Goal: Task Accomplishment & Management: Complete application form

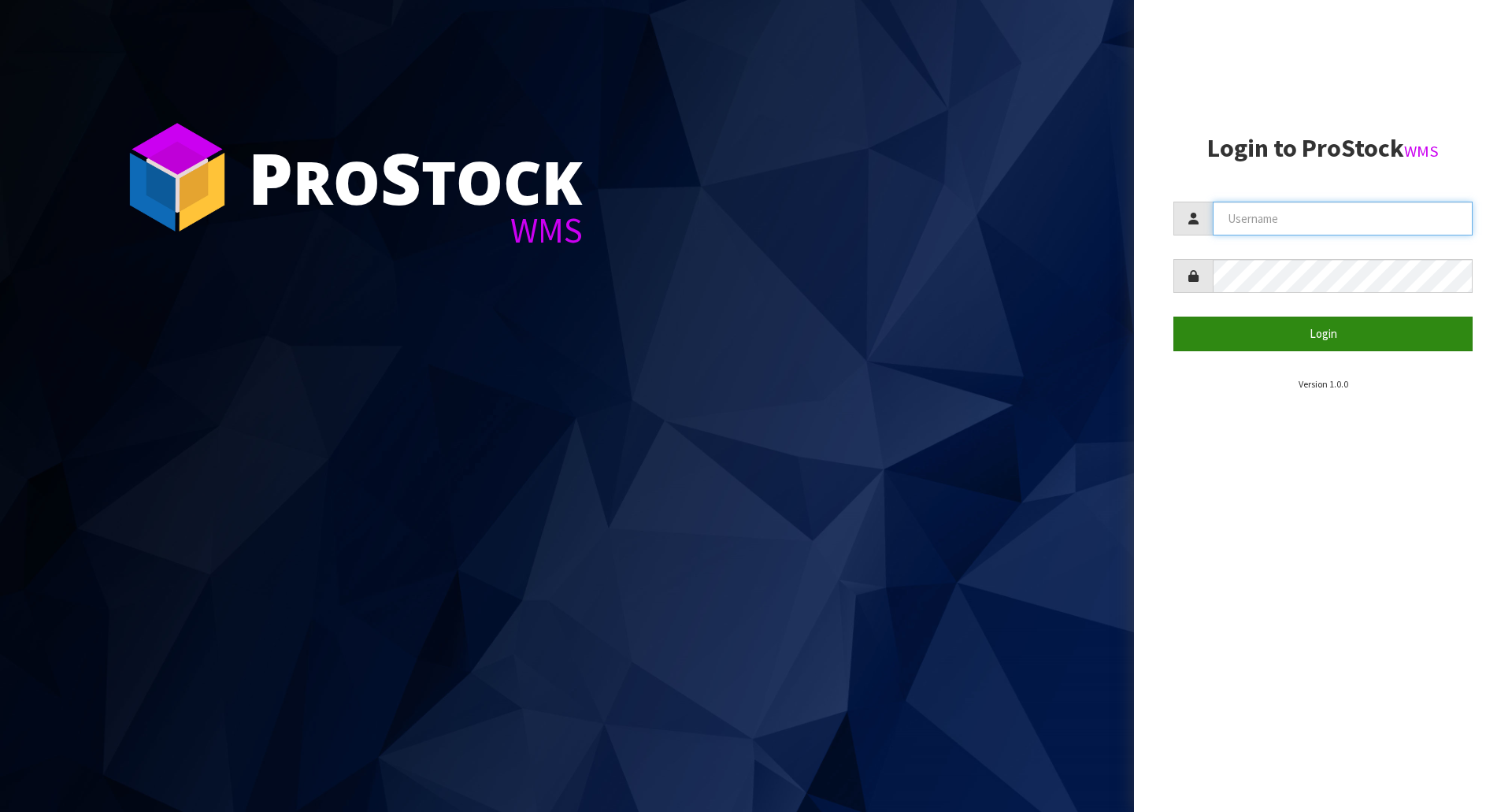
type input "[EMAIL_ADDRESS][DOMAIN_NAME]"
click at [1287, 325] on button "Login" at bounding box center [1323, 334] width 299 height 34
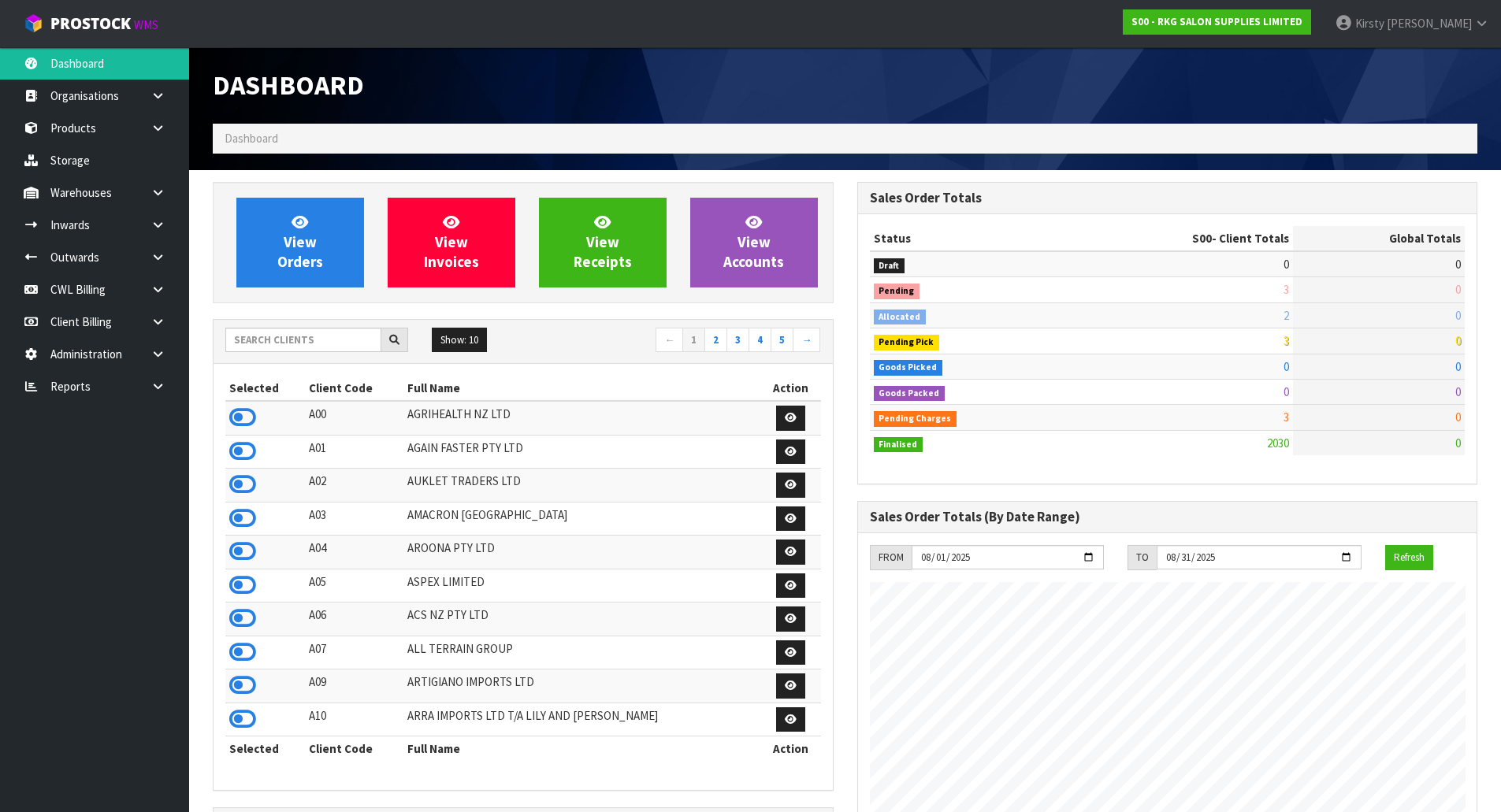
scroll to position [1193, 644]
click at [147, 252] on link at bounding box center [164, 257] width 50 height 32
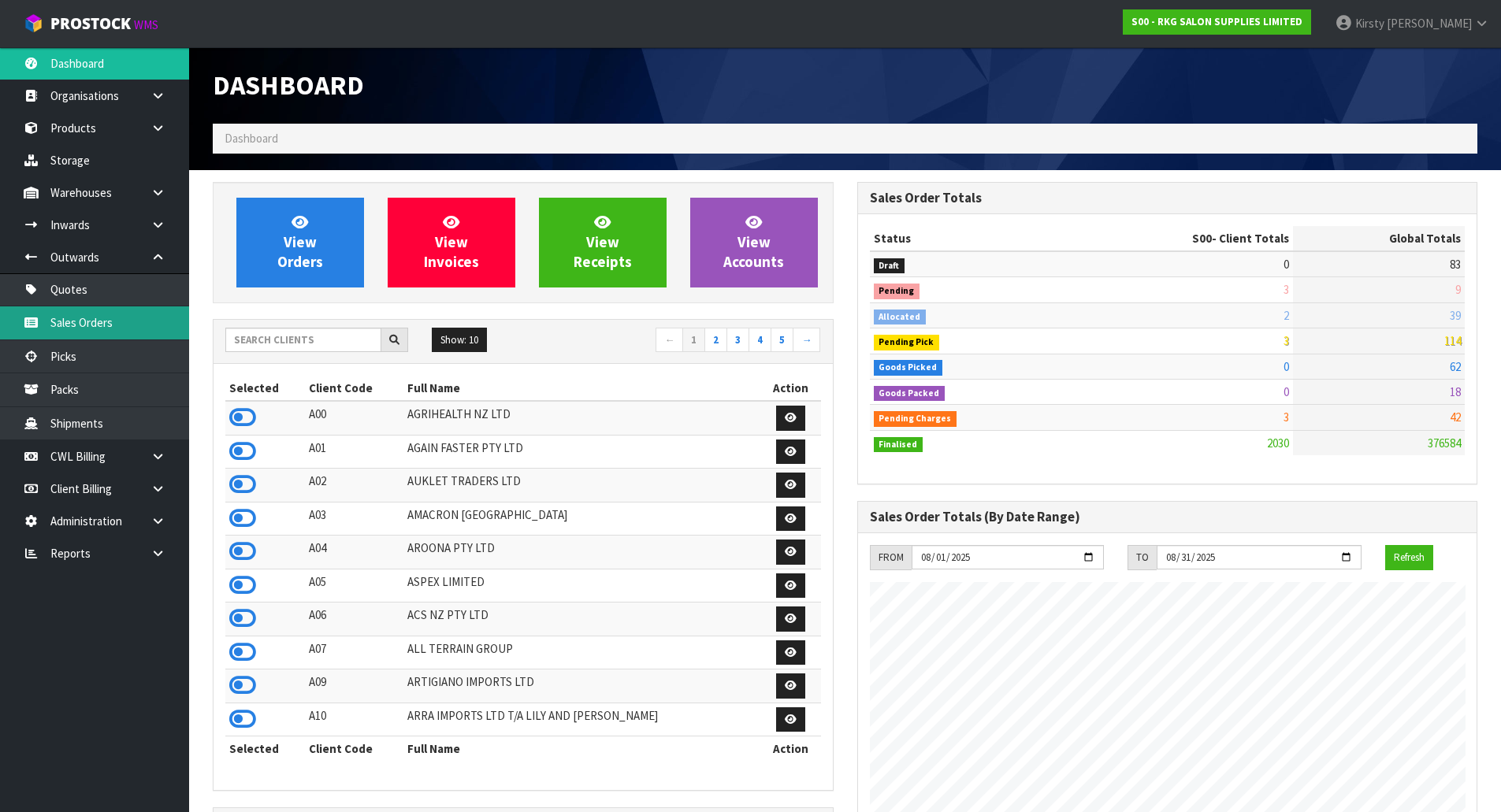
click at [81, 313] on link "Sales Orders" at bounding box center [95, 323] width 189 height 32
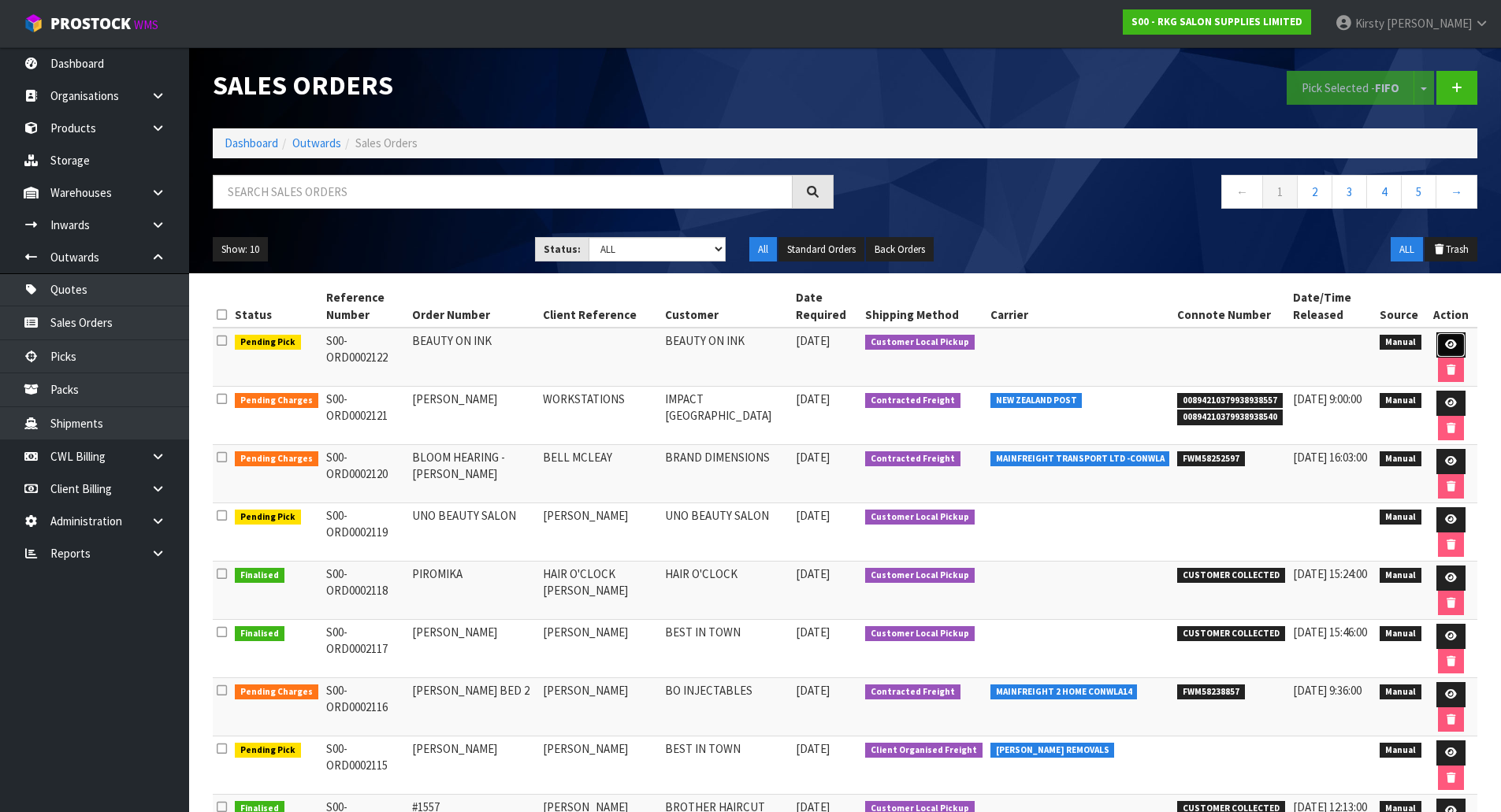
drag, startPoint x: 1442, startPoint y: 342, endPoint x: 1432, endPoint y: 342, distance: 10.0
click at [1445, 342] on icon at bounding box center [1451, 344] width 11 height 10
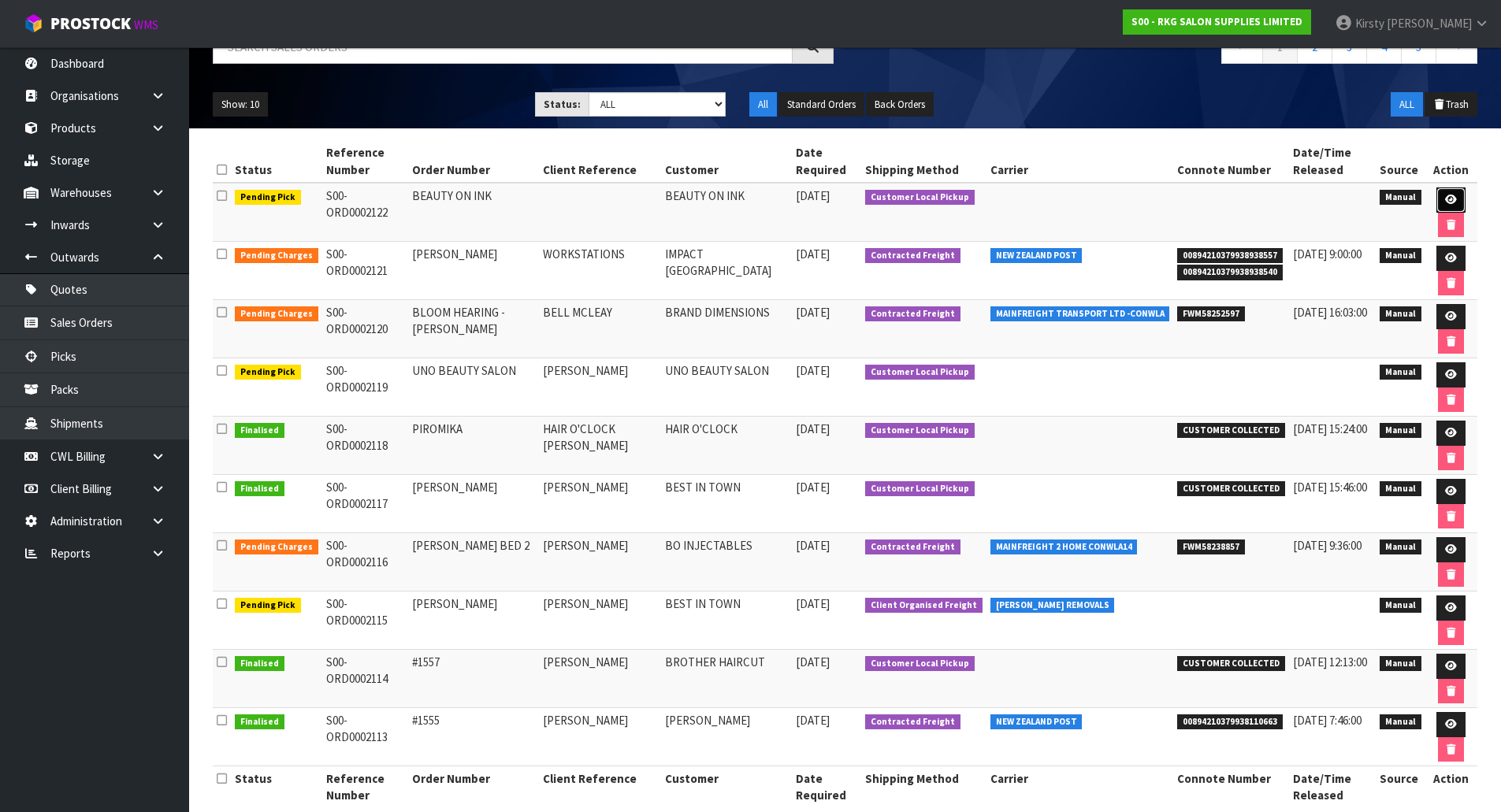
scroll to position [169, 0]
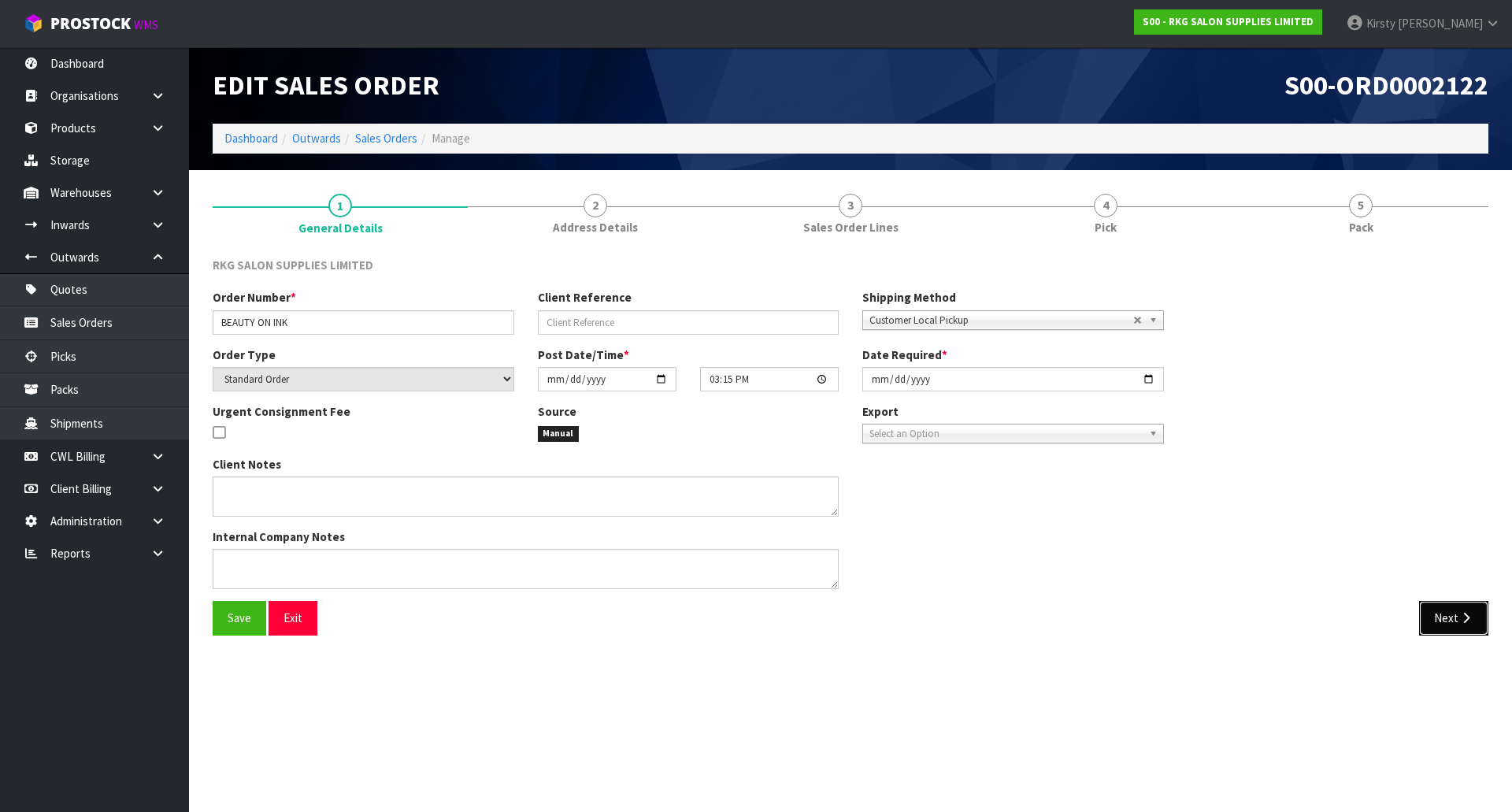
click at [1440, 615] on button "Next" at bounding box center [1453, 618] width 69 height 34
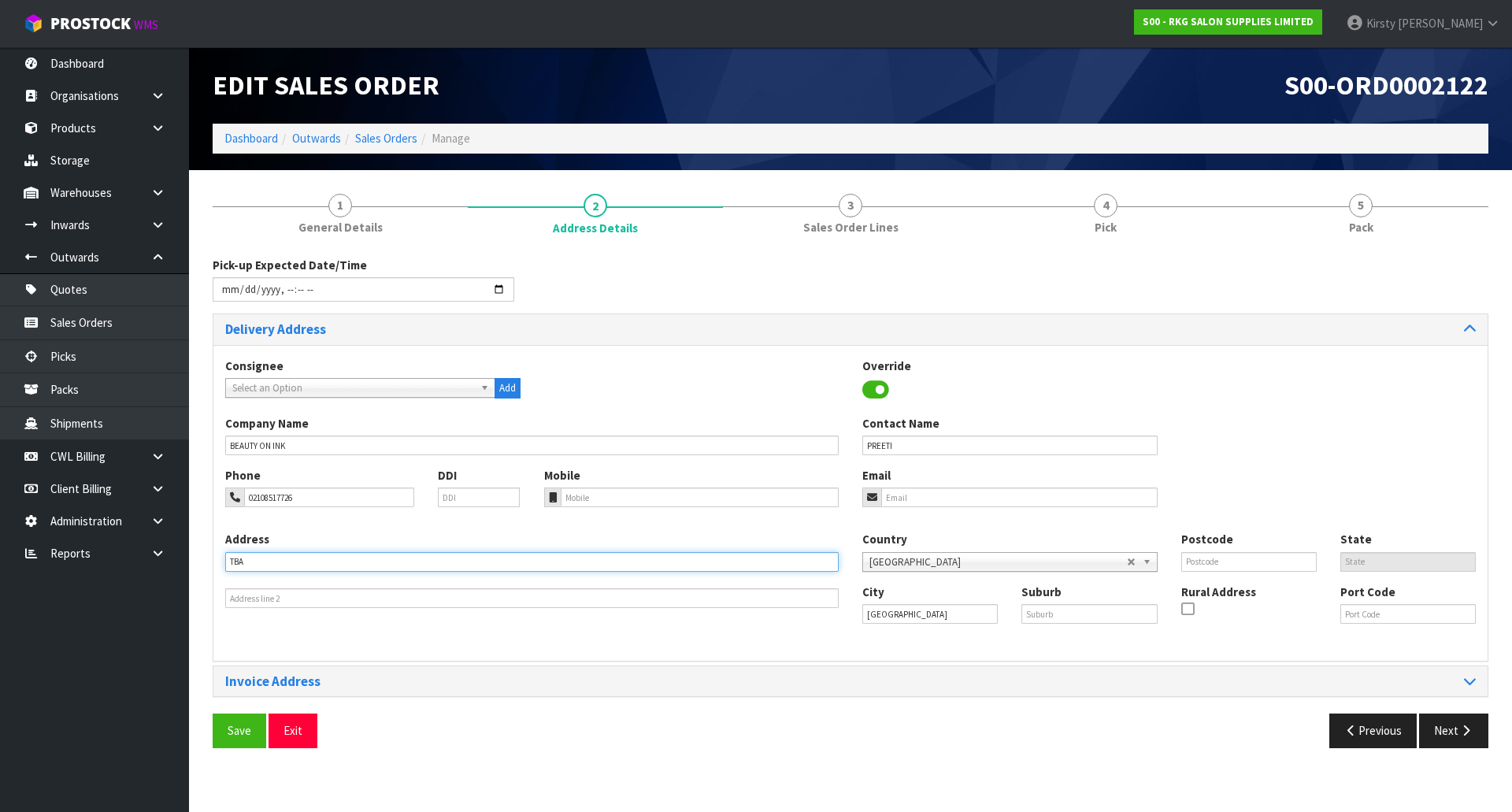
drag, startPoint x: 256, startPoint y: 560, endPoint x: 212, endPoint y: 562, distance: 44.0
click at [212, 562] on div "1 General Details 2 Address Details 3 Sales Order Lines 4 Pick 5 Pack Pick-up E…" at bounding box center [851, 470] width 1300 height 578
type input "C/- 17 ALLENS RD"
click at [1035, 613] on input "text" at bounding box center [1089, 613] width 135 height 20
type input "EAST TAMAKI"
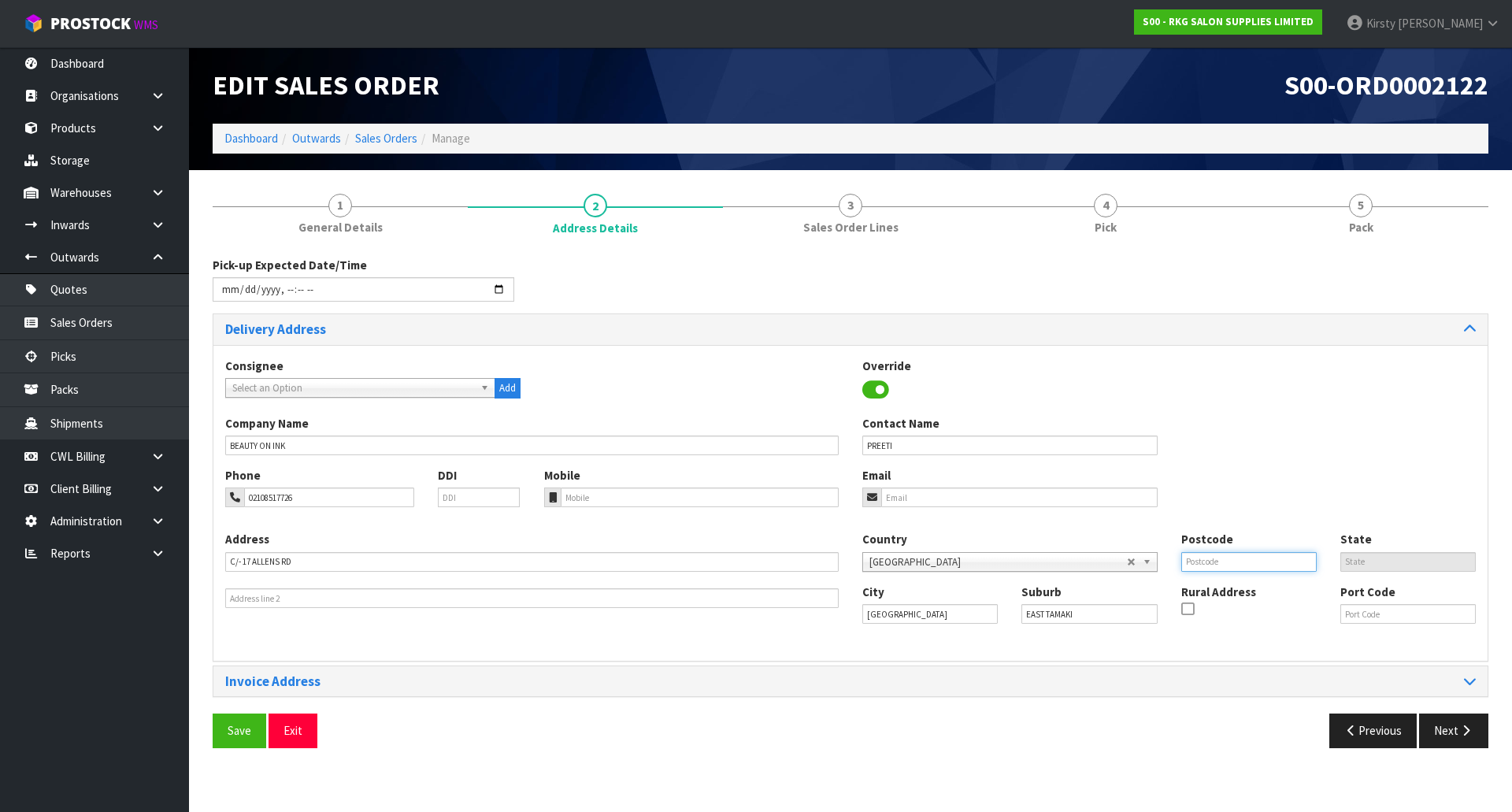
click at [1202, 567] on input "text" at bounding box center [1249, 562] width 135 height 20
type input "2013"
click at [723, 610] on div "Address C/- [GEOGRAPHIC_DATA] Country [GEOGRAPHIC_DATA] [GEOGRAPHIC_DATA] [GEOG…" at bounding box center [851, 590] width 1275 height 117
click at [903, 496] on input "email" at bounding box center [1020, 497] width 276 height 20
type input "[EMAIL_ADDRESS][DOMAIN_NAME]"
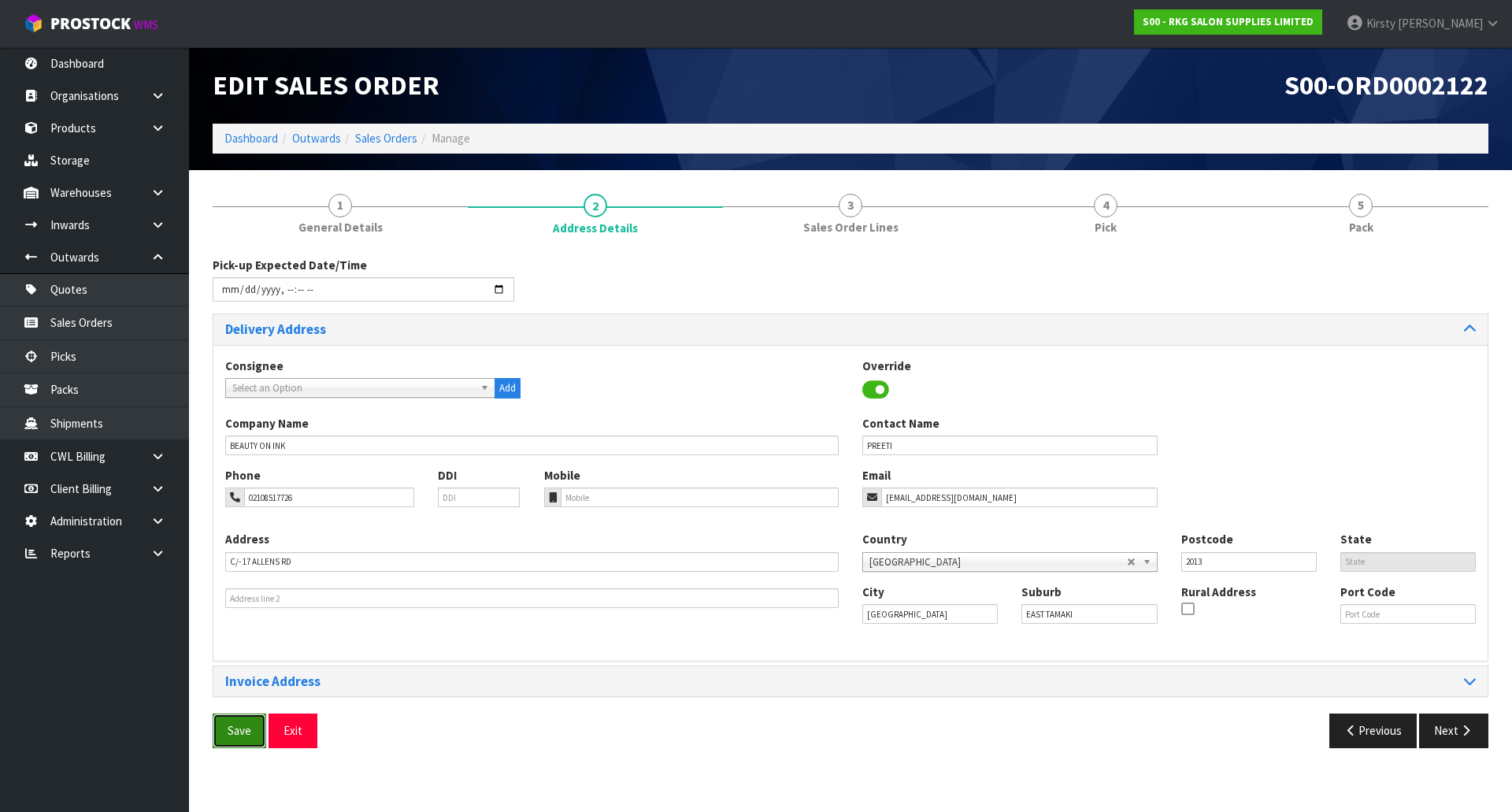
click at [233, 728] on span "Save" at bounding box center [239, 731] width 24 height 15
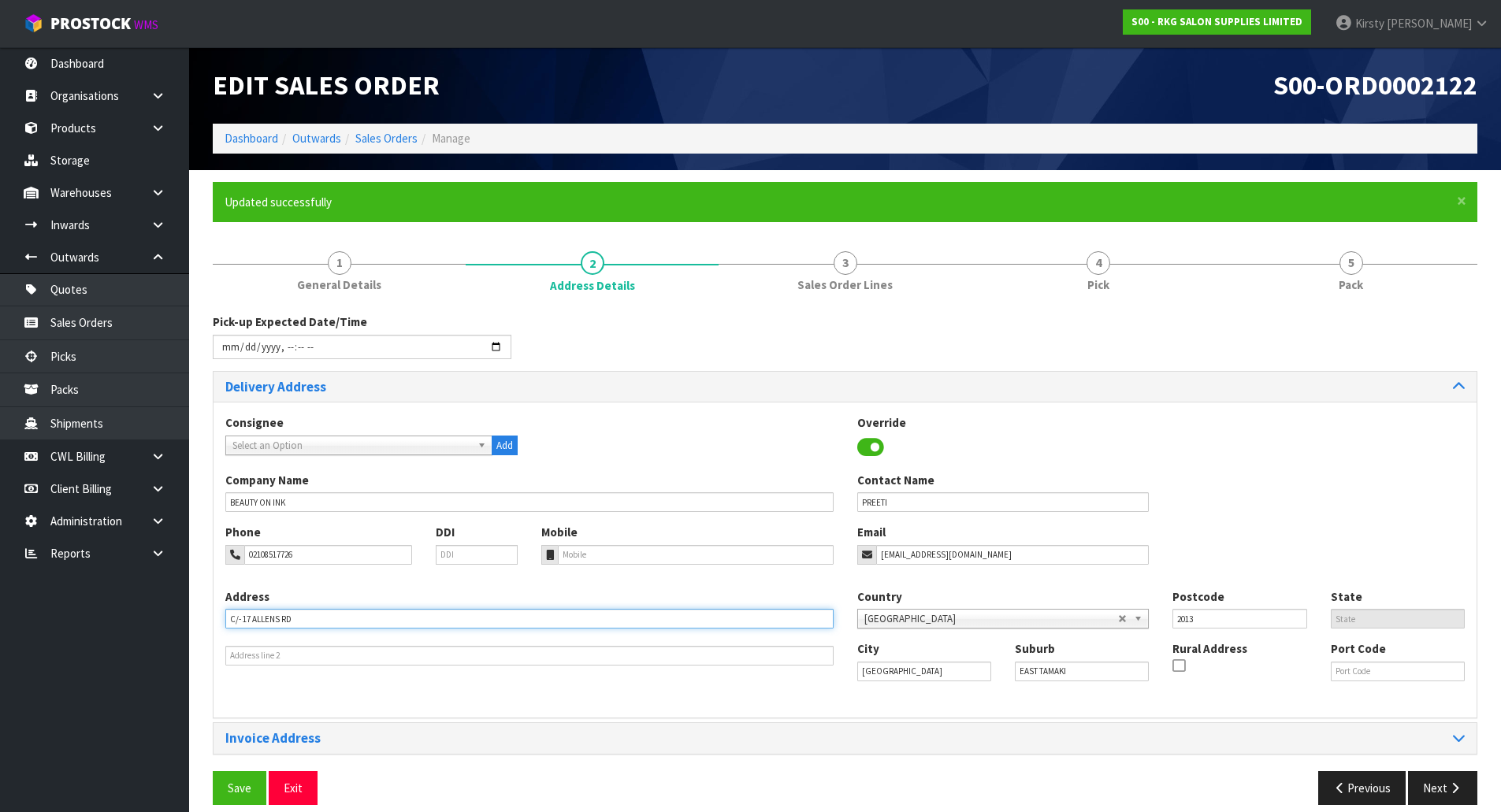
drag, startPoint x: 327, startPoint y: 619, endPoint x: 211, endPoint y: 620, distance: 116.0
click at [211, 620] on div "× Close Updated successfully 1 General Details 2 Address Details 3 Sales Order …" at bounding box center [844, 499] width 1288 height 635
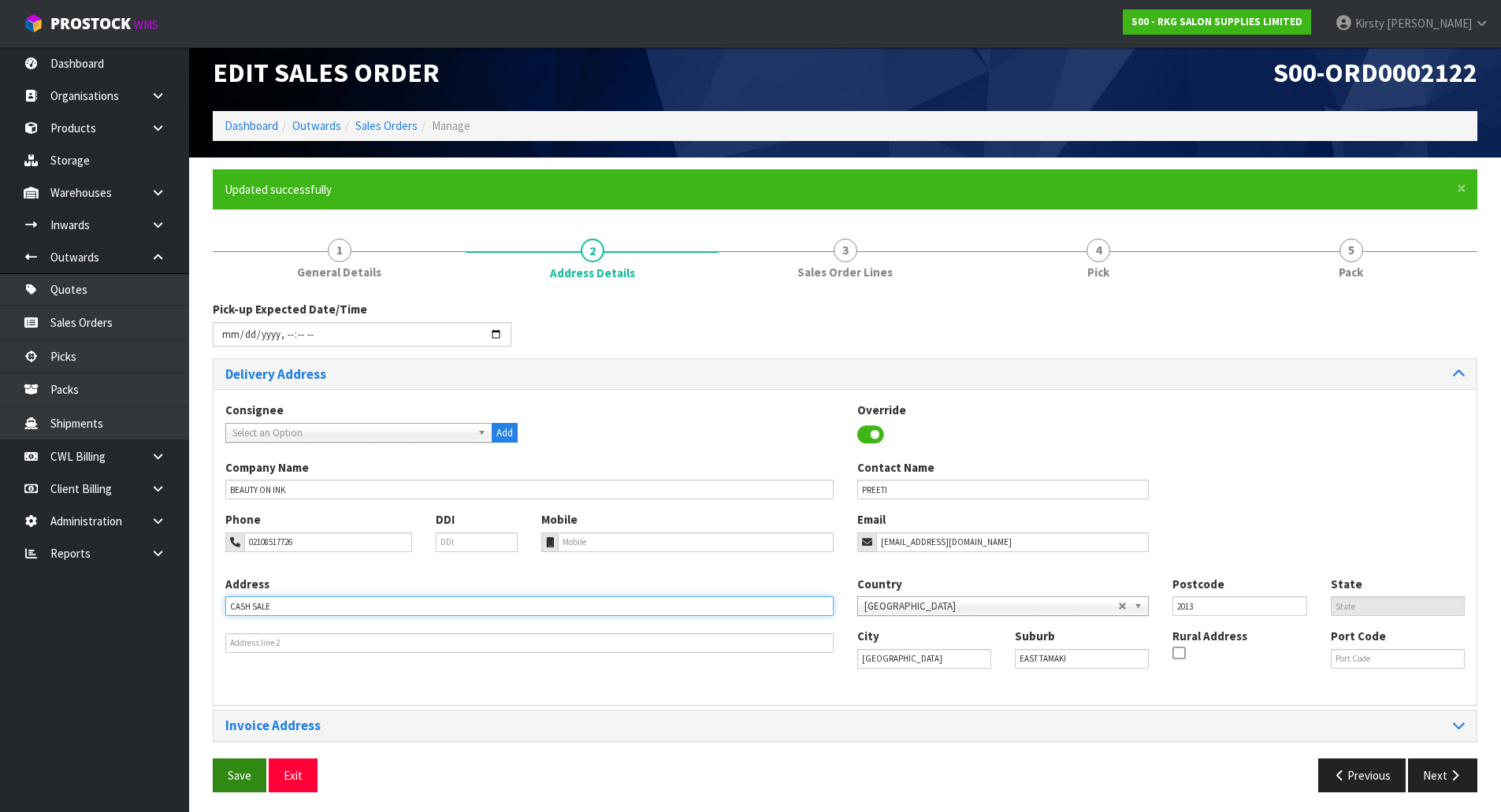
scroll to position [16, 0]
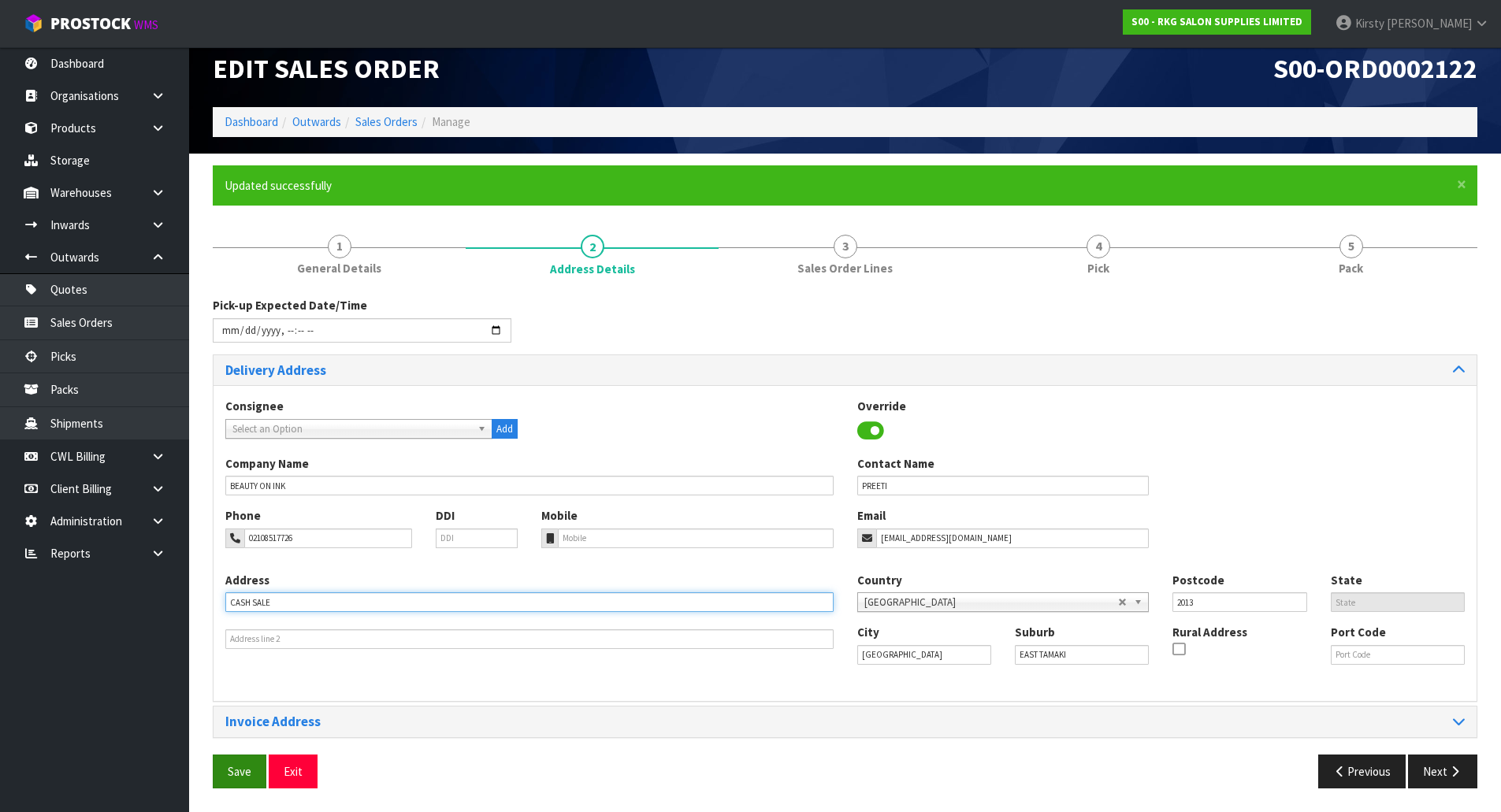
type input "CASH SALE"
click at [229, 779] on button "Save" at bounding box center [239, 771] width 54 height 34
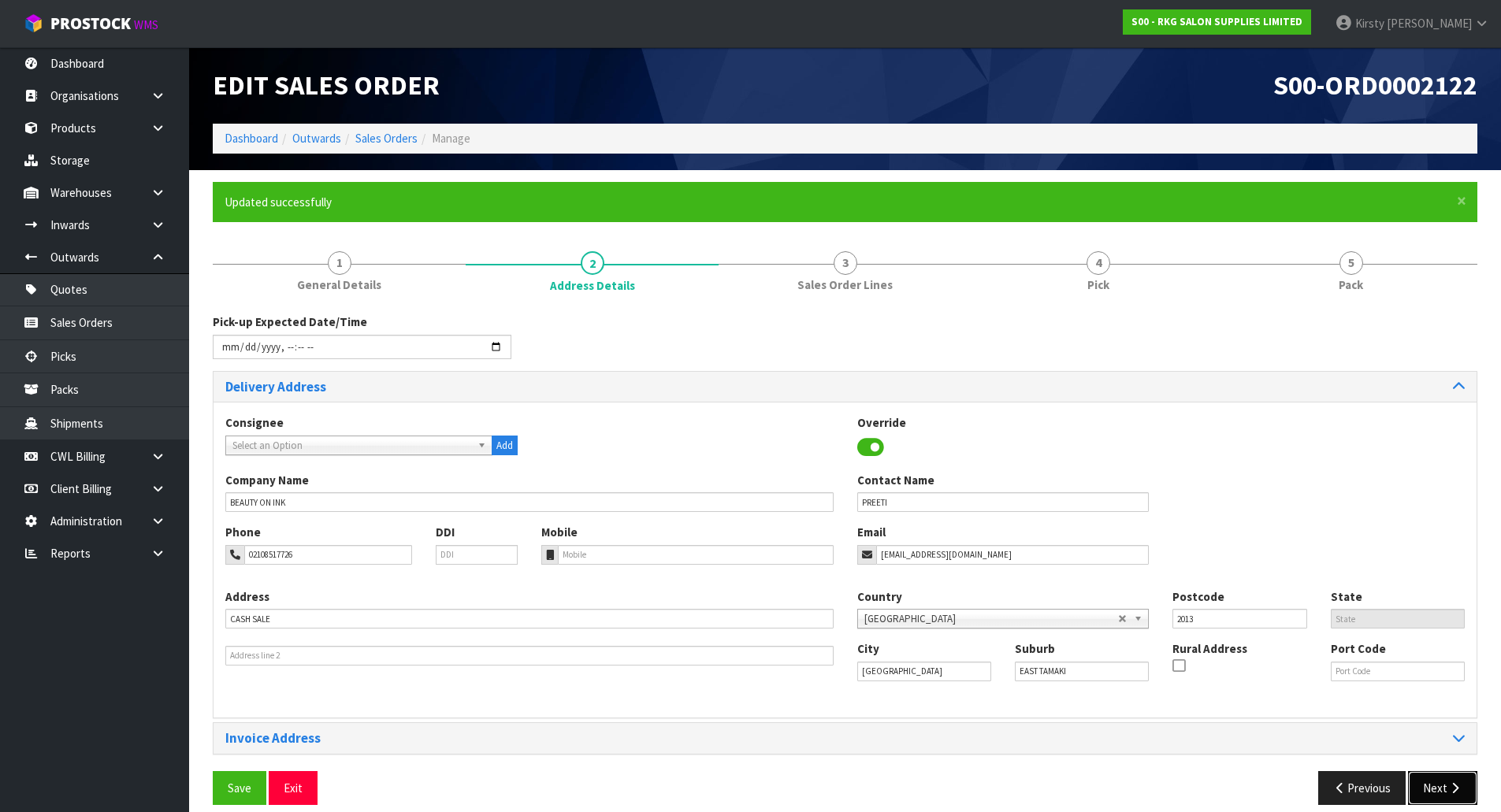
drag, startPoint x: 1442, startPoint y: 794, endPoint x: 593, endPoint y: 696, distance: 854.6
click at [593, 697] on div "Pick-up Expected Date/Time Delivery Address Consignee 000001.BAY MECHANICS - BA…" at bounding box center [845, 565] width 1264 height 503
click at [1432, 785] on button "Next" at bounding box center [1442, 788] width 69 height 34
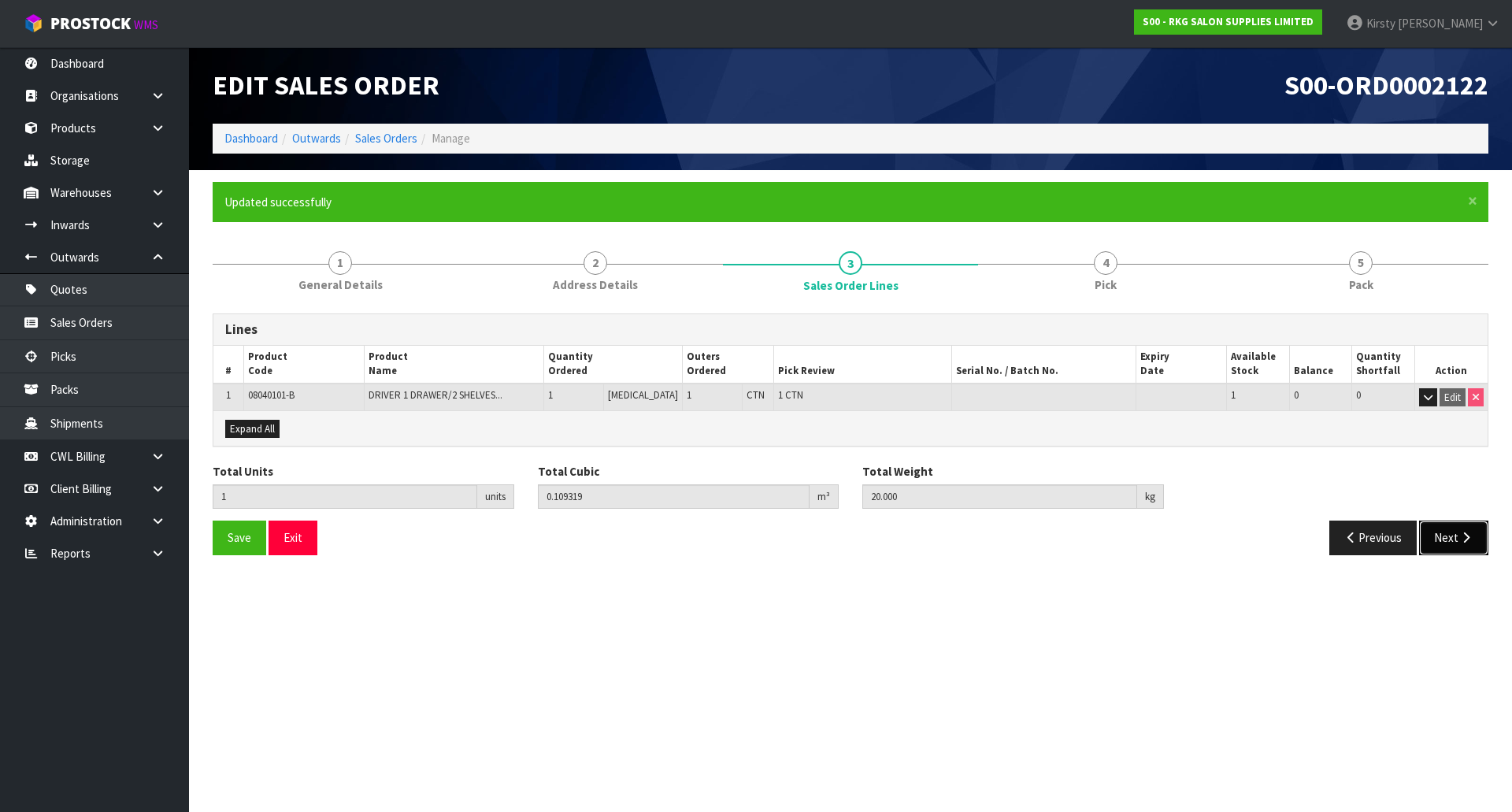
click at [1432, 539] on button "Next" at bounding box center [1453, 538] width 69 height 34
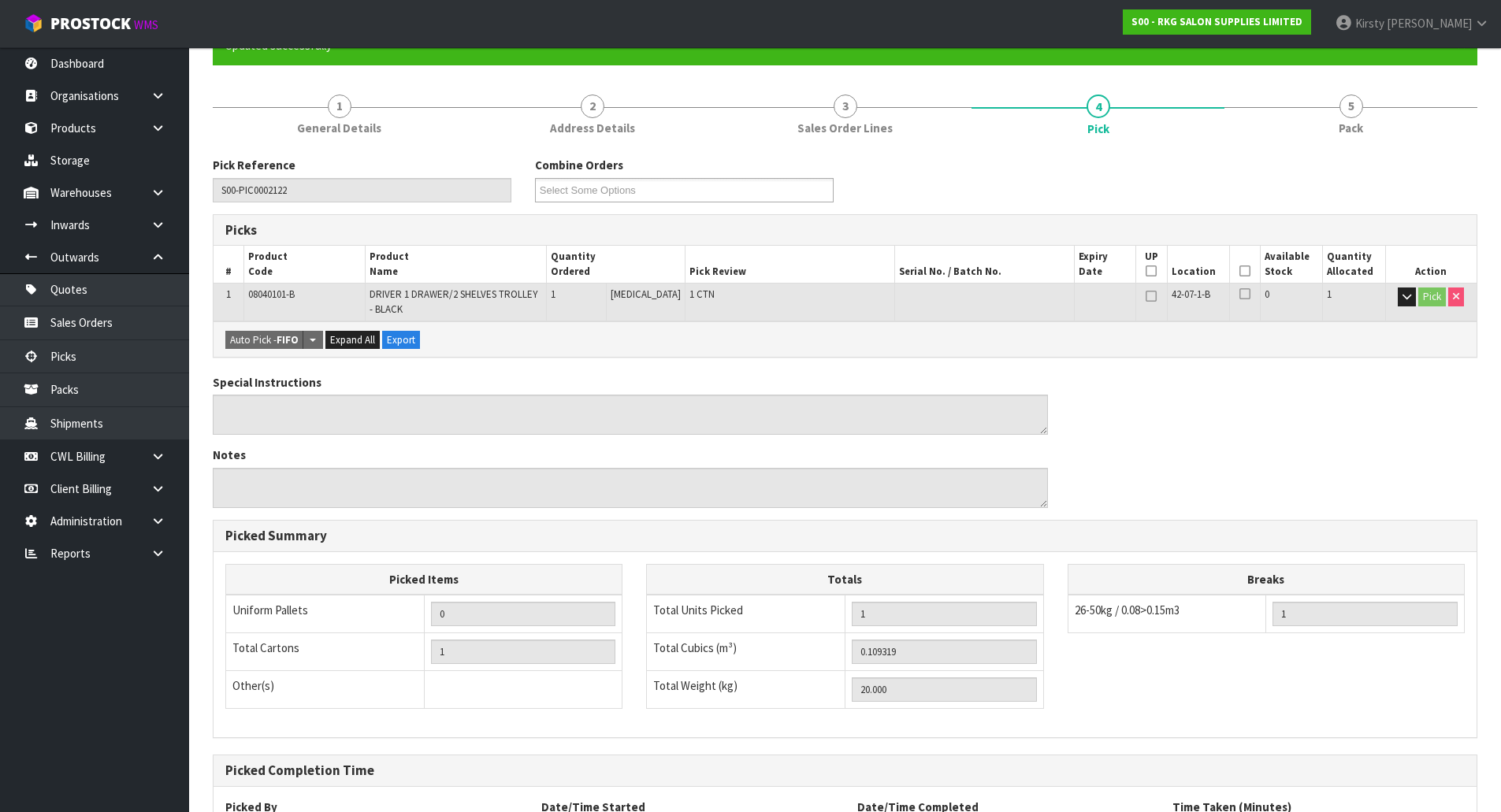
scroll to position [142, 0]
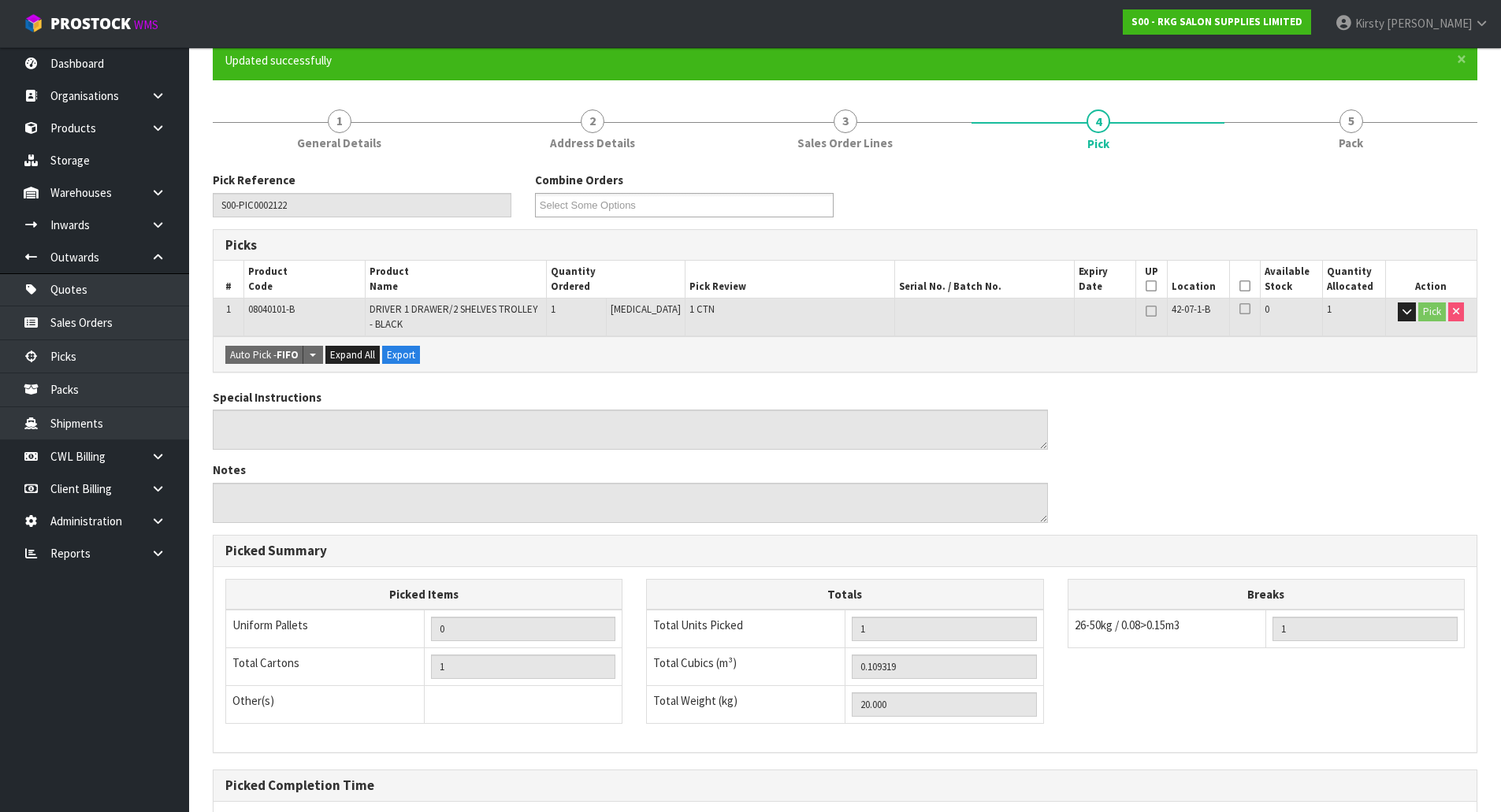
click at [1239, 287] on icon at bounding box center [1245, 286] width 11 height 1
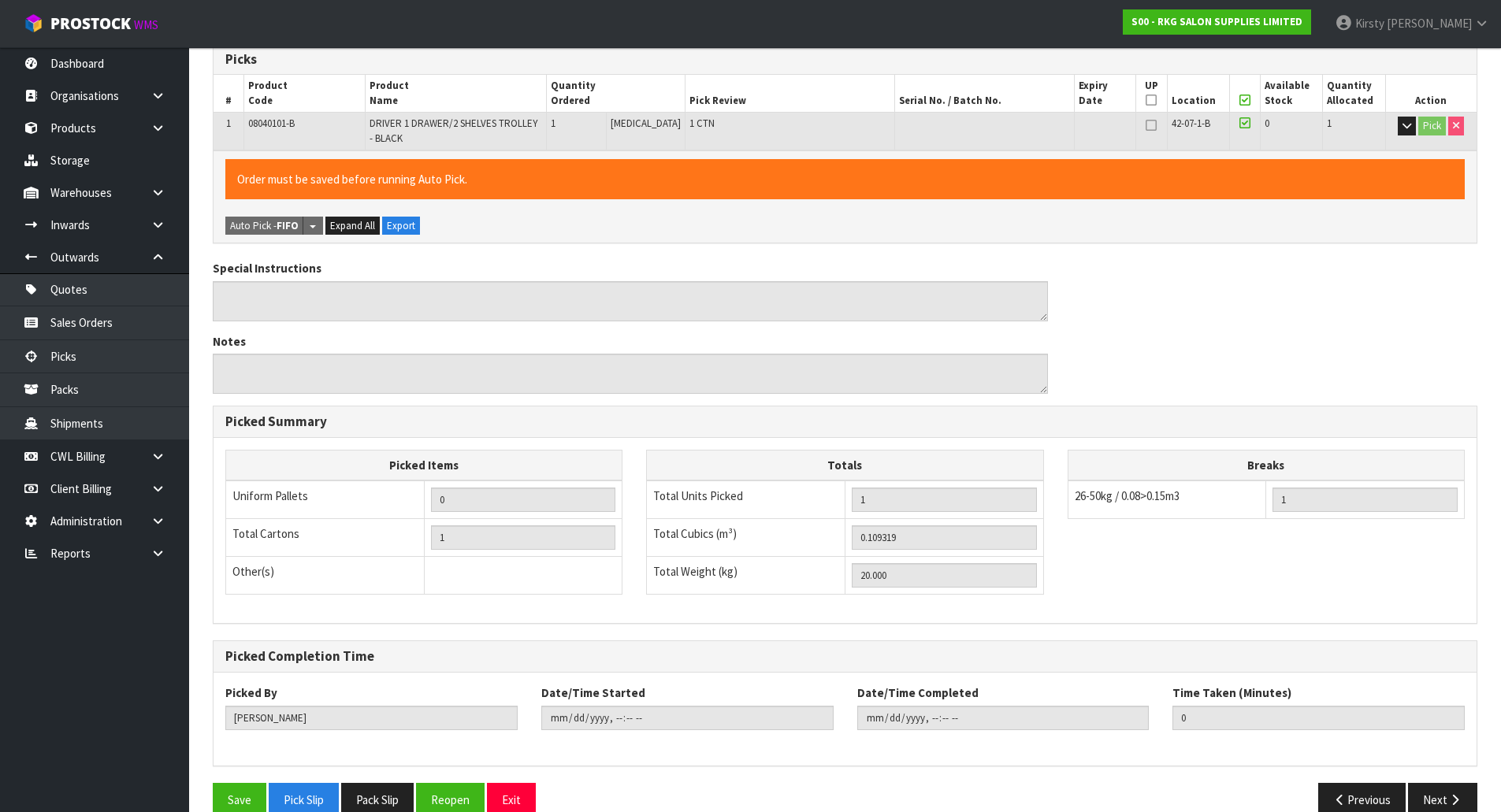
scroll to position [356, 0]
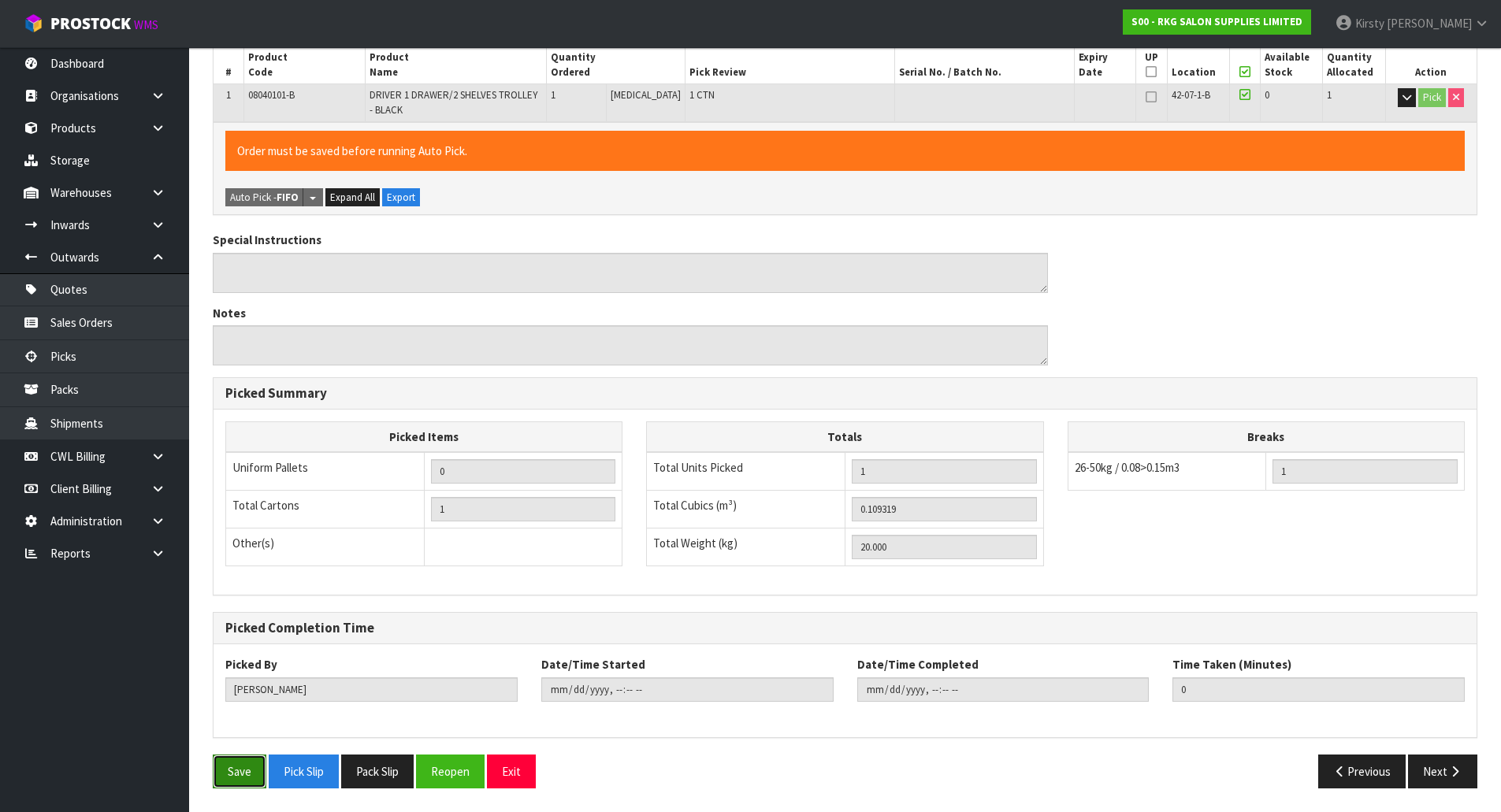
click at [244, 766] on button "Save" at bounding box center [239, 771] width 54 height 34
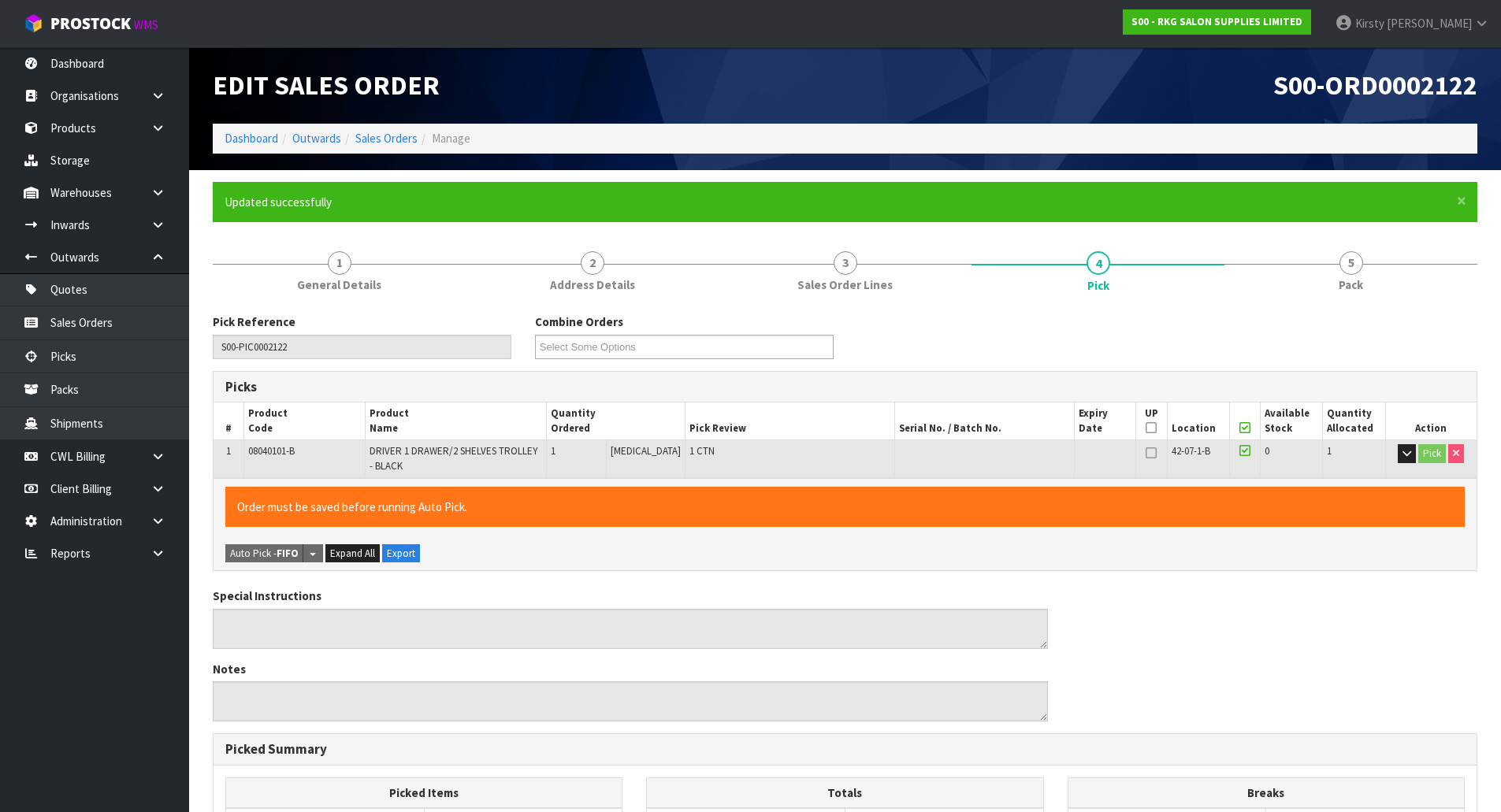
type input "[DATE]T09:30:39"
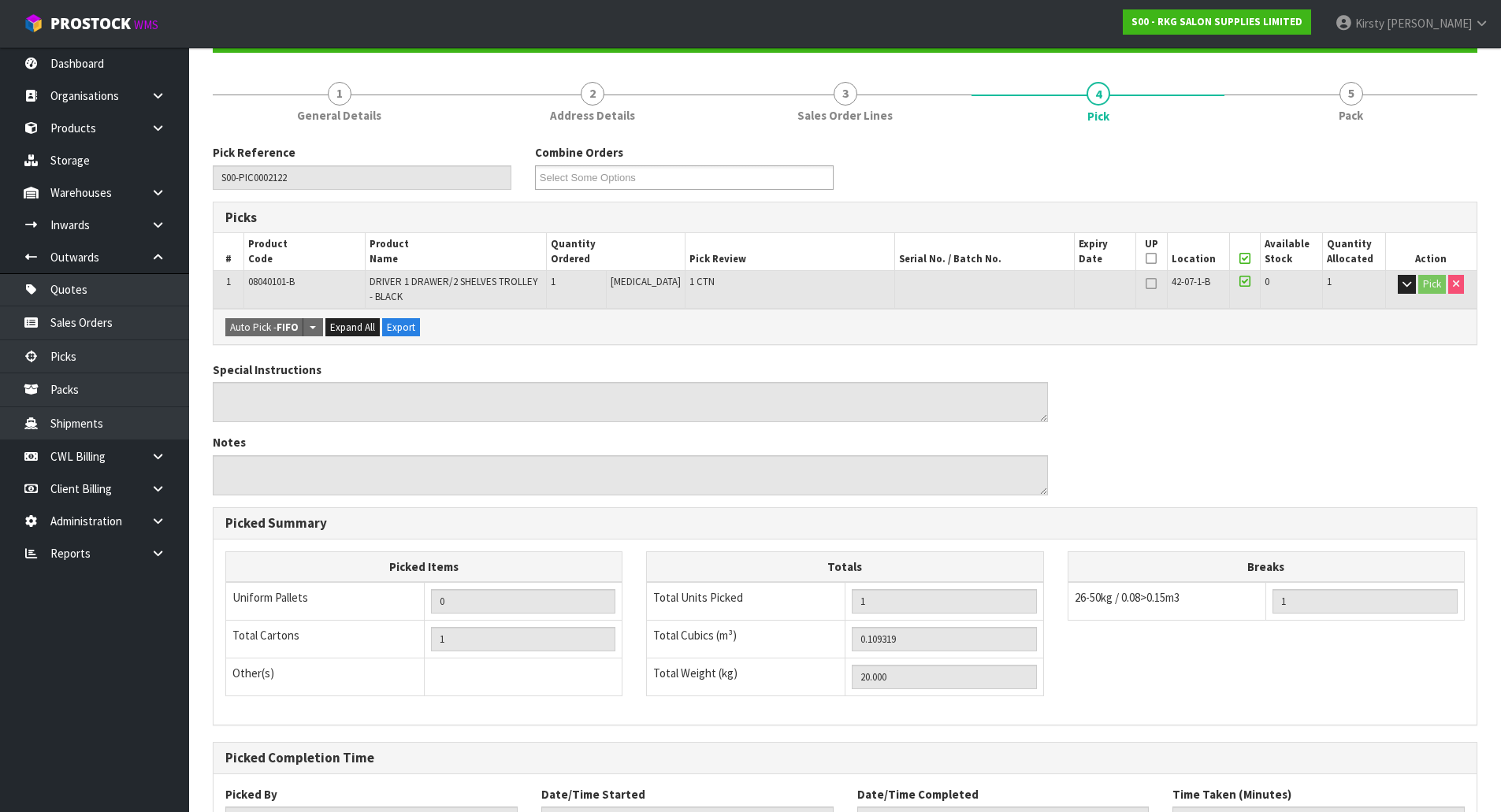
scroll to position [299, 0]
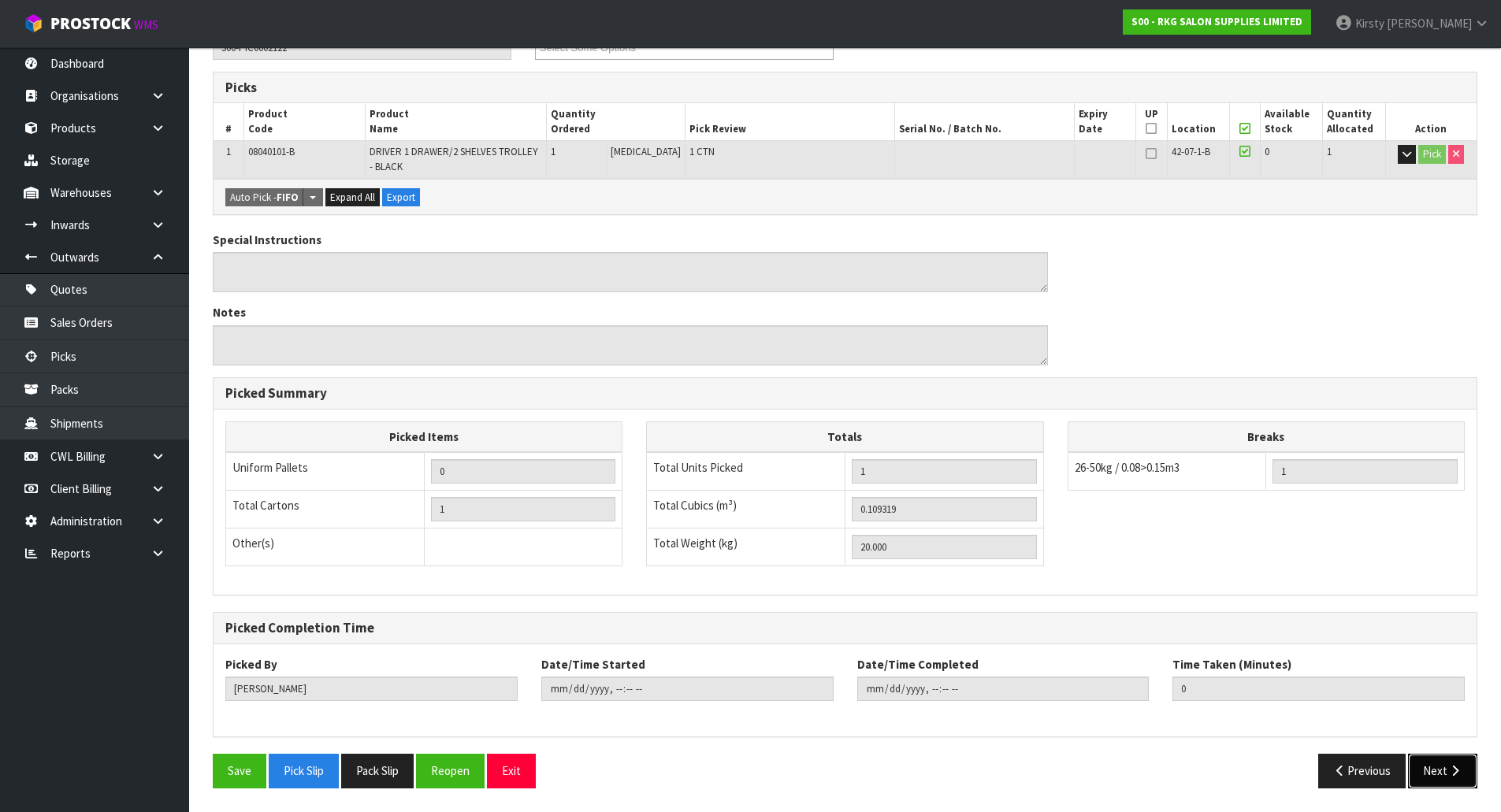
click at [1448, 763] on button "Next" at bounding box center [1442, 771] width 69 height 34
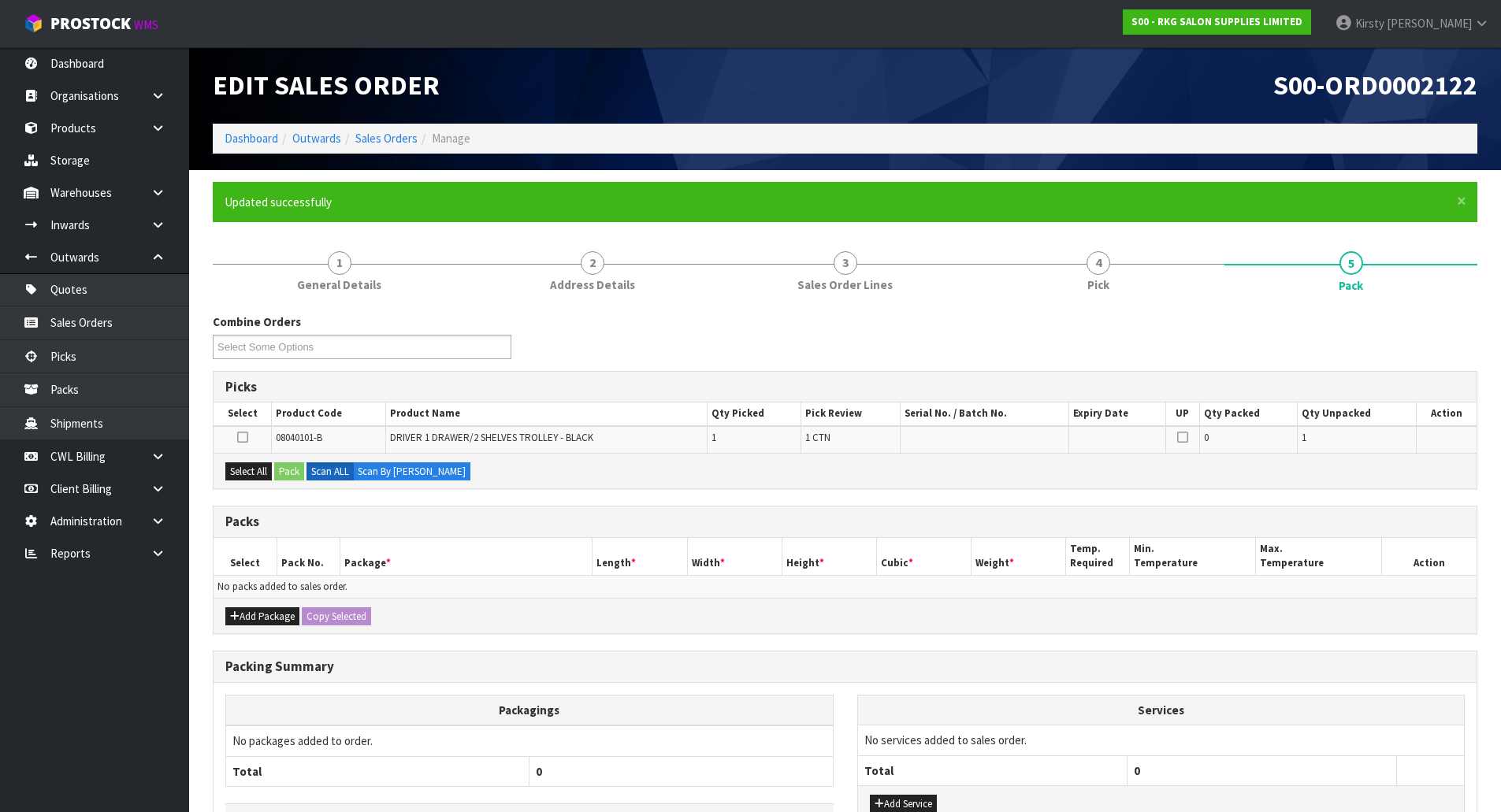
click at [246, 438] on icon at bounding box center [243, 437] width 11 height 1
click at [0, 0] on input "checkbox" at bounding box center [0, 0] width 0 height 0
click at [294, 472] on button "Pack" at bounding box center [290, 472] width 30 height 19
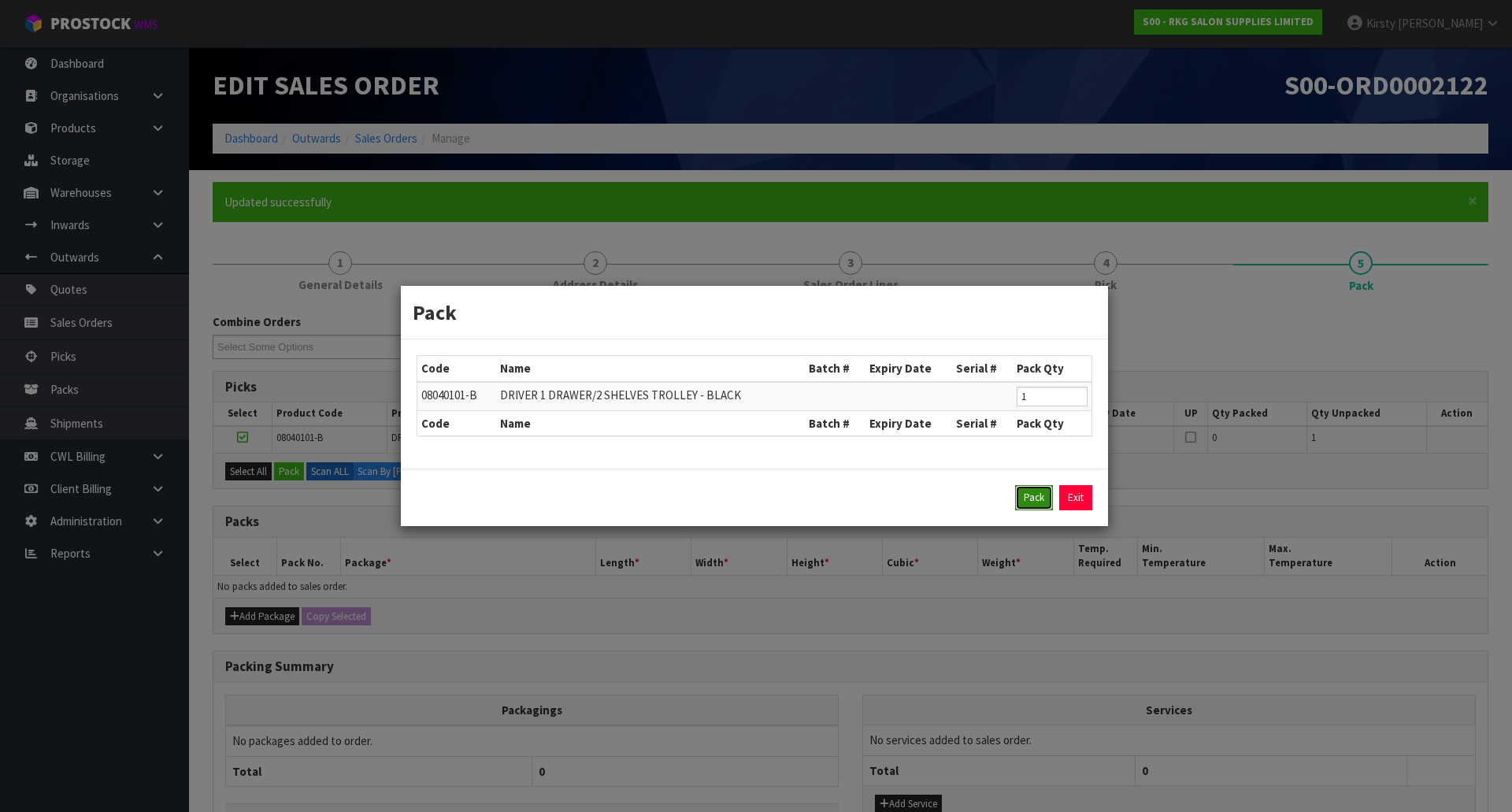
click at [1034, 489] on button "Pack" at bounding box center [1034, 498] width 38 height 26
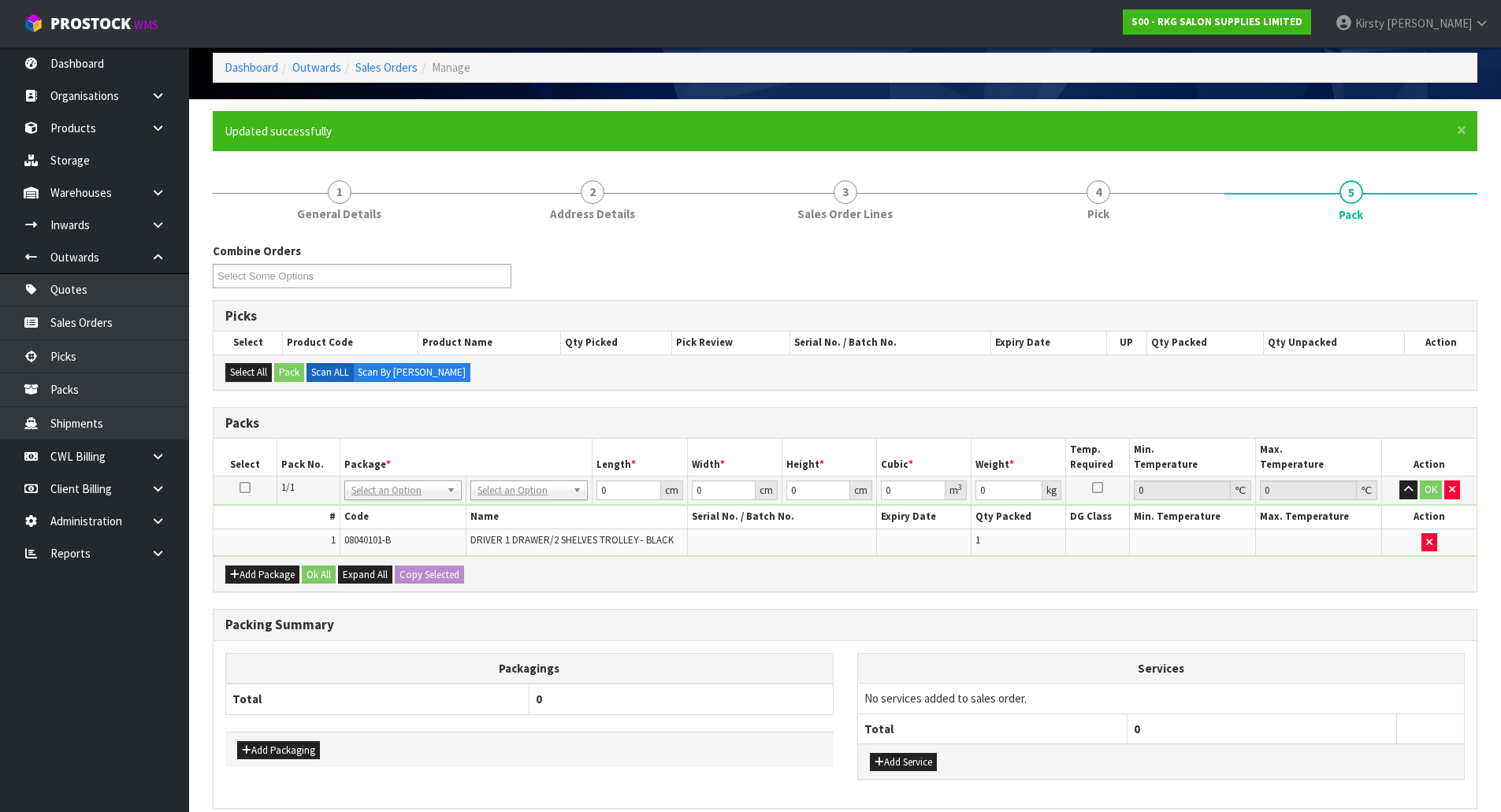
scroll to position [143, 0]
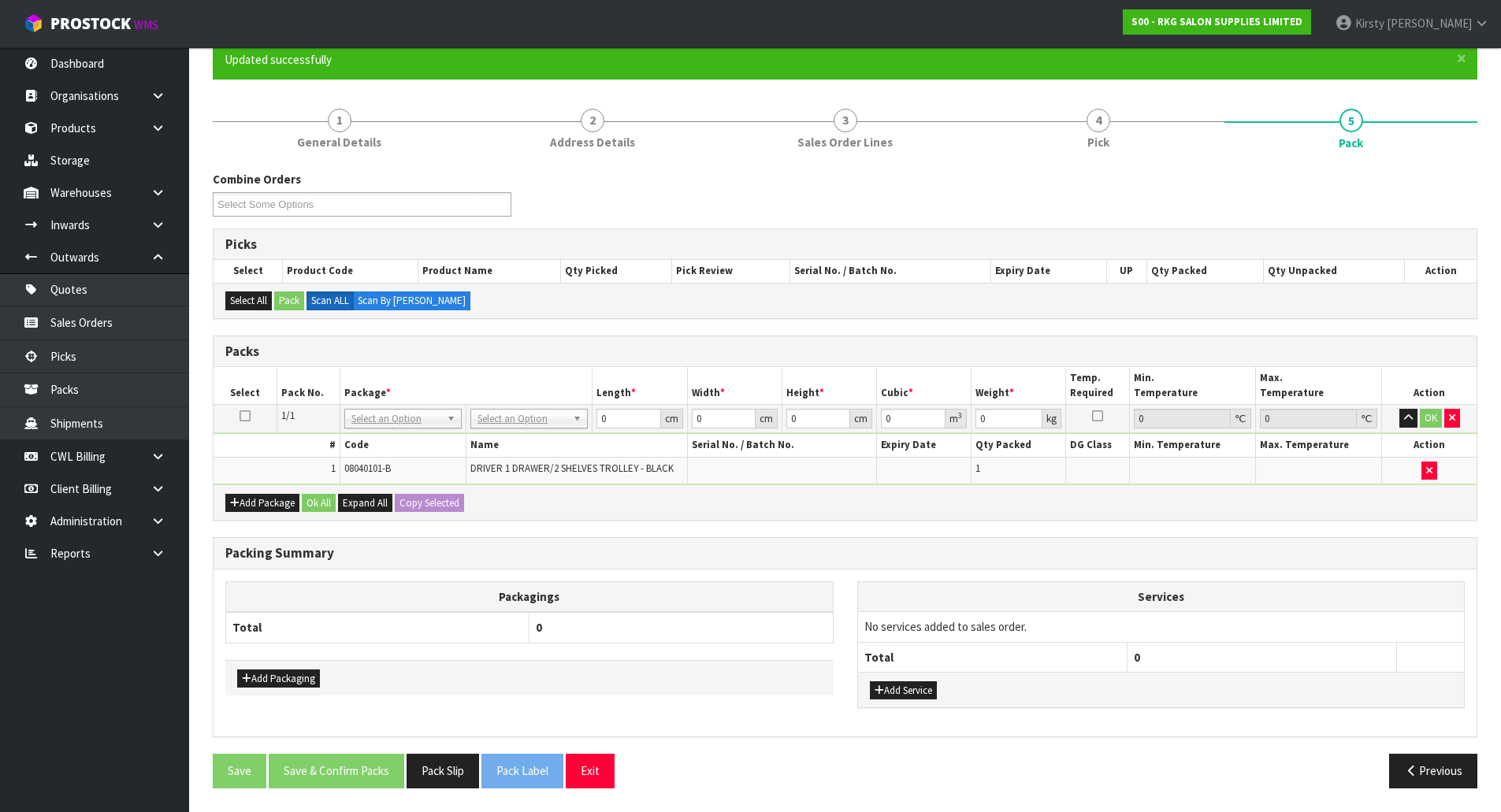
click at [245, 416] on icon at bounding box center [245, 416] width 11 height 1
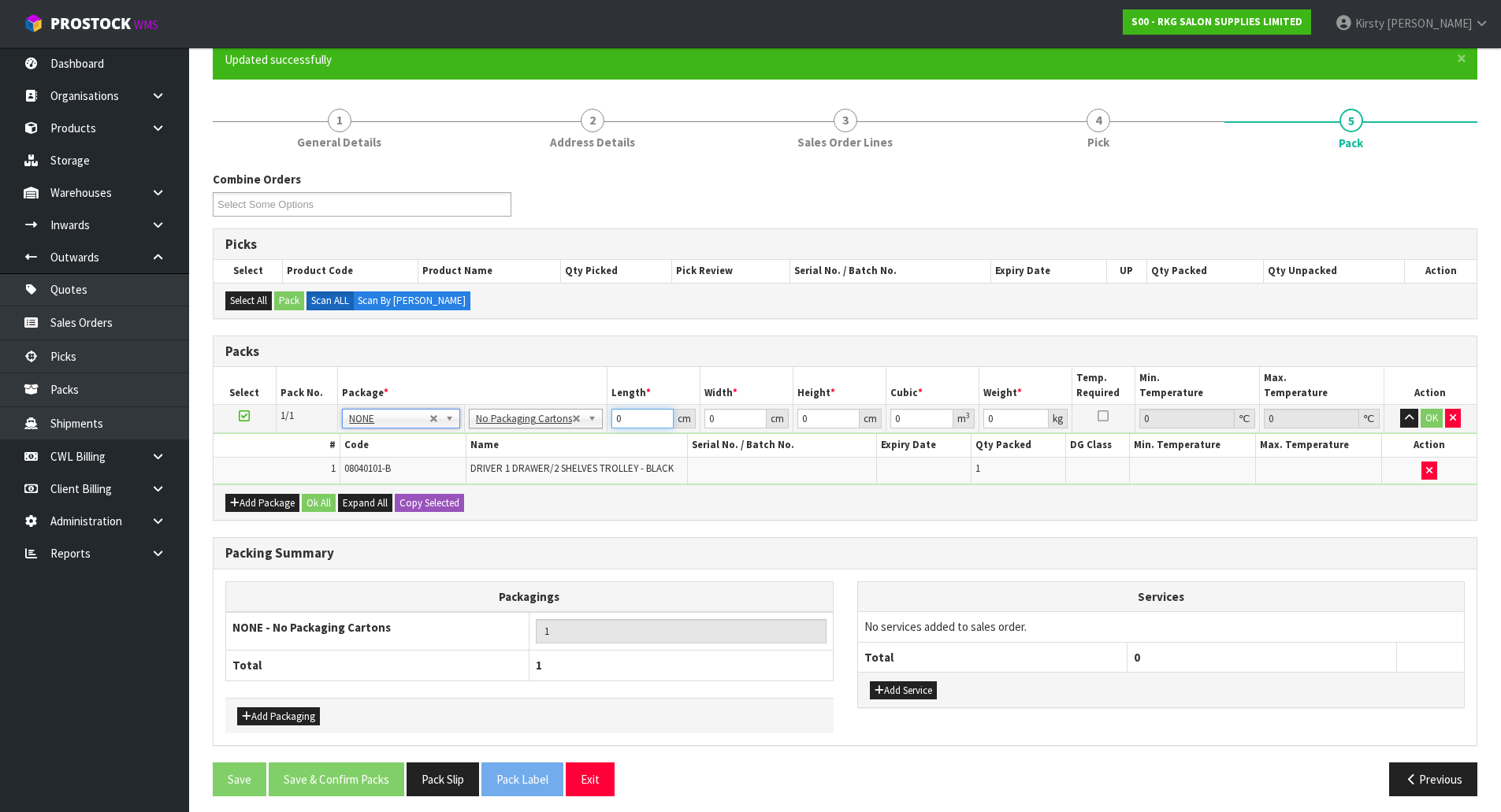
drag, startPoint x: 609, startPoint y: 418, endPoint x: 631, endPoint y: 412, distance: 22.8
click at [629, 416] on input "0" at bounding box center [643, 418] width 62 height 20
type input "1"
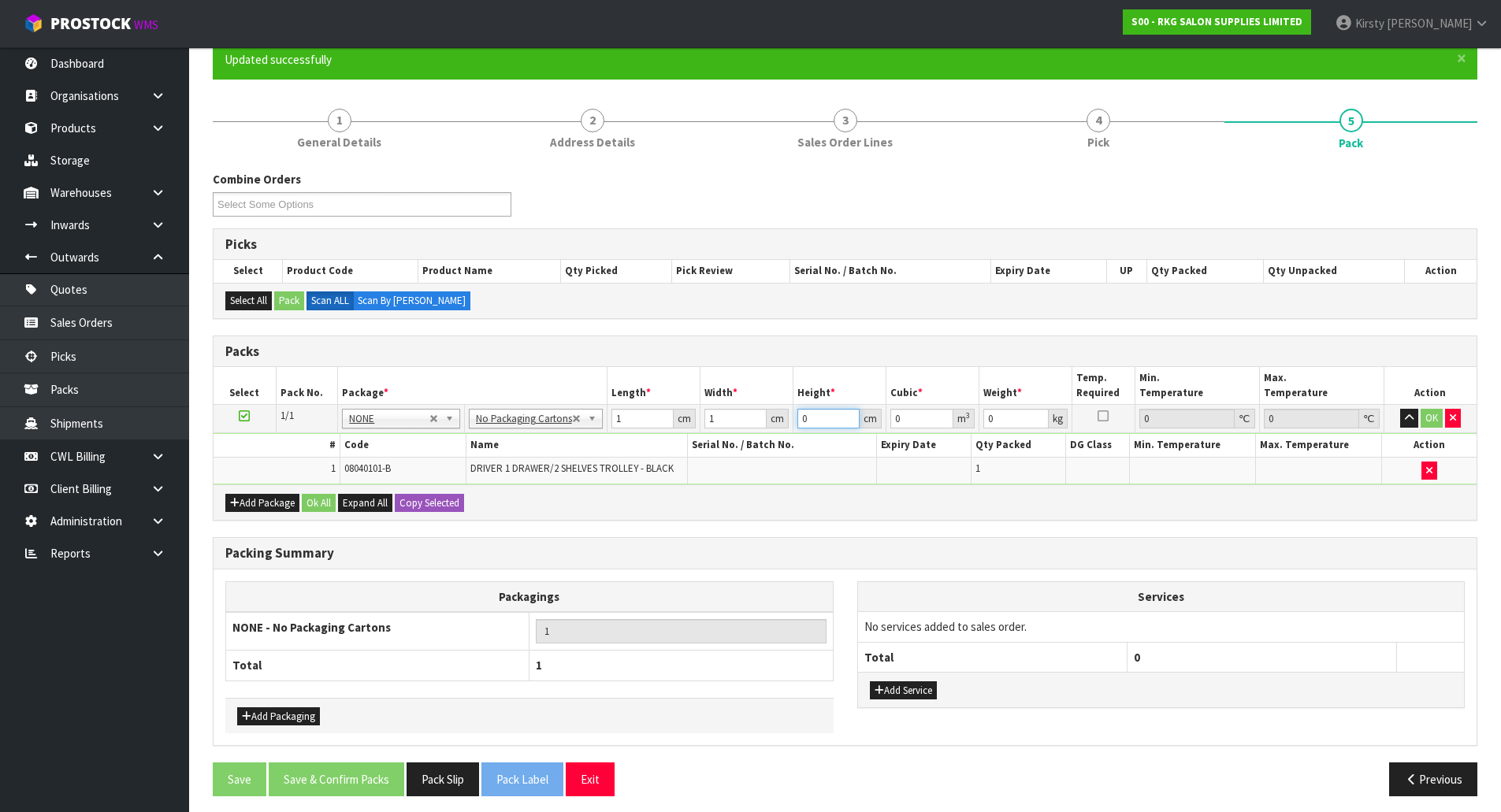
type input "0.000001"
type input "1"
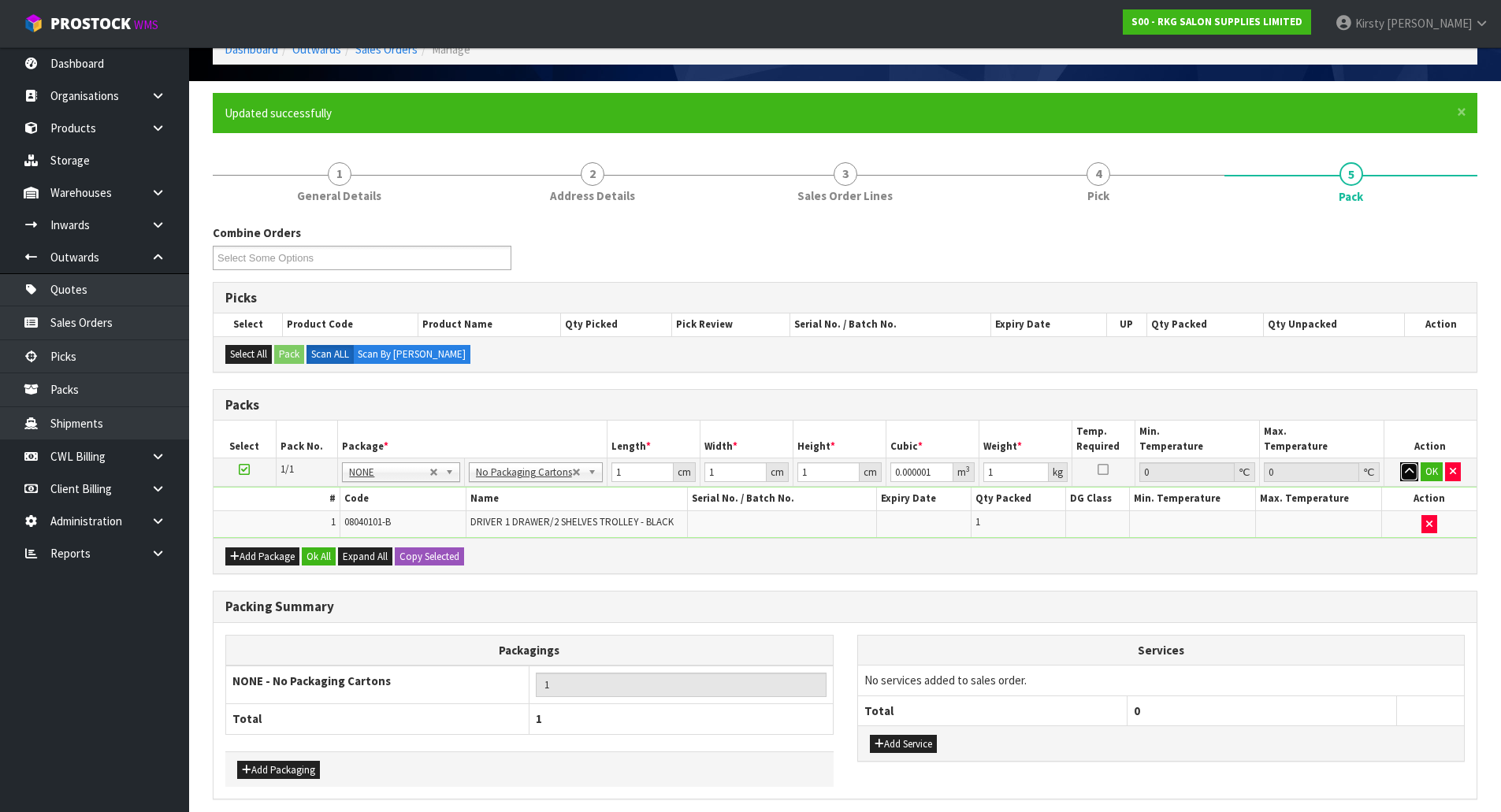
scroll to position [63, 0]
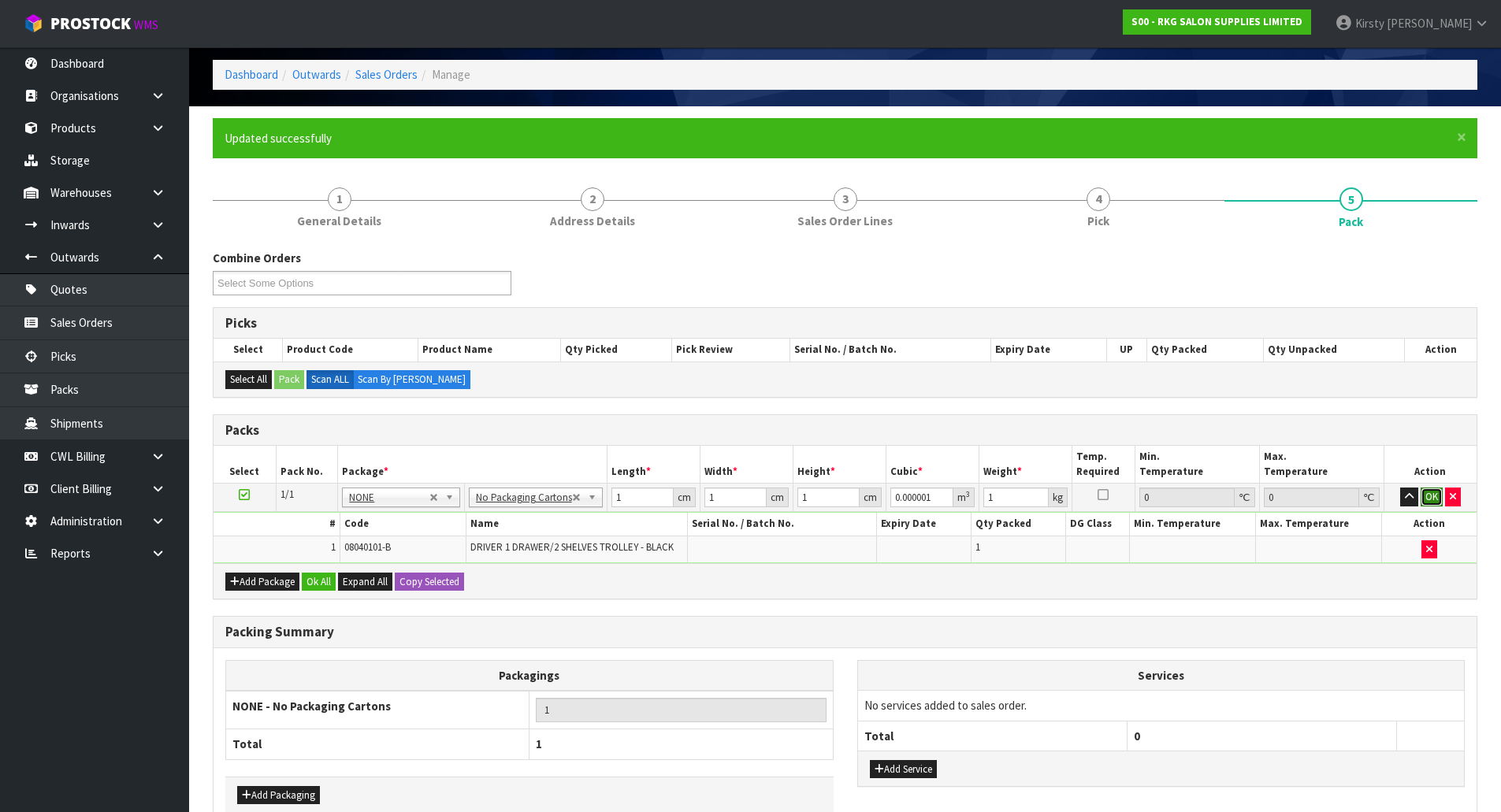
click at [1429, 495] on button "OK" at bounding box center [1431, 497] width 22 height 19
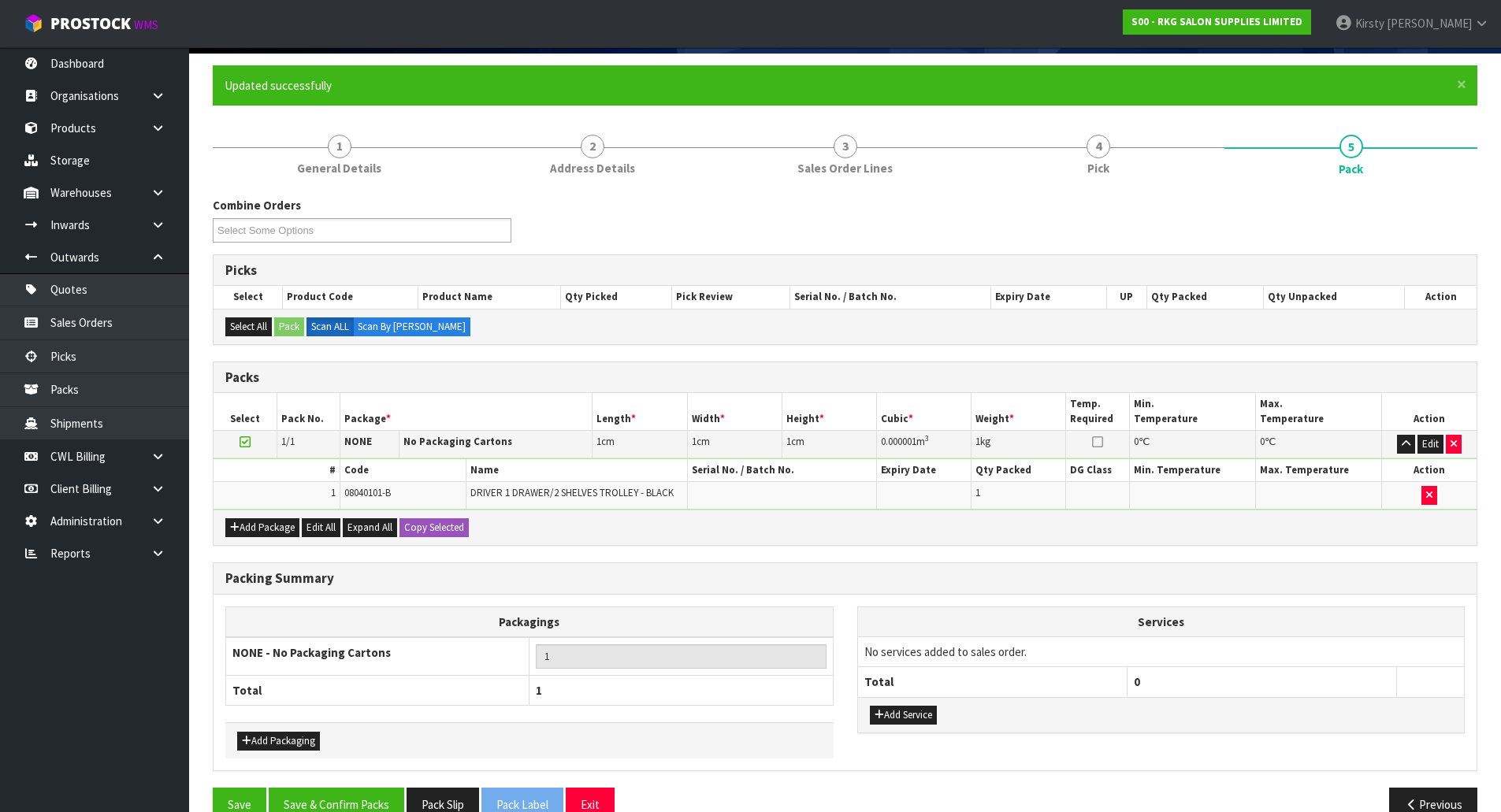
scroll to position [150, 0]
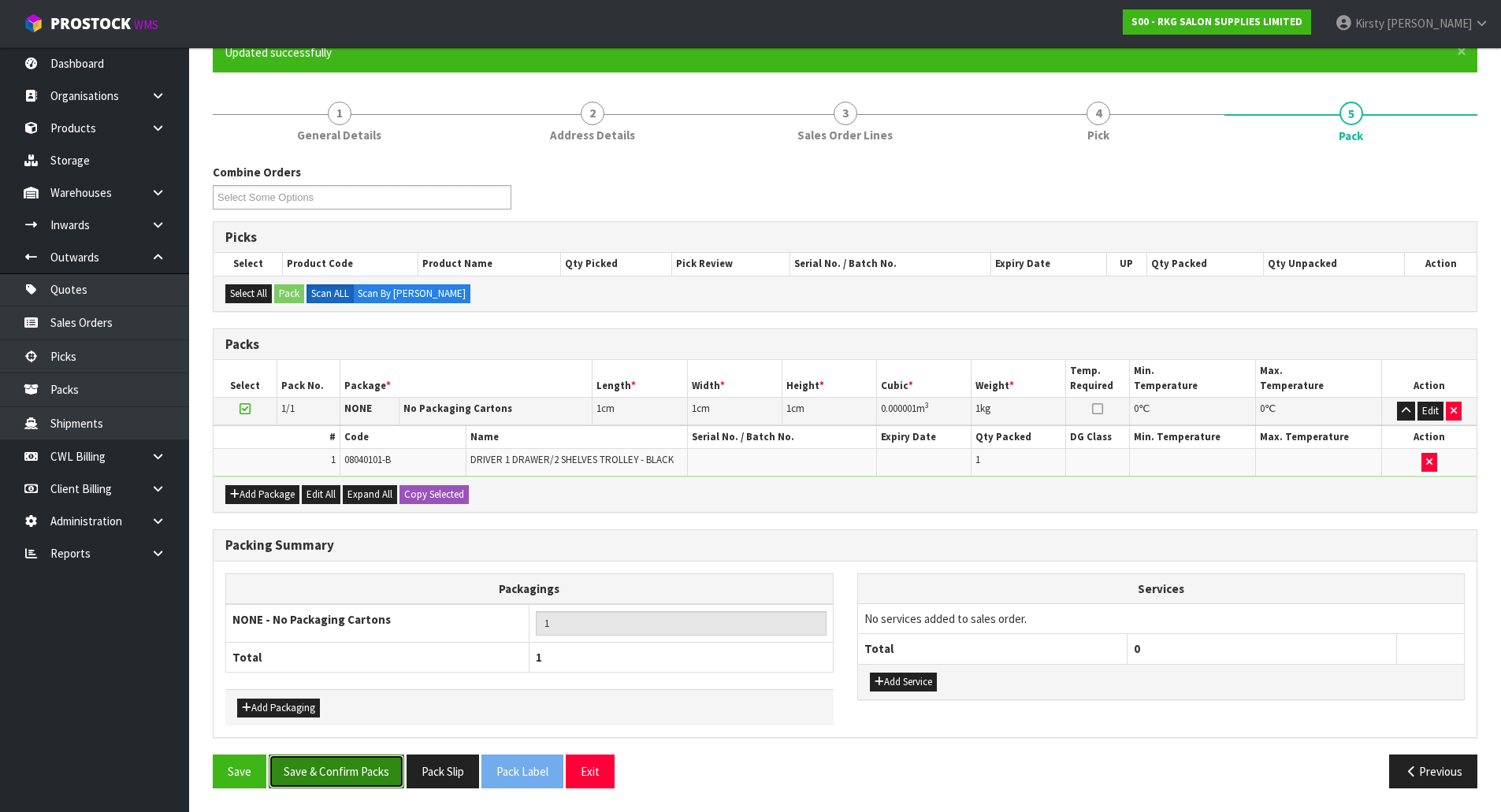
click at [358, 769] on button "Save & Confirm Packs" at bounding box center [336, 771] width 135 height 34
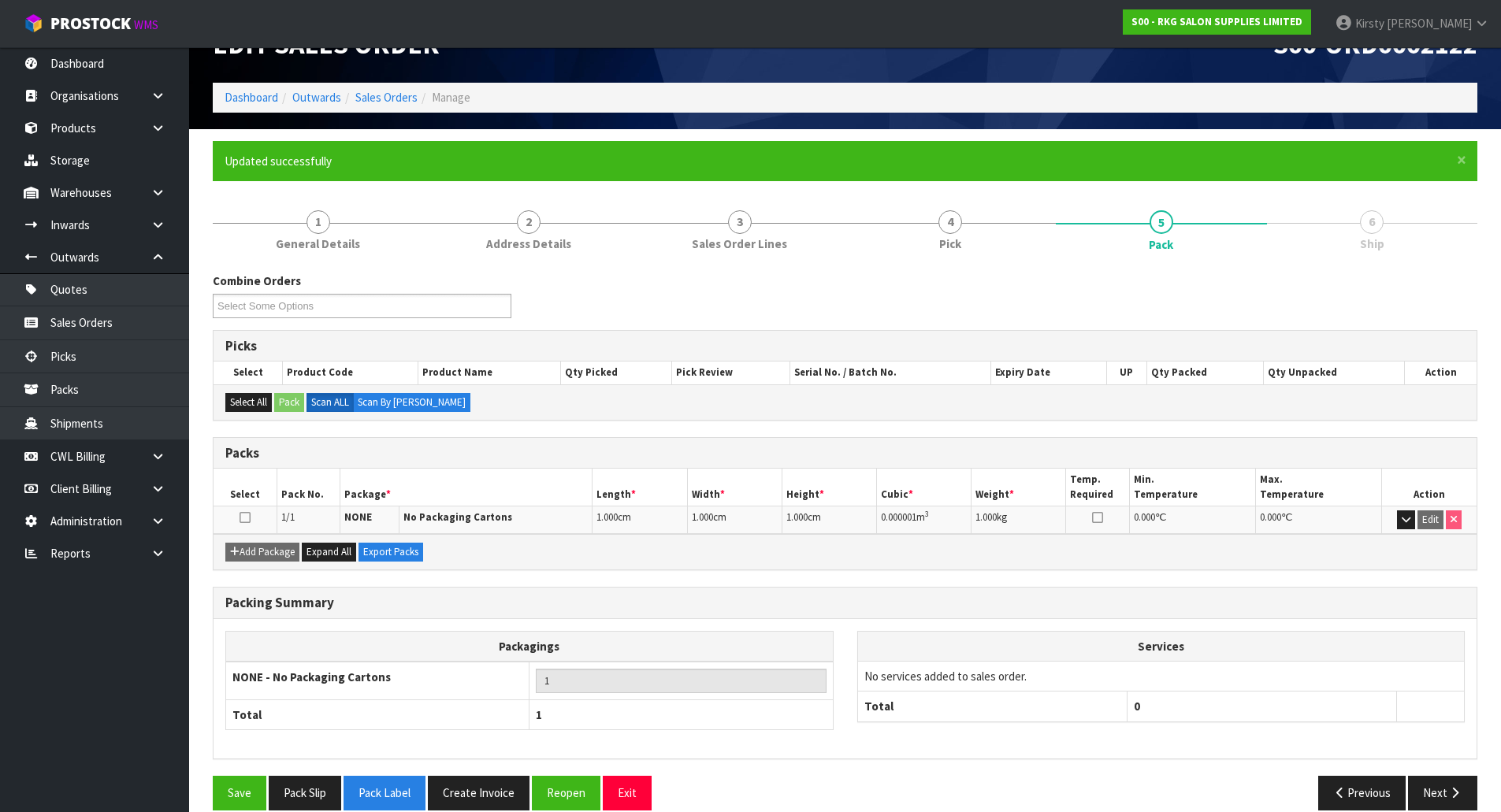
scroll to position [63, 0]
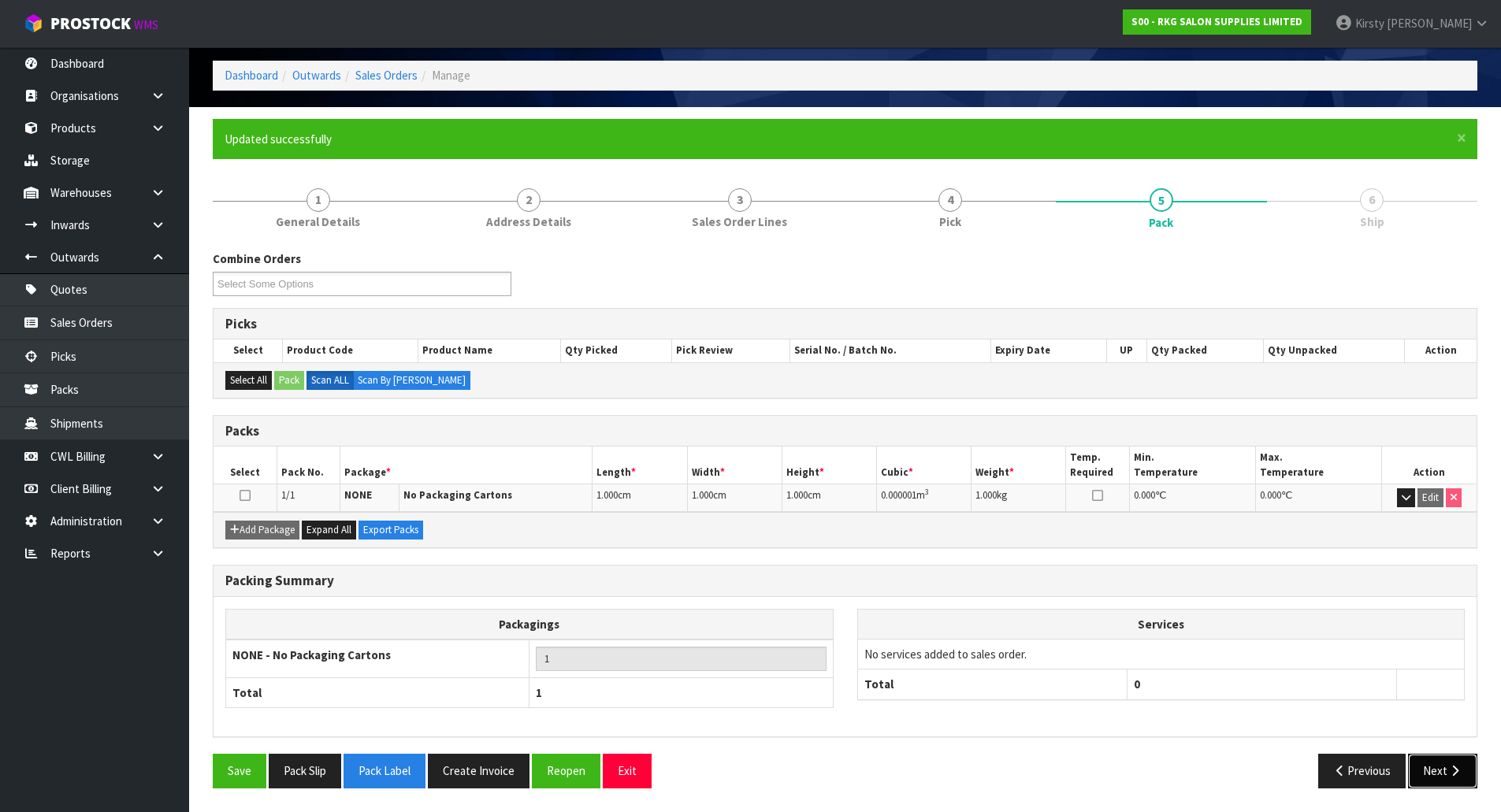
click at [1433, 766] on button "Next" at bounding box center [1442, 771] width 69 height 34
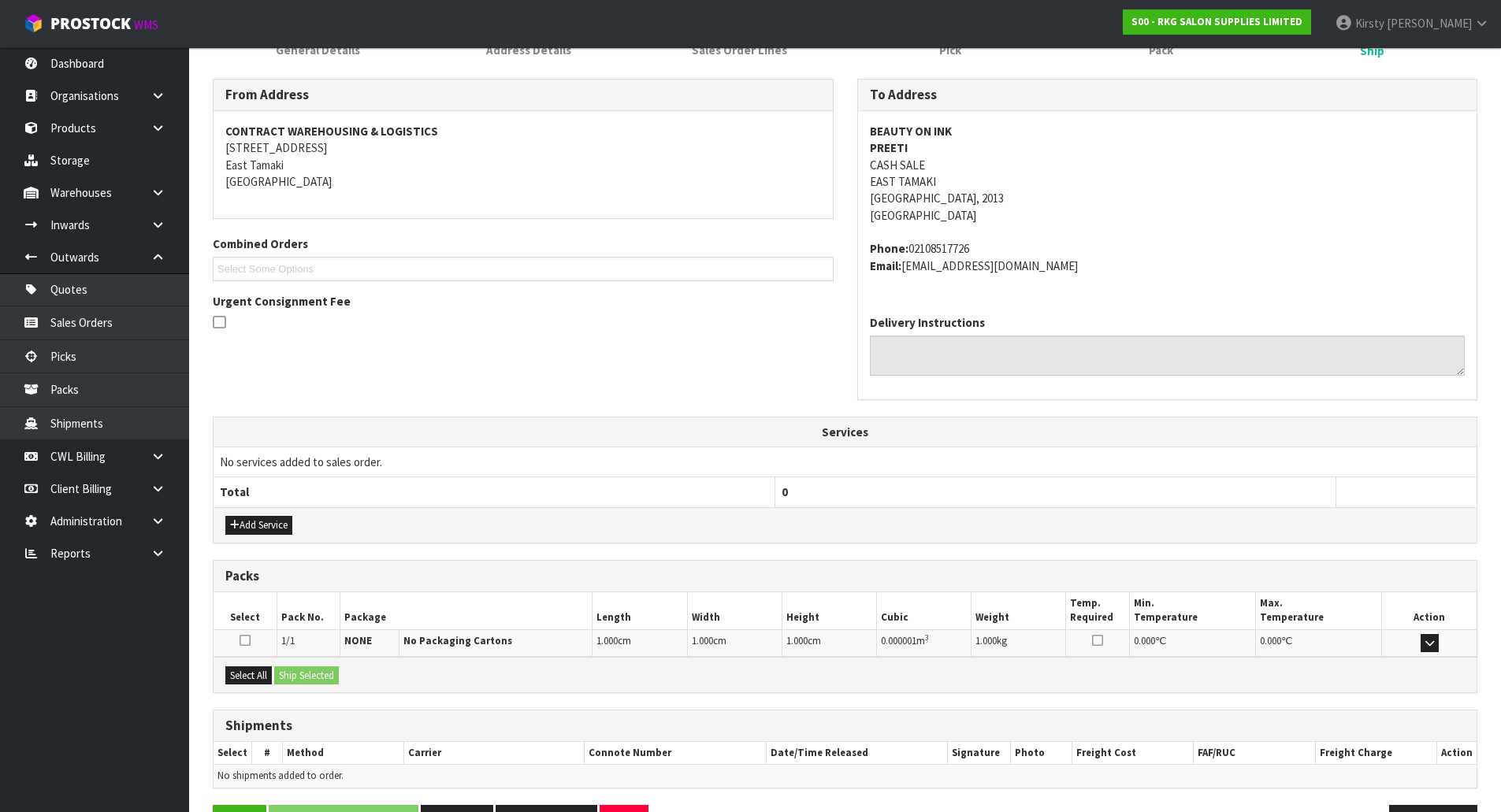
scroll to position [285, 0]
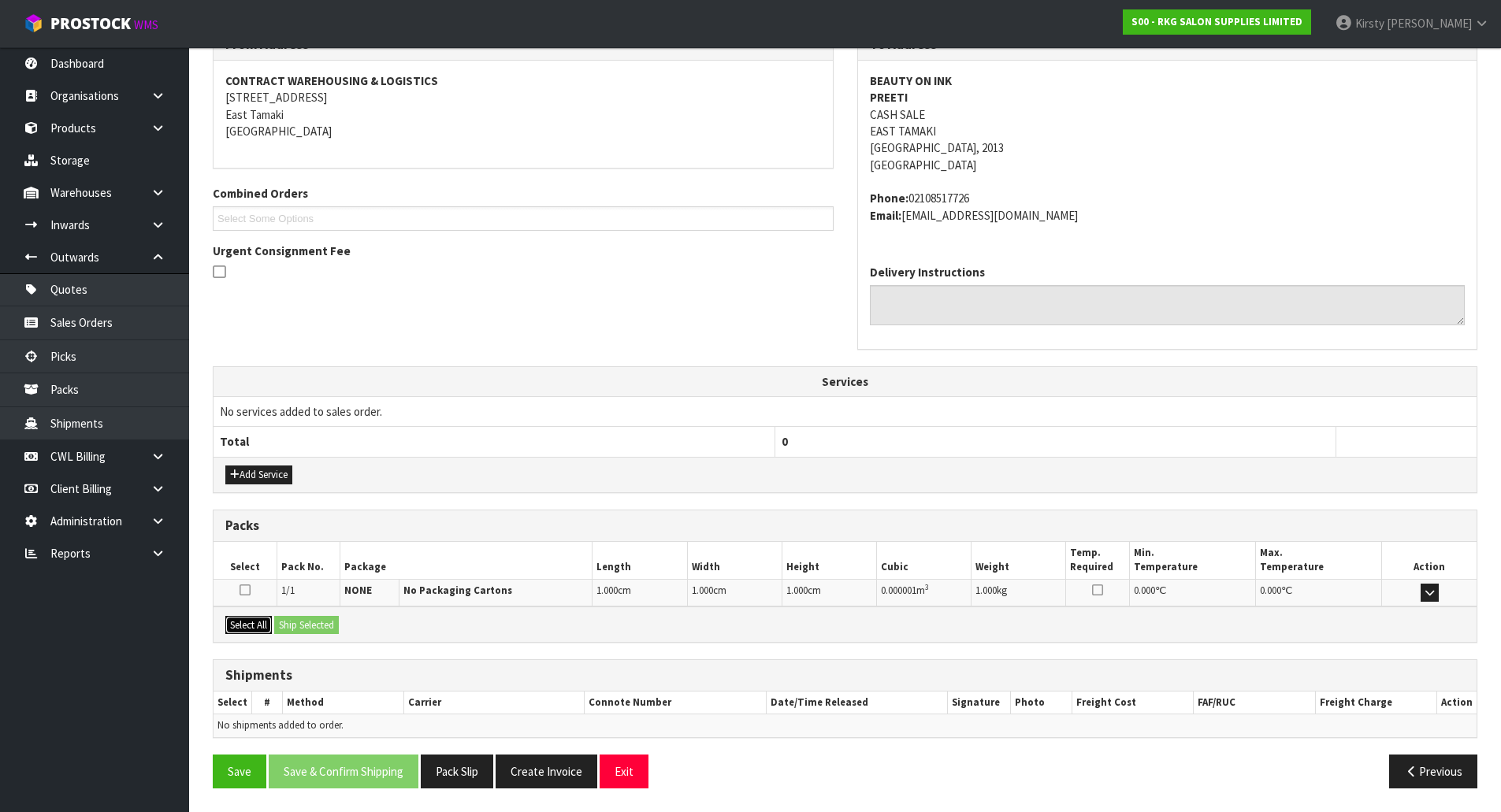
click at [257, 627] on button "Select All" at bounding box center [248, 626] width 46 height 19
click at [285, 624] on button "Ship Selected" at bounding box center [307, 626] width 64 height 19
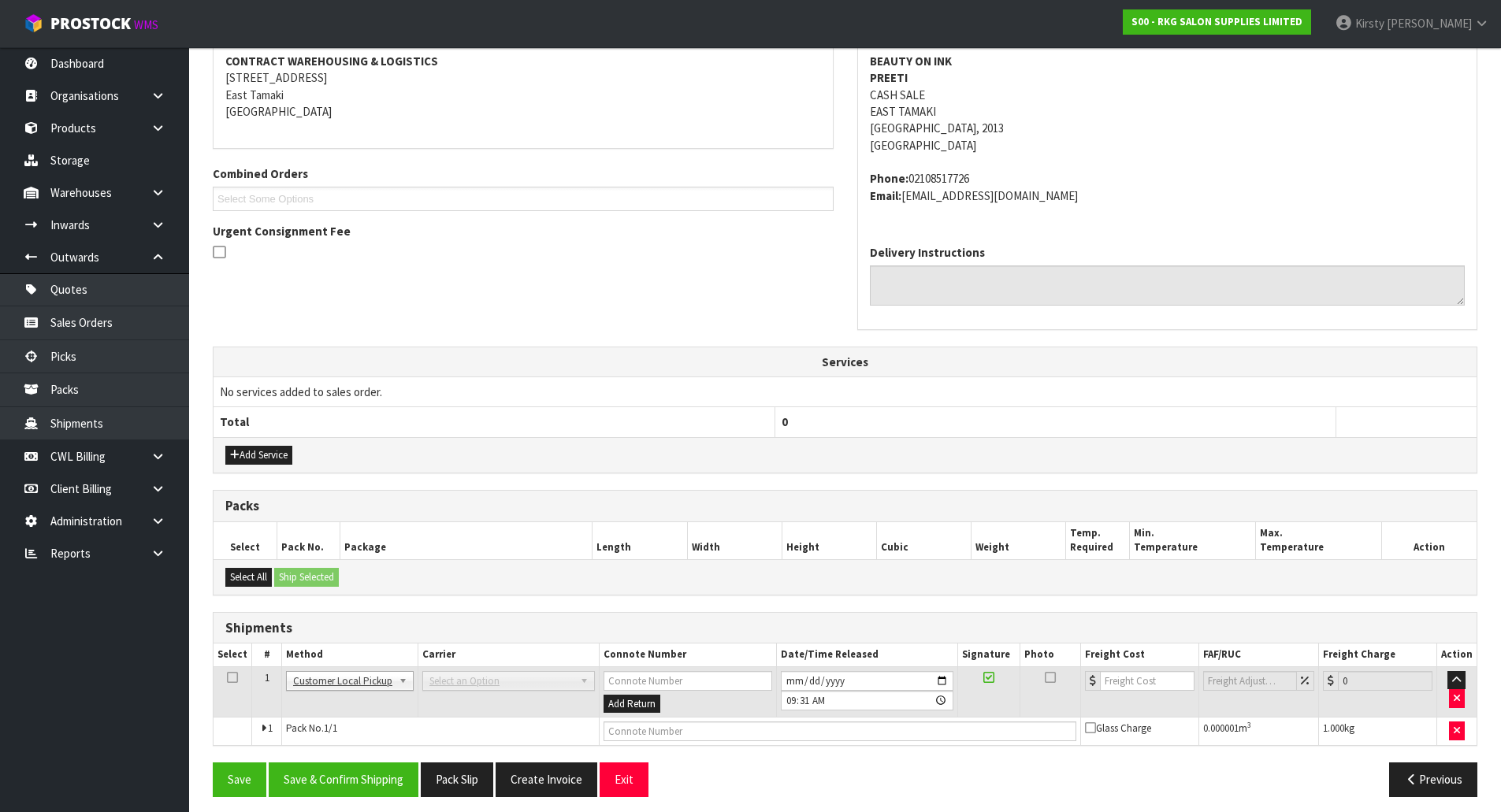
scroll to position [313, 0]
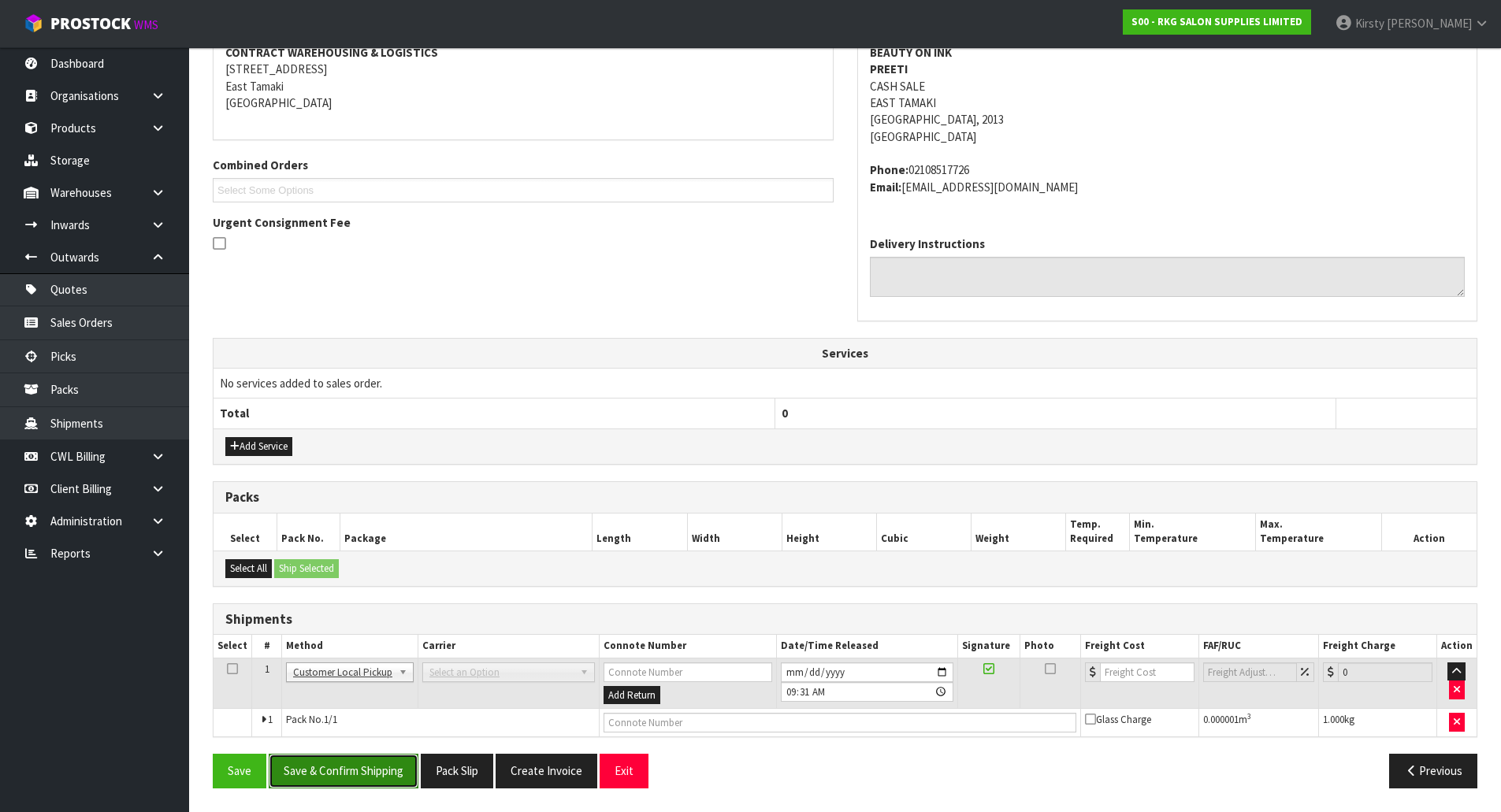
click at [380, 773] on button "Save & Confirm Shipping" at bounding box center [344, 771] width 150 height 34
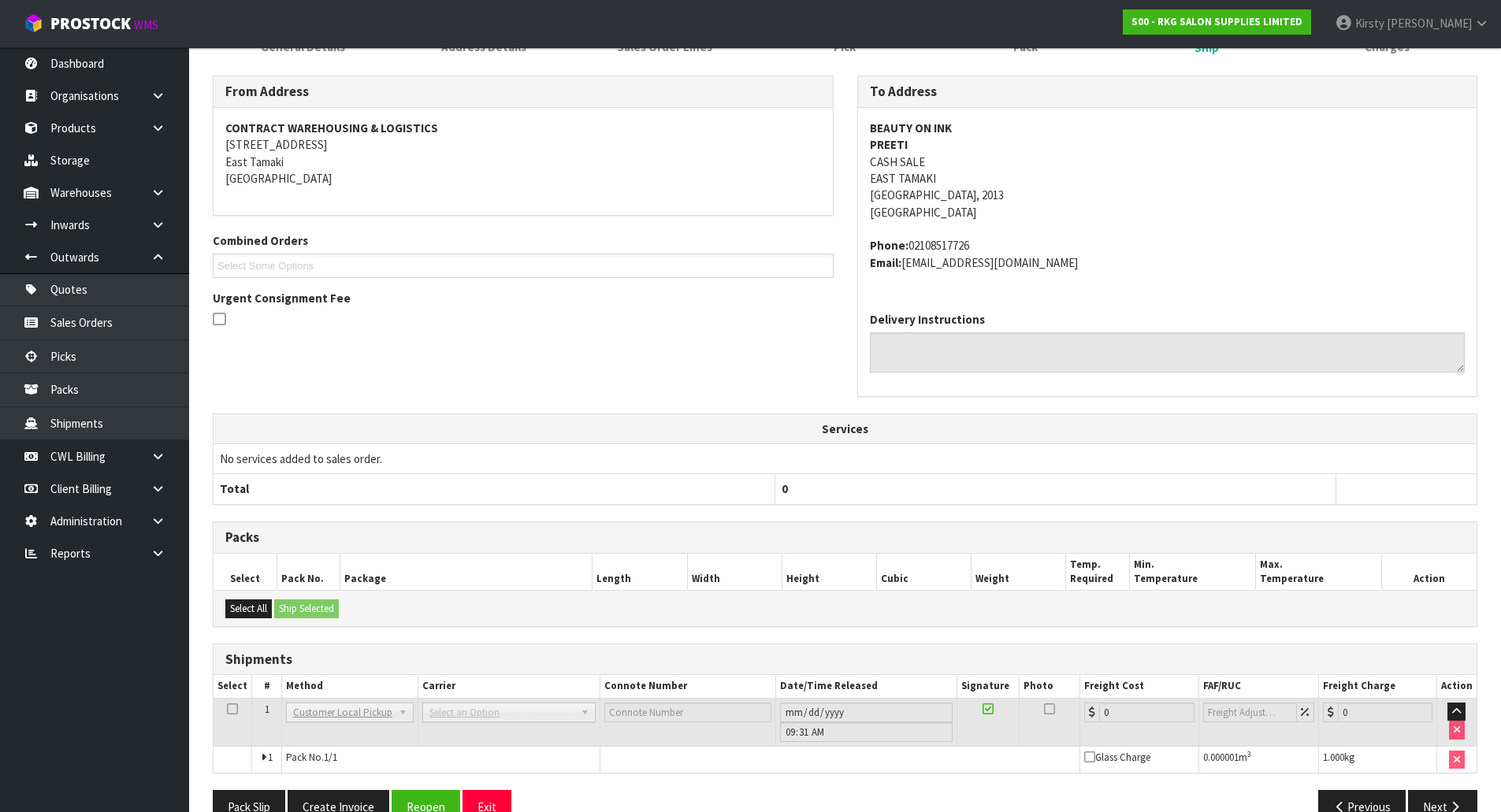
scroll to position [274, 0]
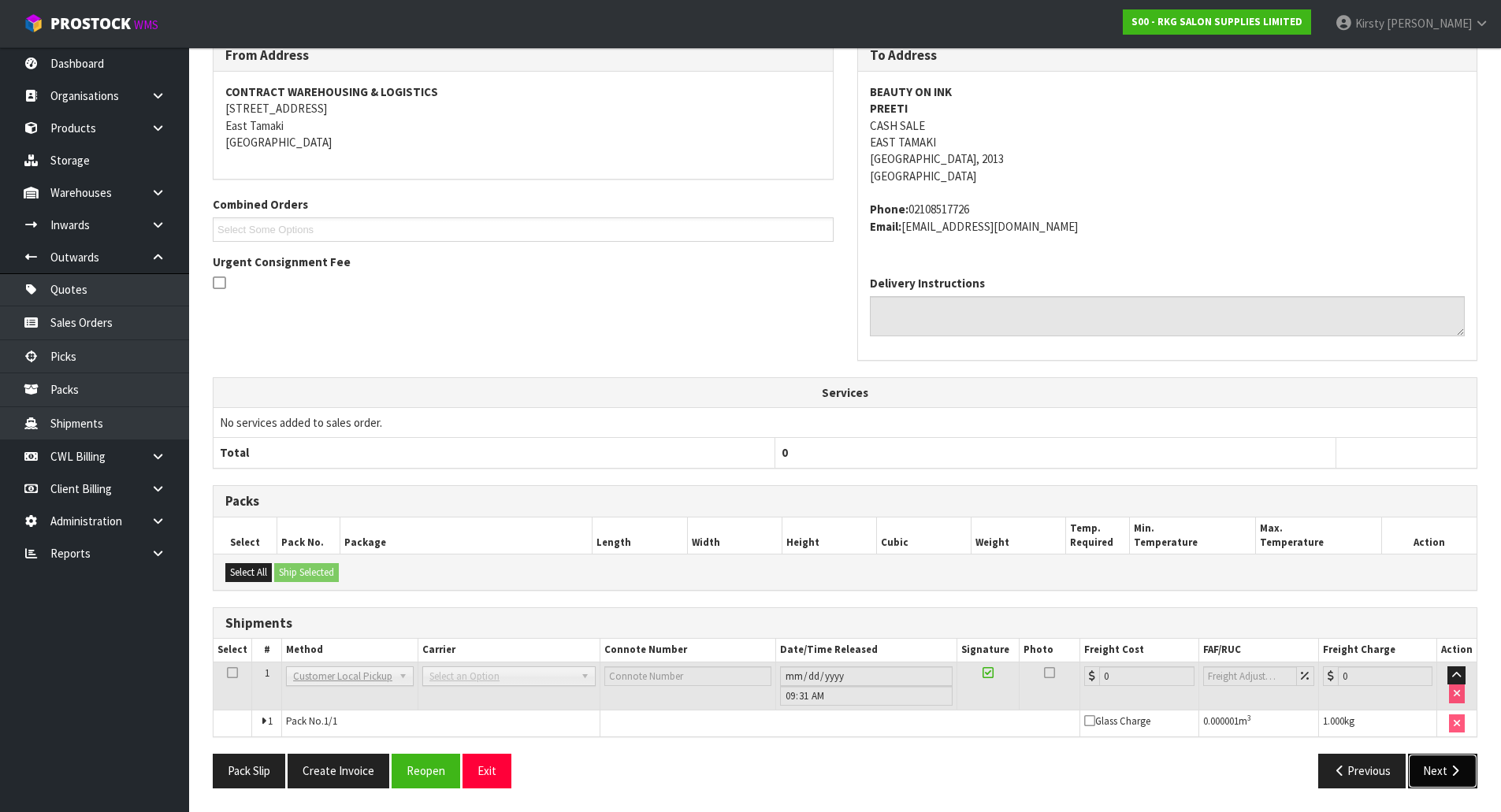
click at [1426, 773] on button "Next" at bounding box center [1442, 771] width 69 height 34
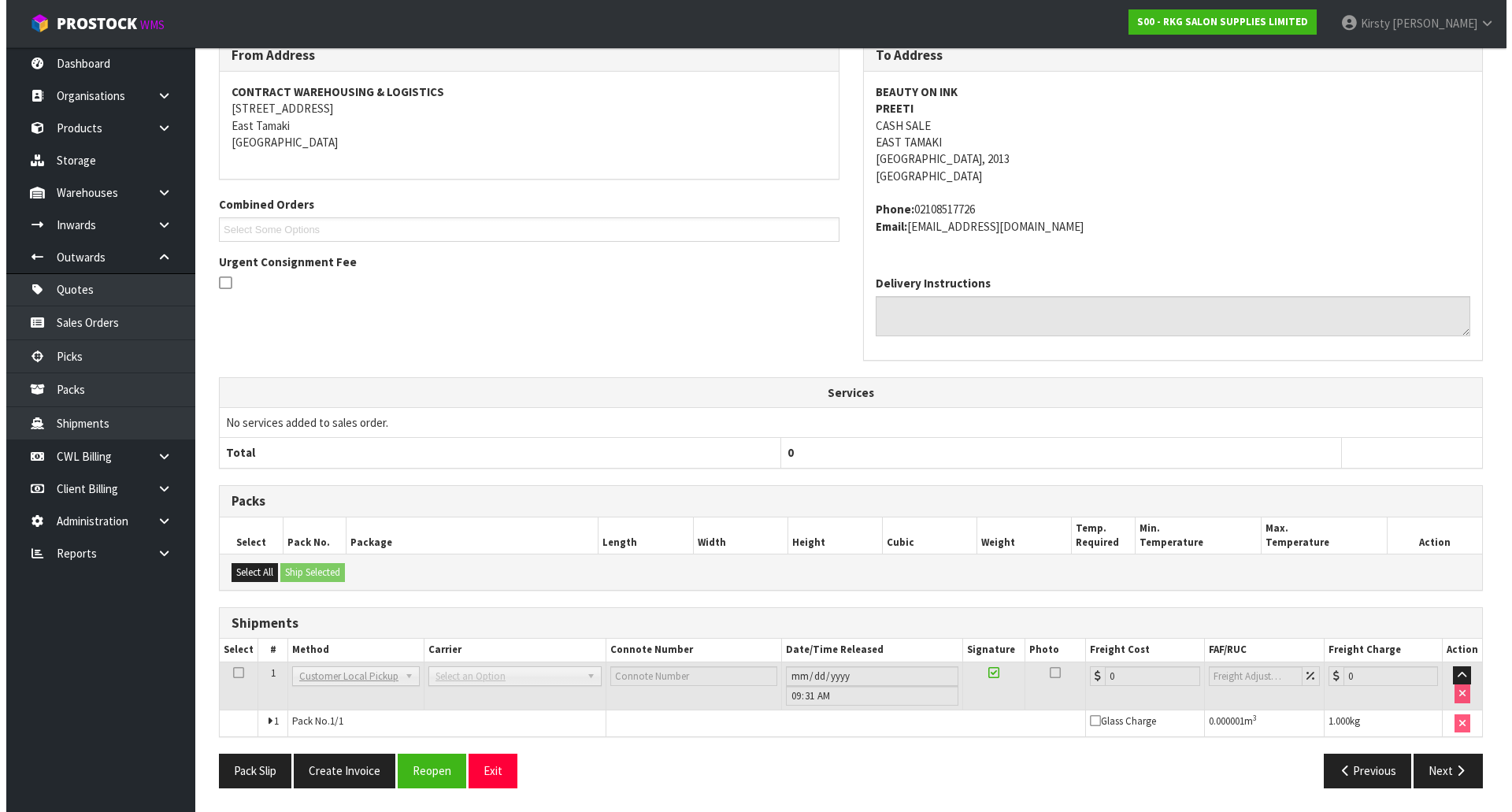
scroll to position [0, 0]
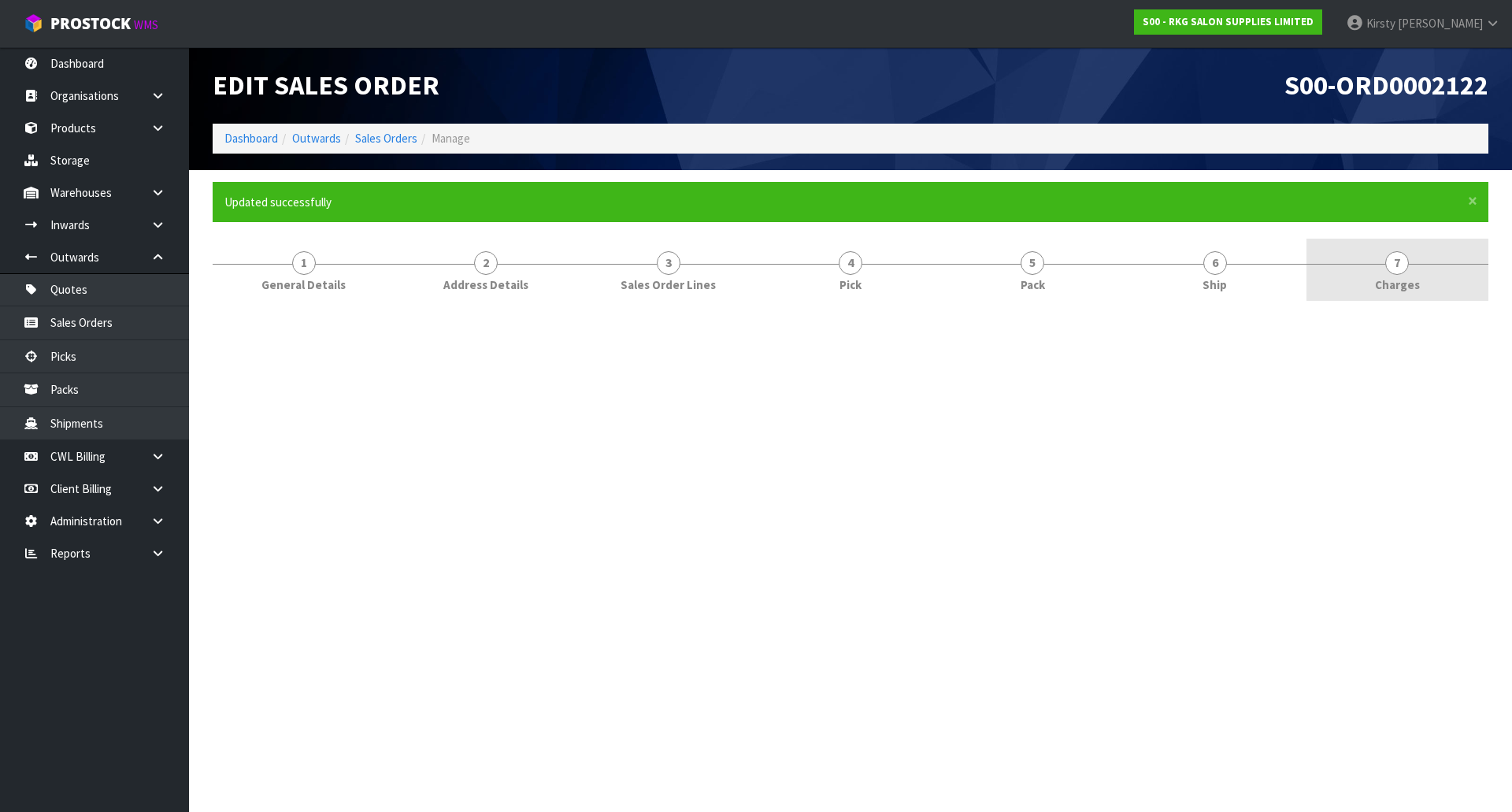
click at [1398, 270] on span "7" at bounding box center [1397, 263] width 24 height 24
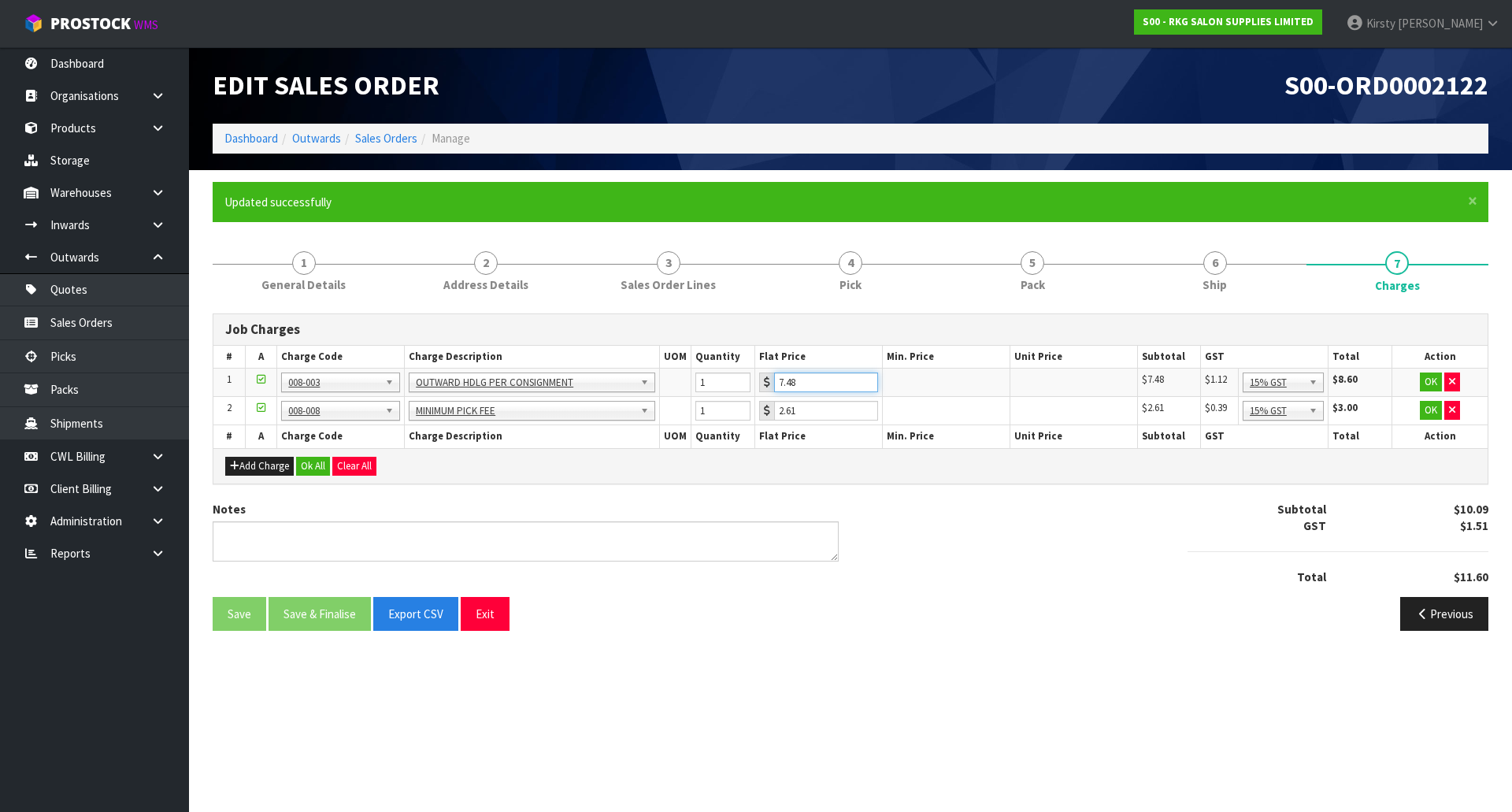
drag, startPoint x: 799, startPoint y: 379, endPoint x: 755, endPoint y: 380, distance: 44.0
click at [755, 380] on td "7.48" at bounding box center [818, 383] width 128 height 28
type input "3.5"
click at [1435, 376] on button "OK" at bounding box center [1431, 382] width 22 height 19
click at [1455, 406] on button "button" at bounding box center [1452, 410] width 16 height 19
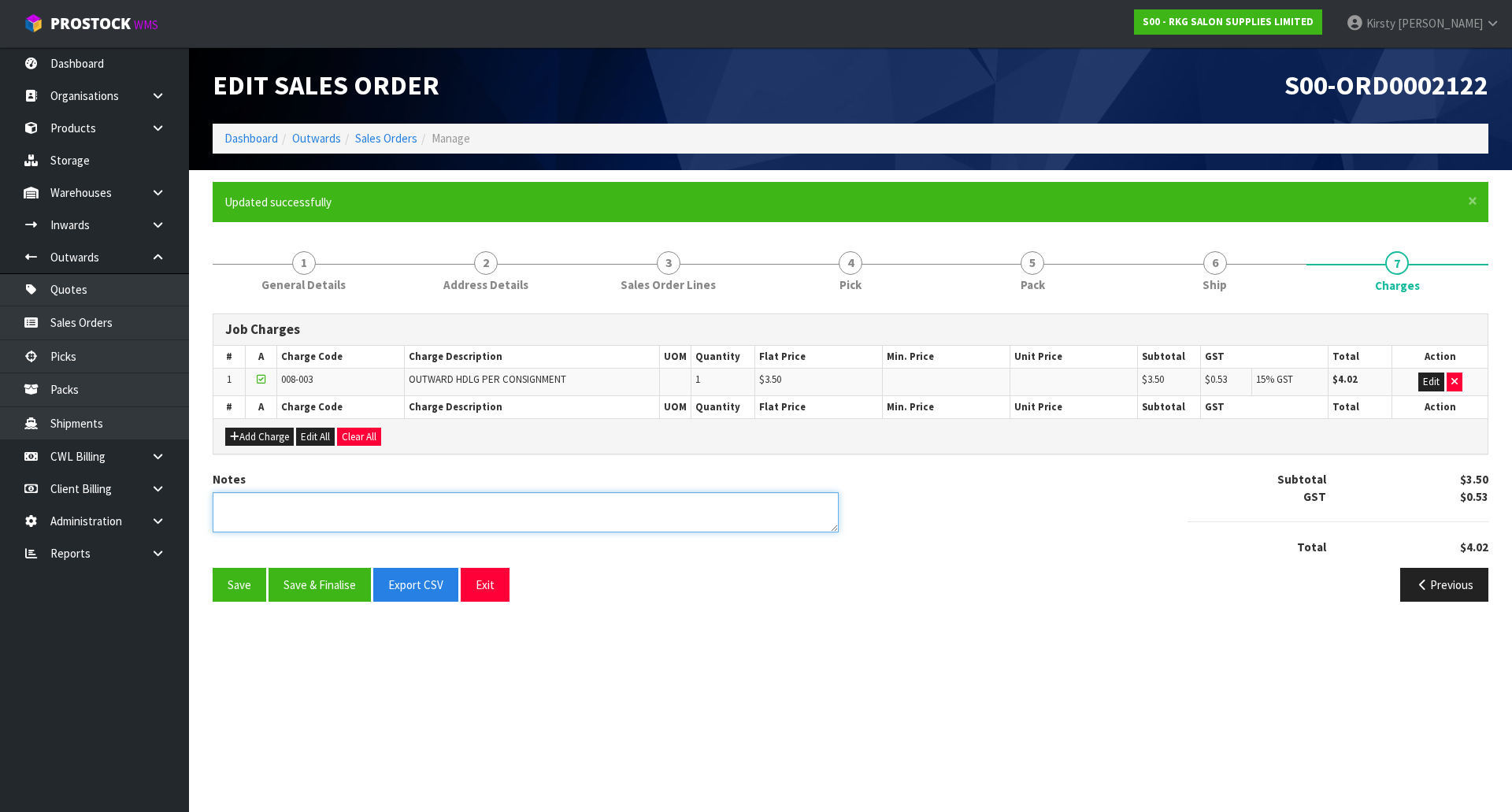
click at [359, 503] on textarea at bounding box center [526, 512] width 626 height 40
type textarea "PICKED BY [PERSON_NAME]"
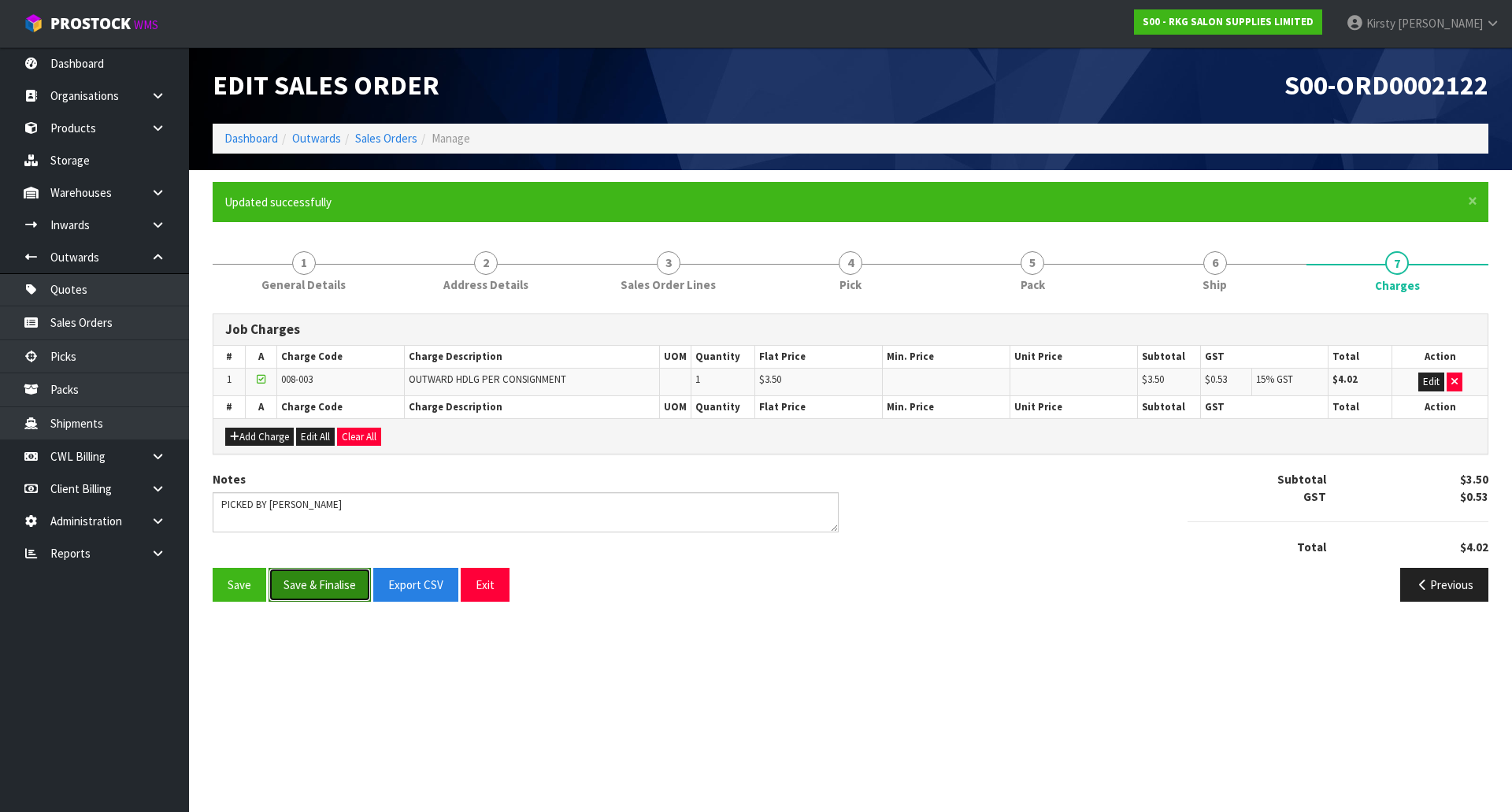
click at [336, 591] on button "Save & Finalise" at bounding box center [320, 585] width 102 height 34
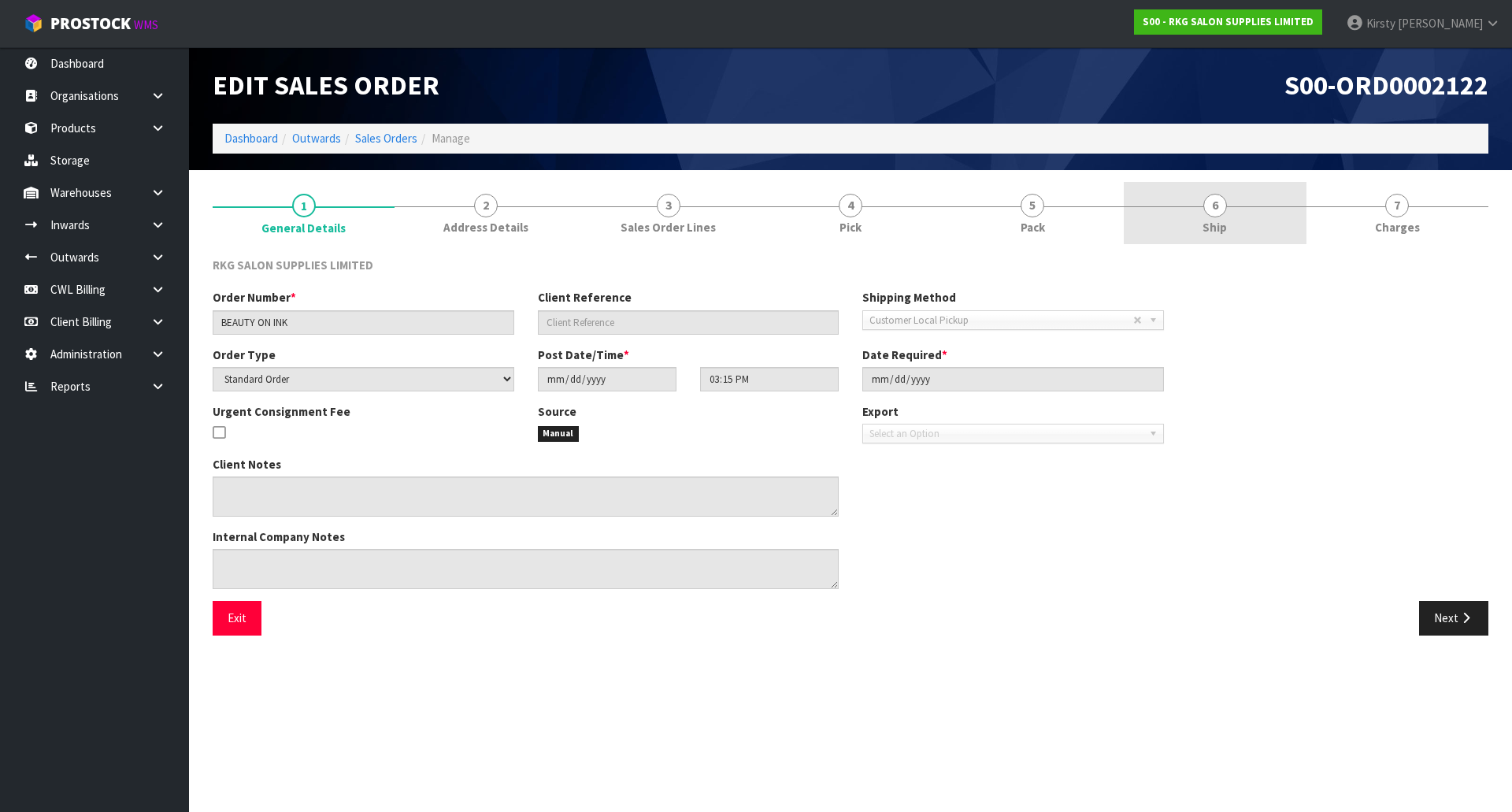
click at [1213, 212] on span "6" at bounding box center [1215, 205] width 24 height 24
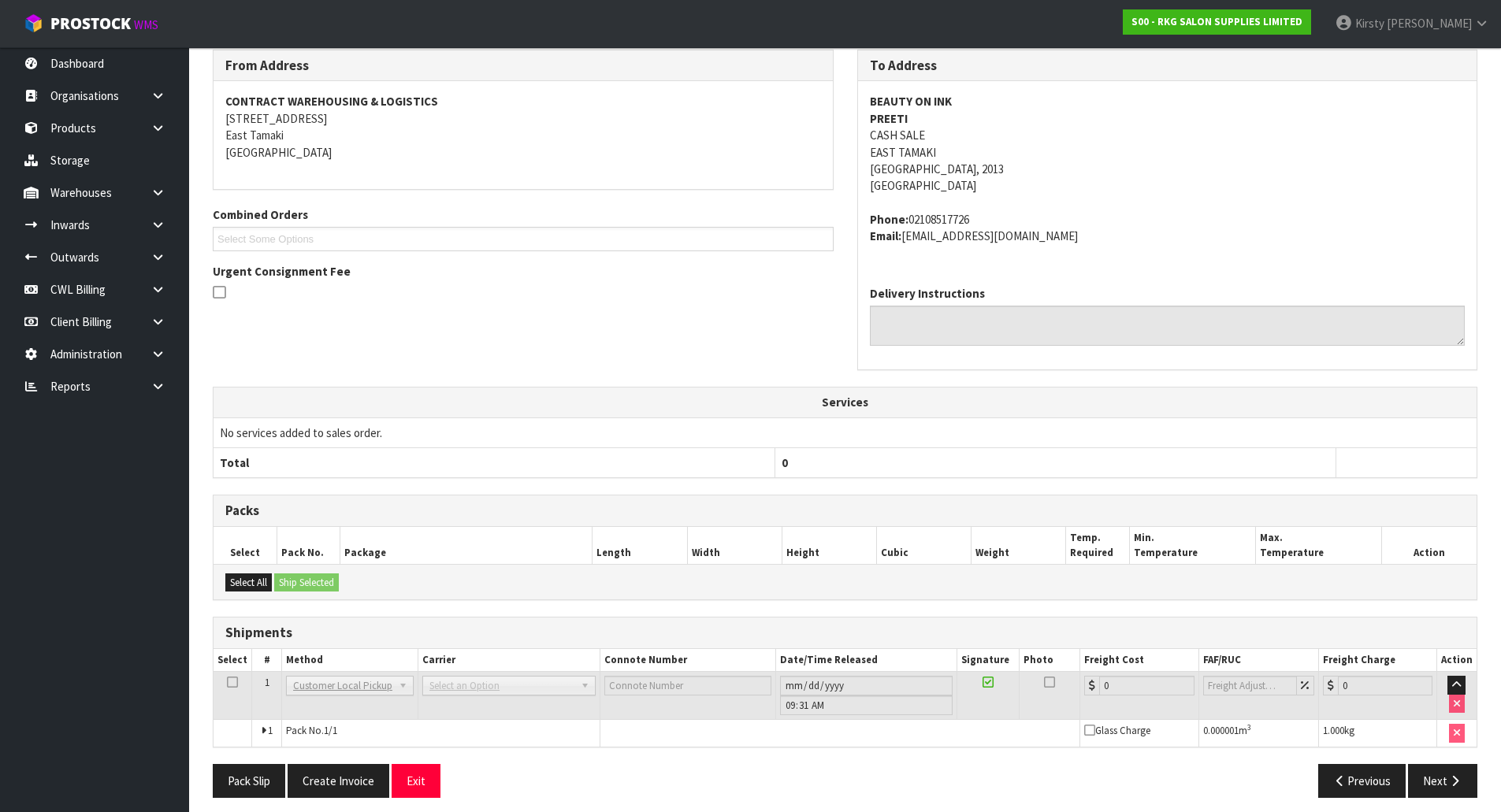
scroll to position [217, 0]
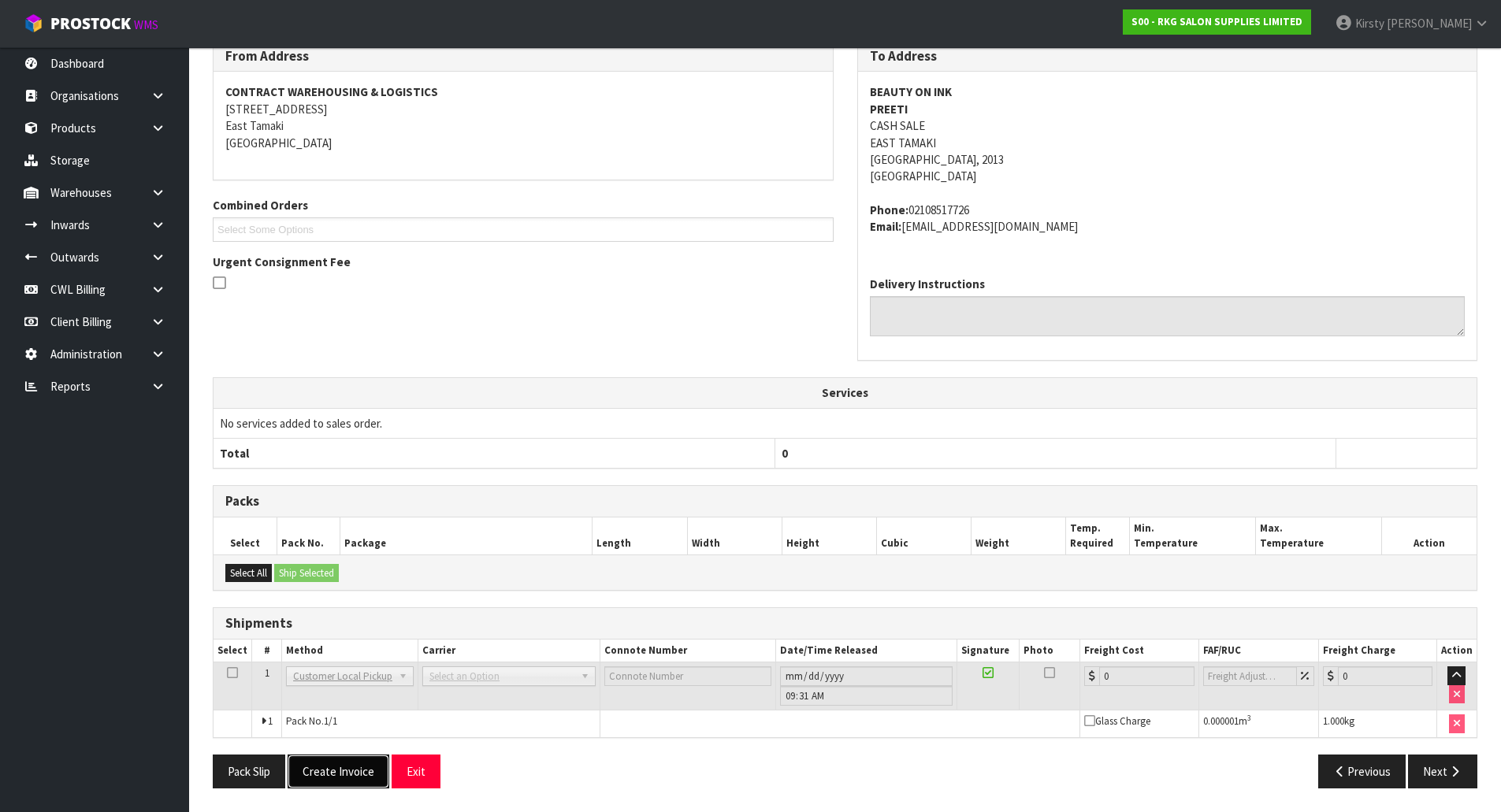
click at [341, 776] on button "Create Invoice" at bounding box center [338, 771] width 101 height 34
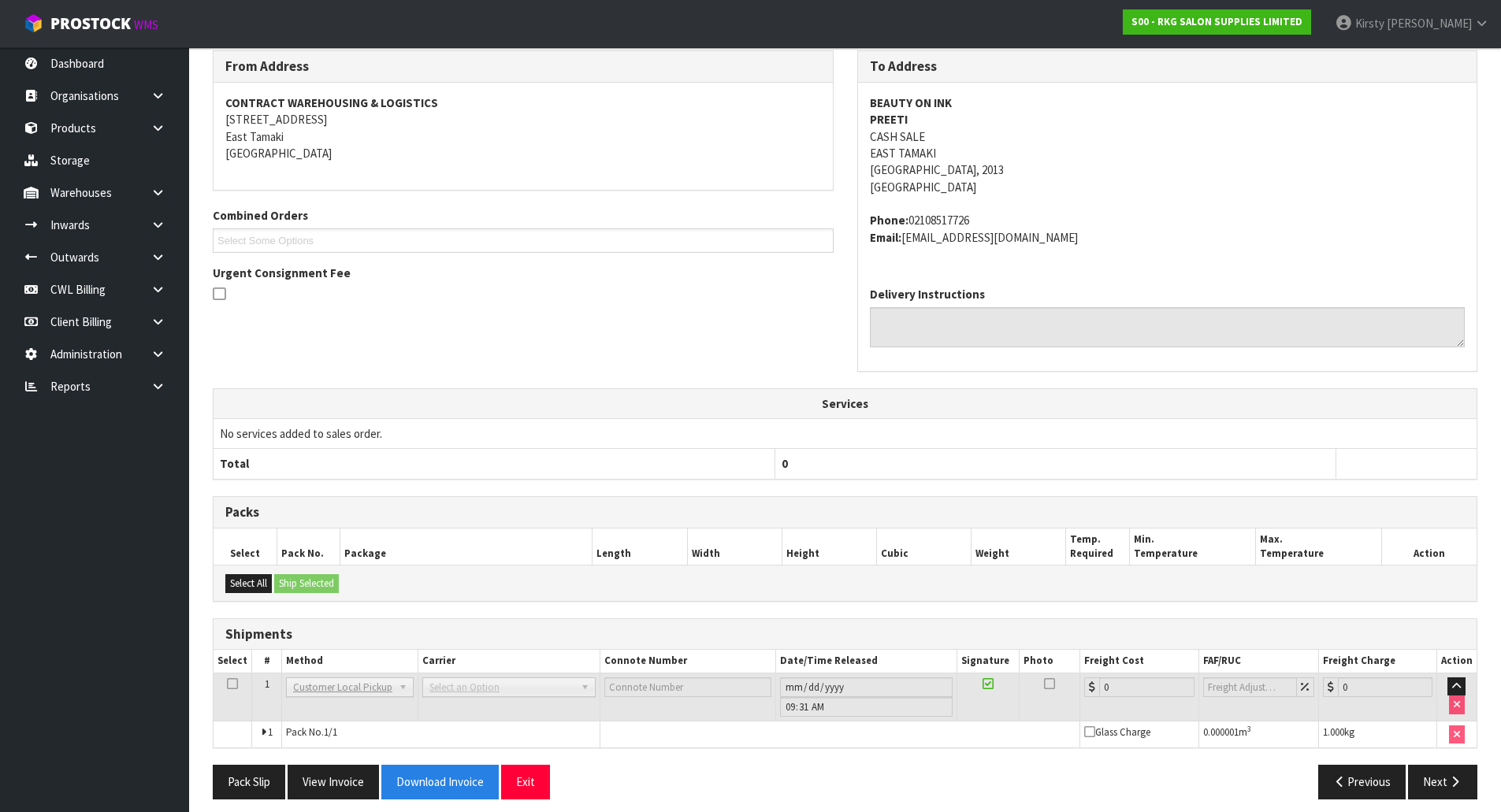
scroll to position [274, 0]
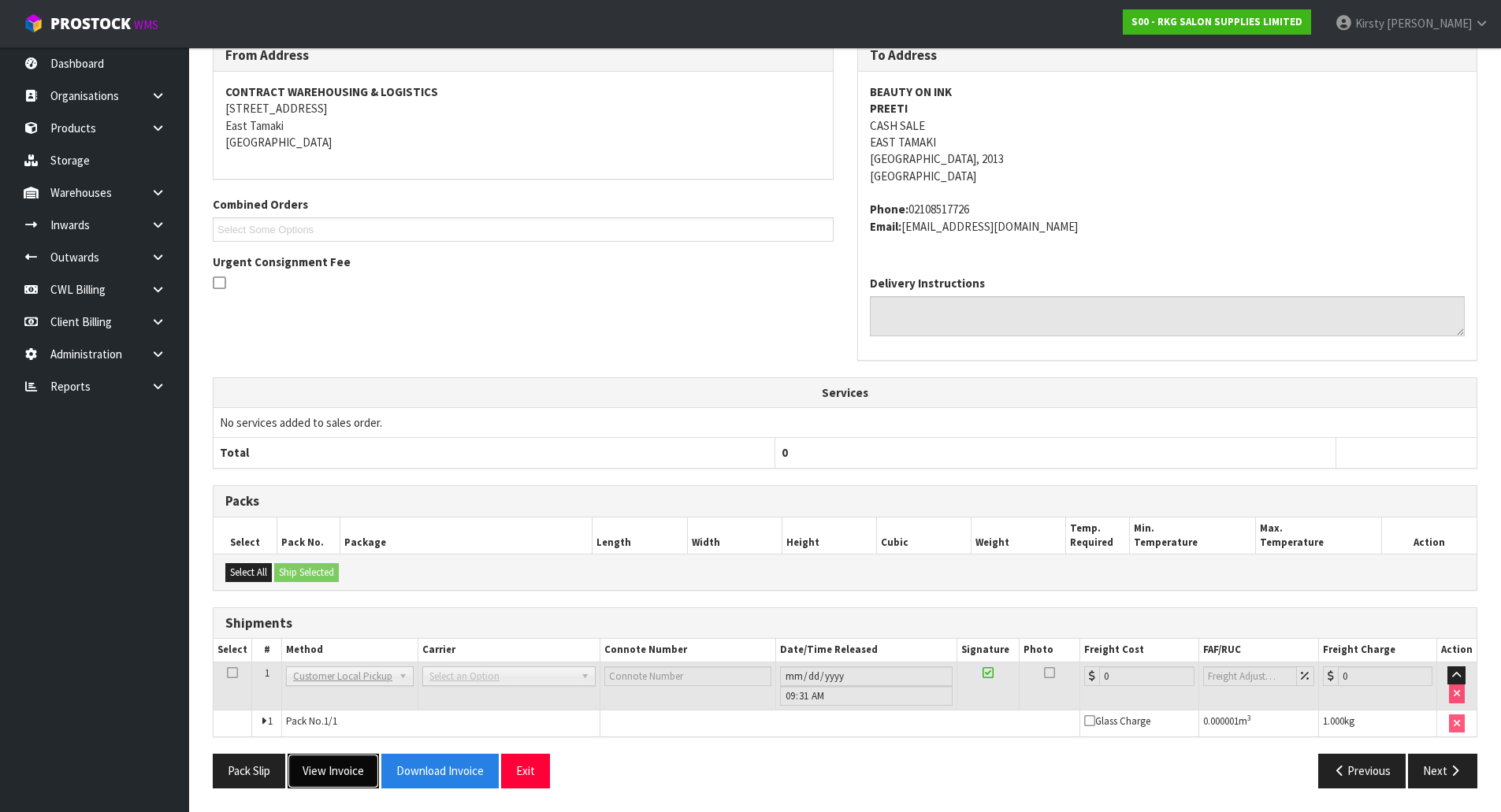
click at [343, 763] on button "View Invoice" at bounding box center [333, 771] width 92 height 34
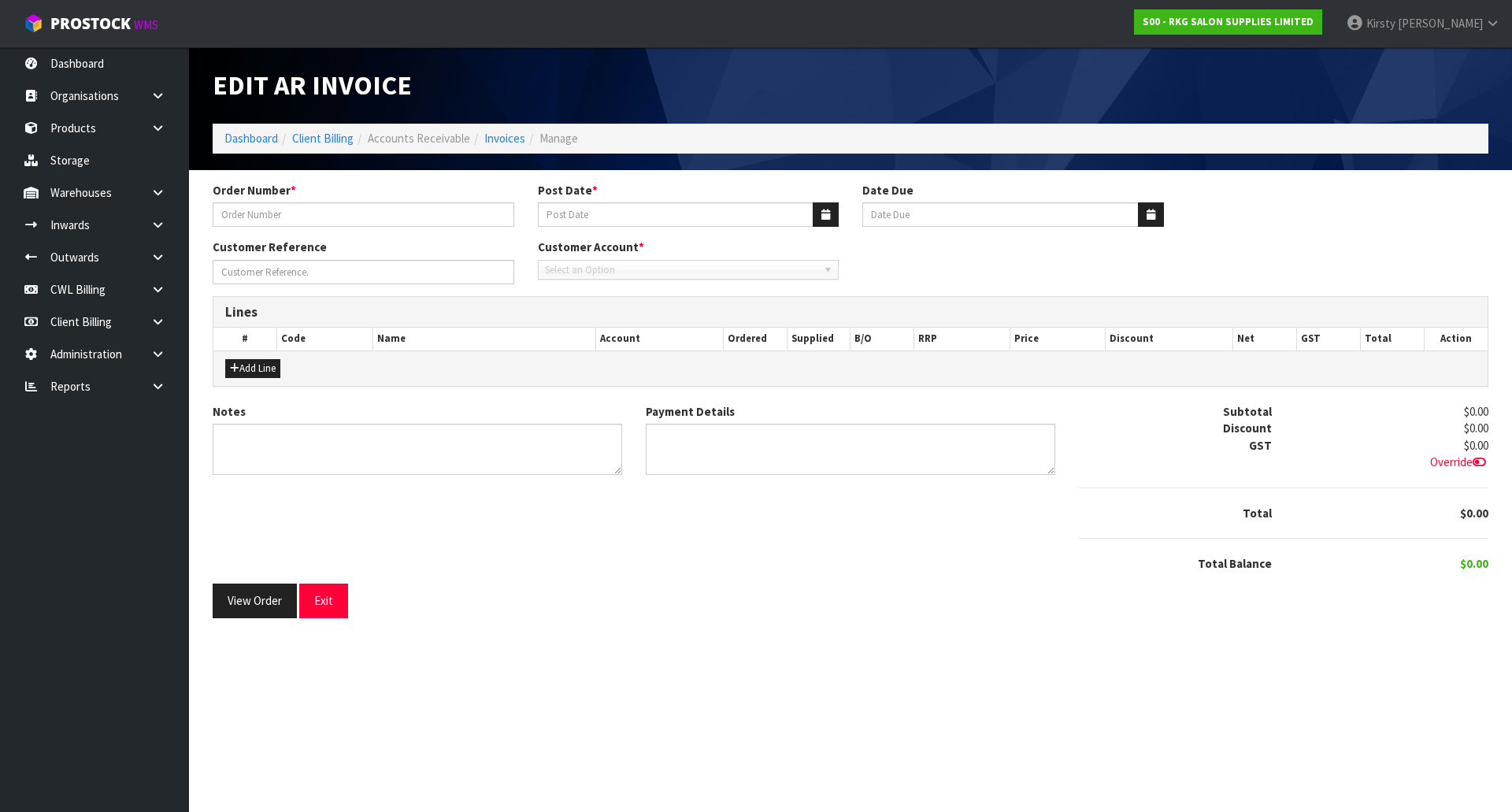
type input "BEAUTY ON INK"
type input "[DATE]"
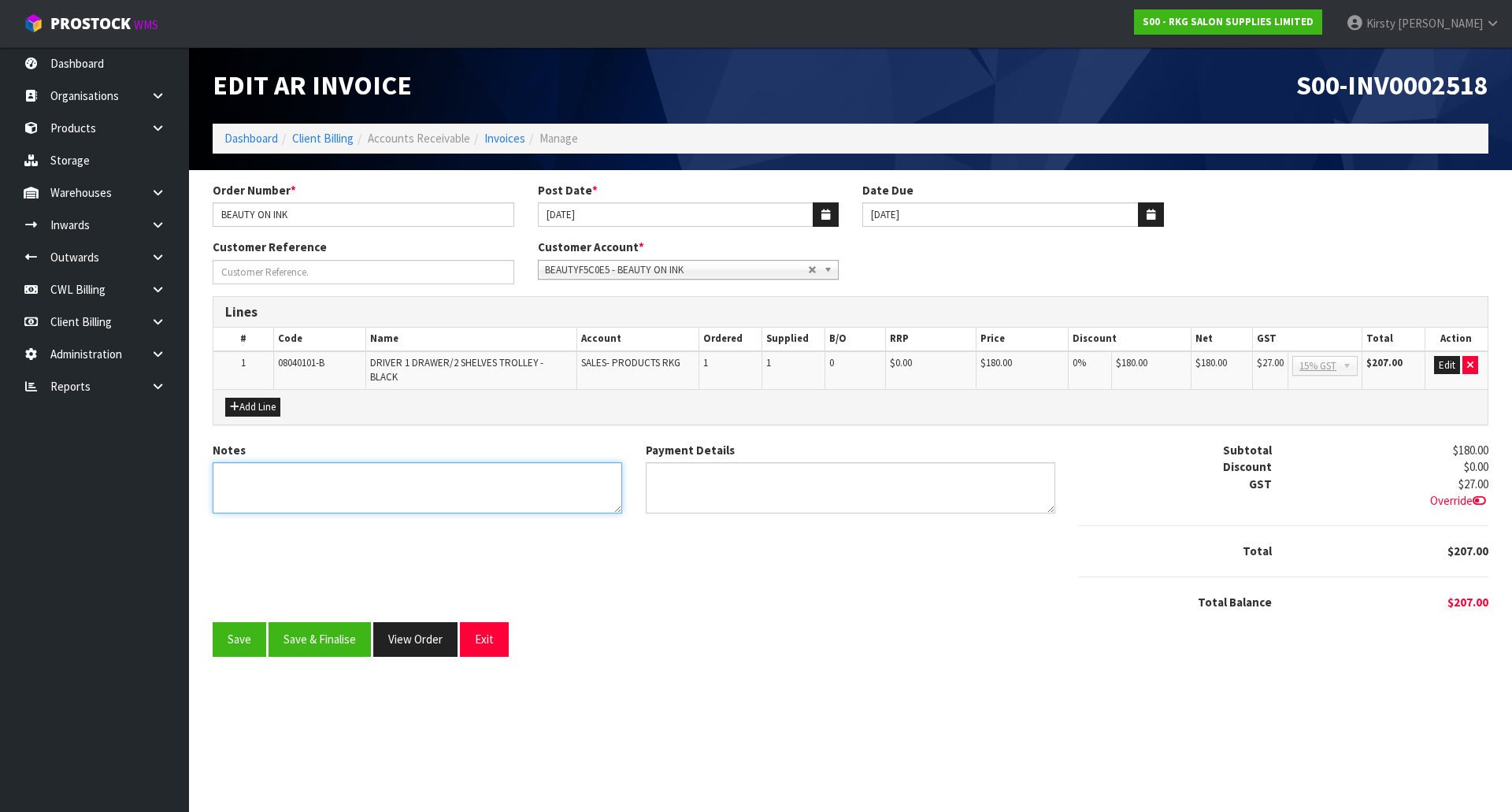
click at [434, 484] on textarea "Notes" at bounding box center [417, 488] width 410 height 51
type textarea "X"
type textarea "COLLECTED 13.8 - THANK YOU FOR YOUR ORDER"
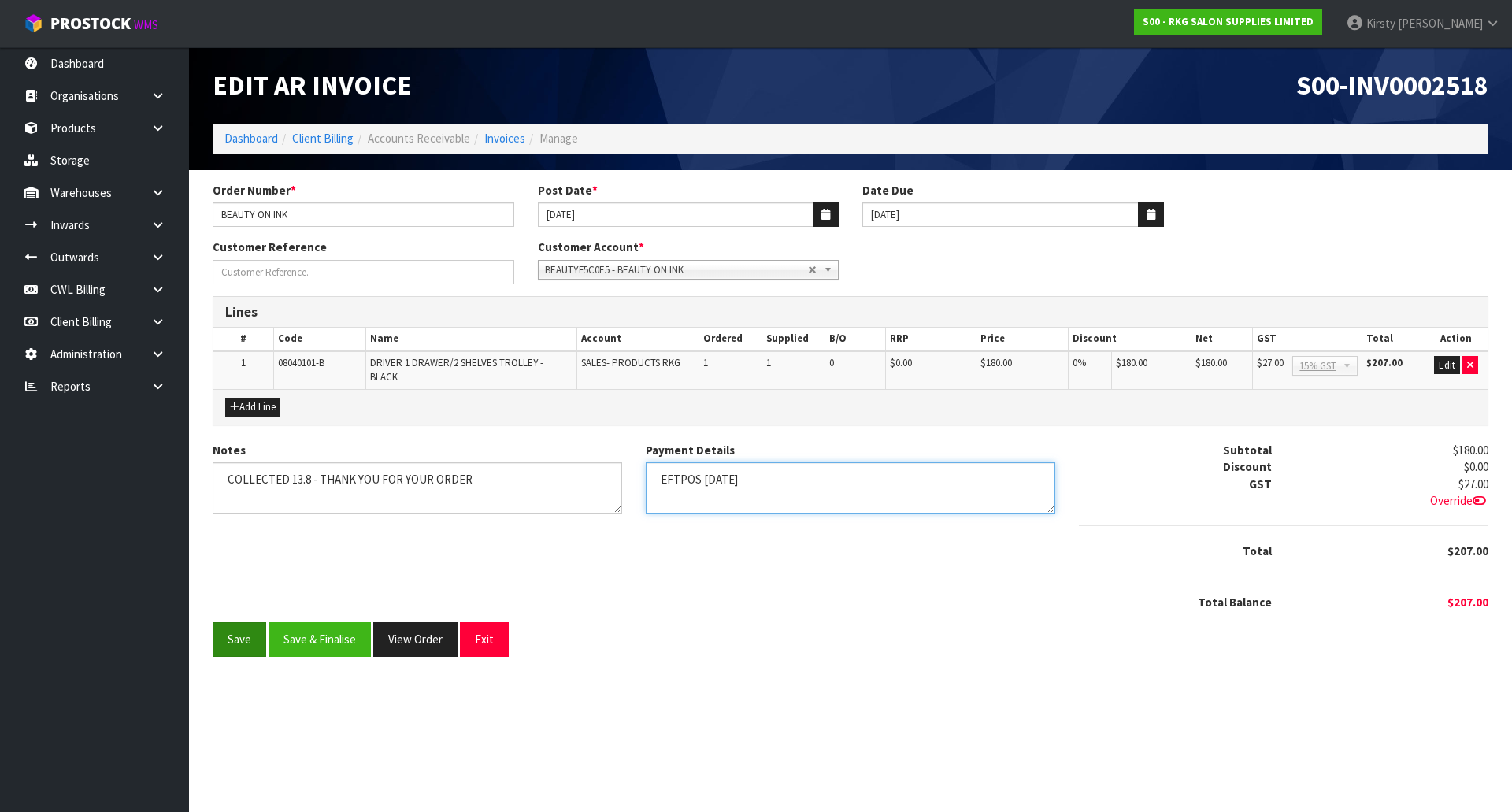
type textarea "EFTPOS 13.8.25"
click at [244, 627] on button "Save" at bounding box center [239, 640] width 54 height 34
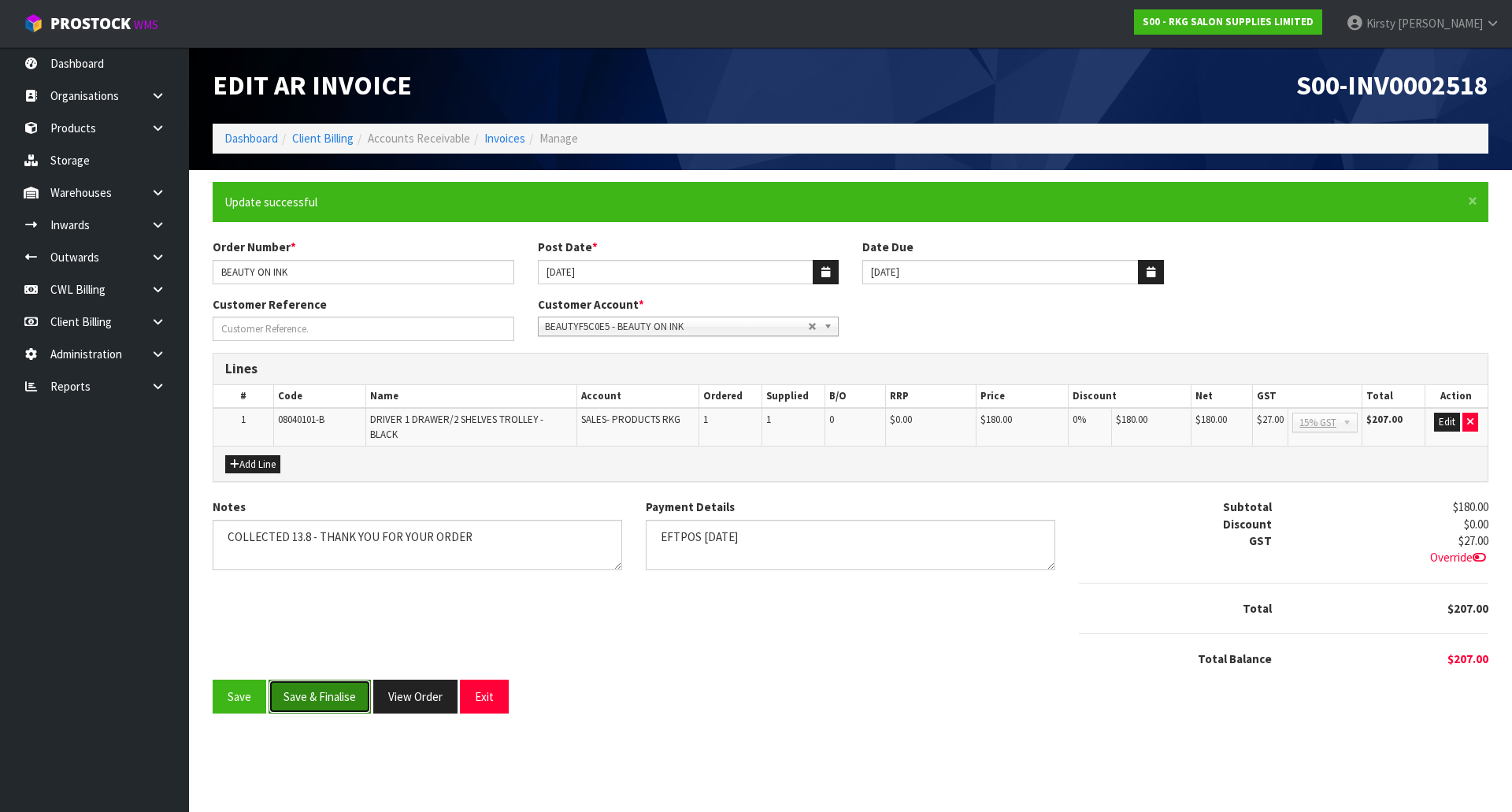
click at [312, 683] on button "Save & Finalise" at bounding box center [320, 697] width 102 height 34
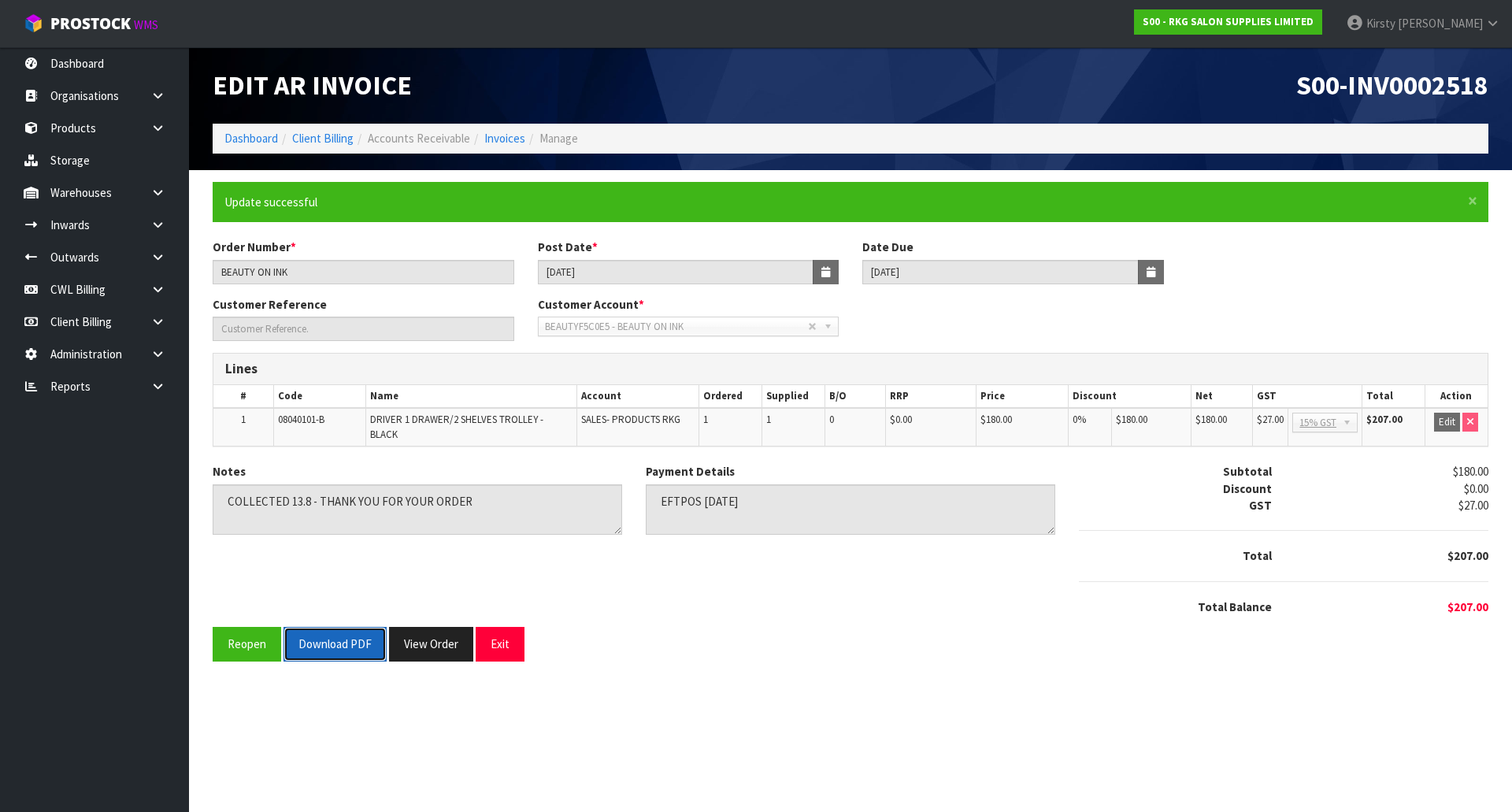
click at [325, 641] on button "Download PDF" at bounding box center [335, 644] width 103 height 34
drag, startPoint x: 498, startPoint y: 644, endPoint x: 490, endPoint y: 580, distance: 64.5
click at [498, 644] on button "Exit" at bounding box center [501, 644] width 49 height 34
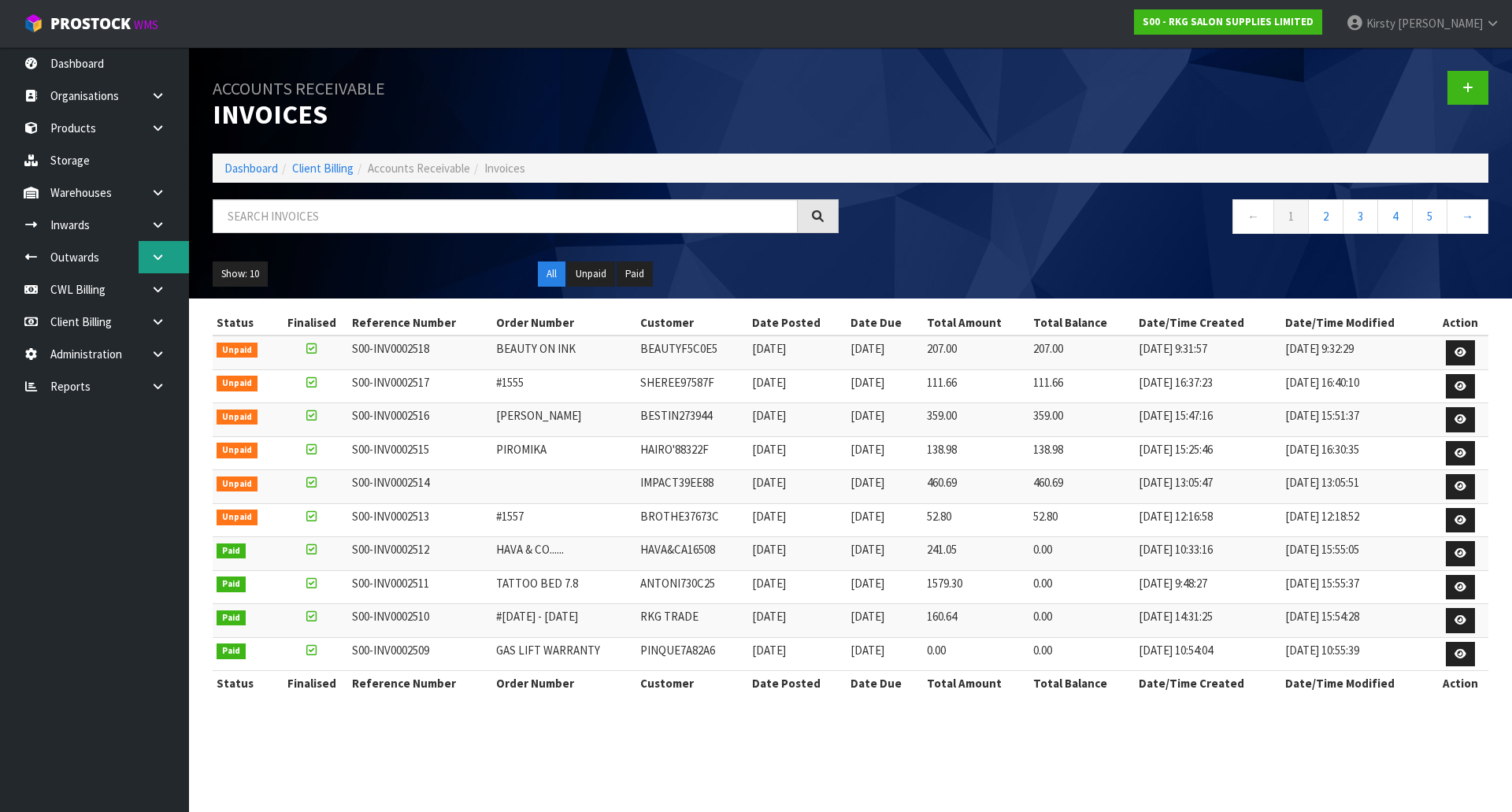
click at [150, 255] on icon at bounding box center [158, 257] width 15 height 11
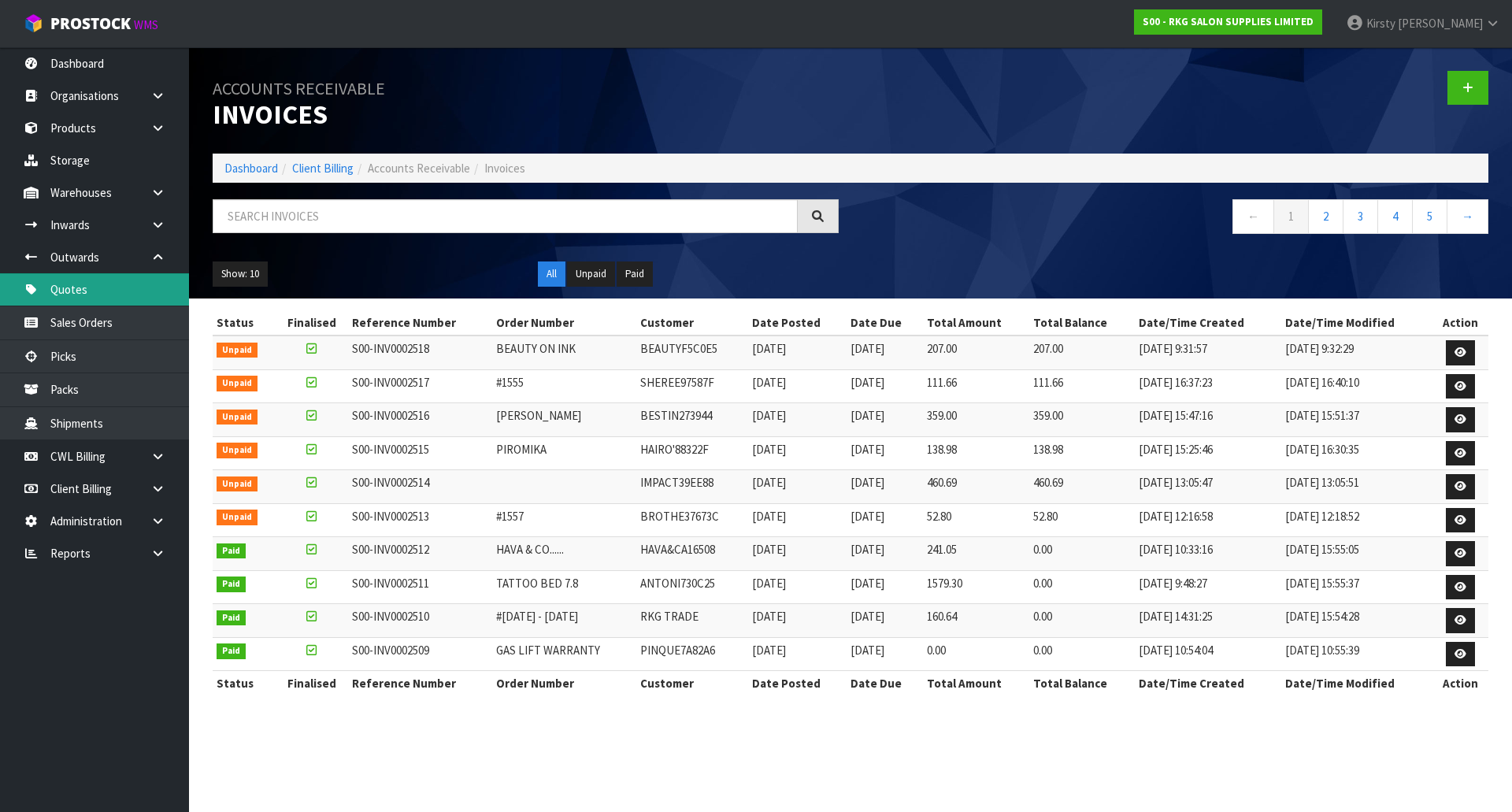
click at [79, 290] on link "Quotes" at bounding box center [95, 290] width 189 height 32
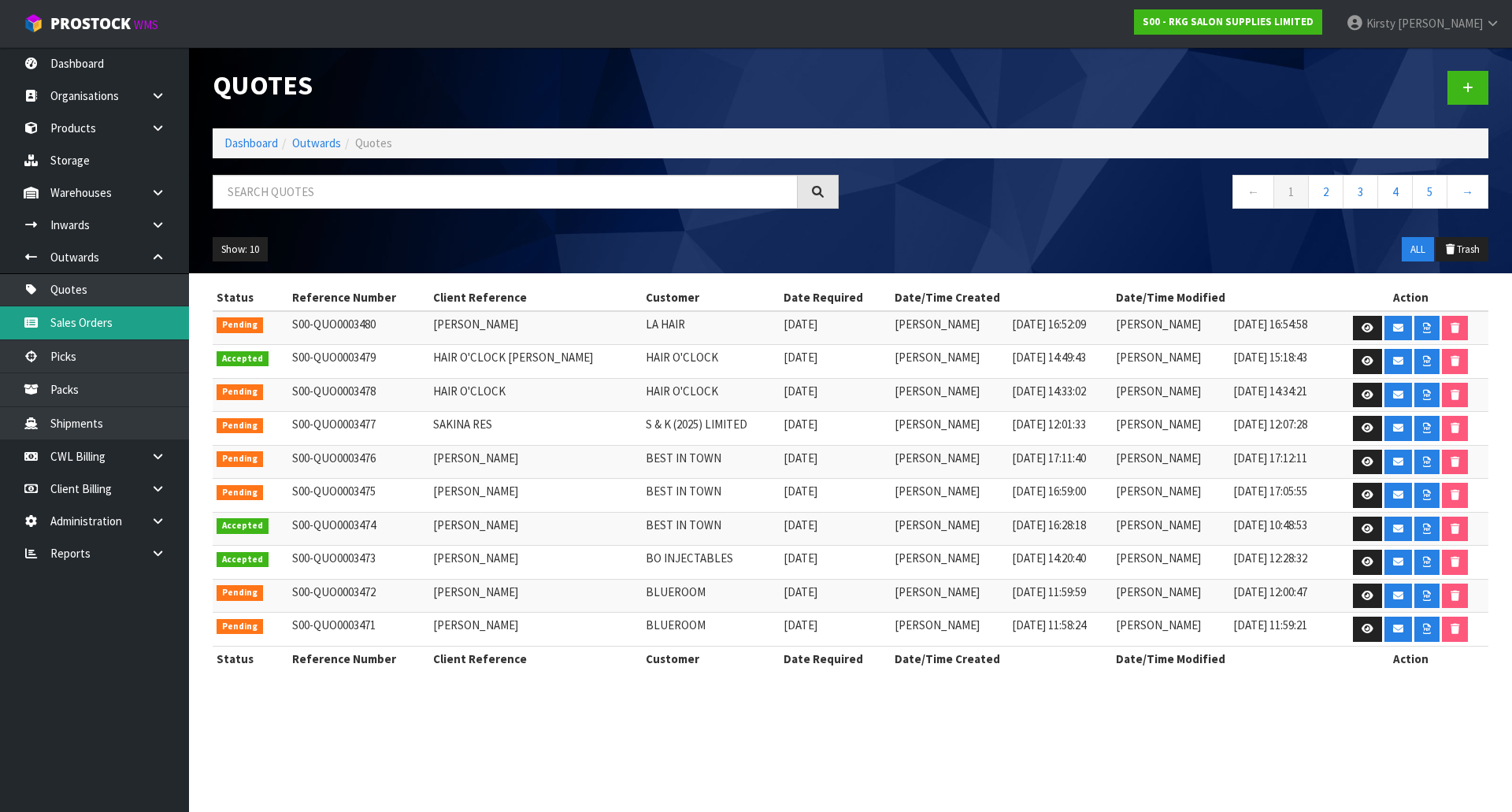
click at [77, 315] on link "Sales Orders" at bounding box center [95, 323] width 189 height 32
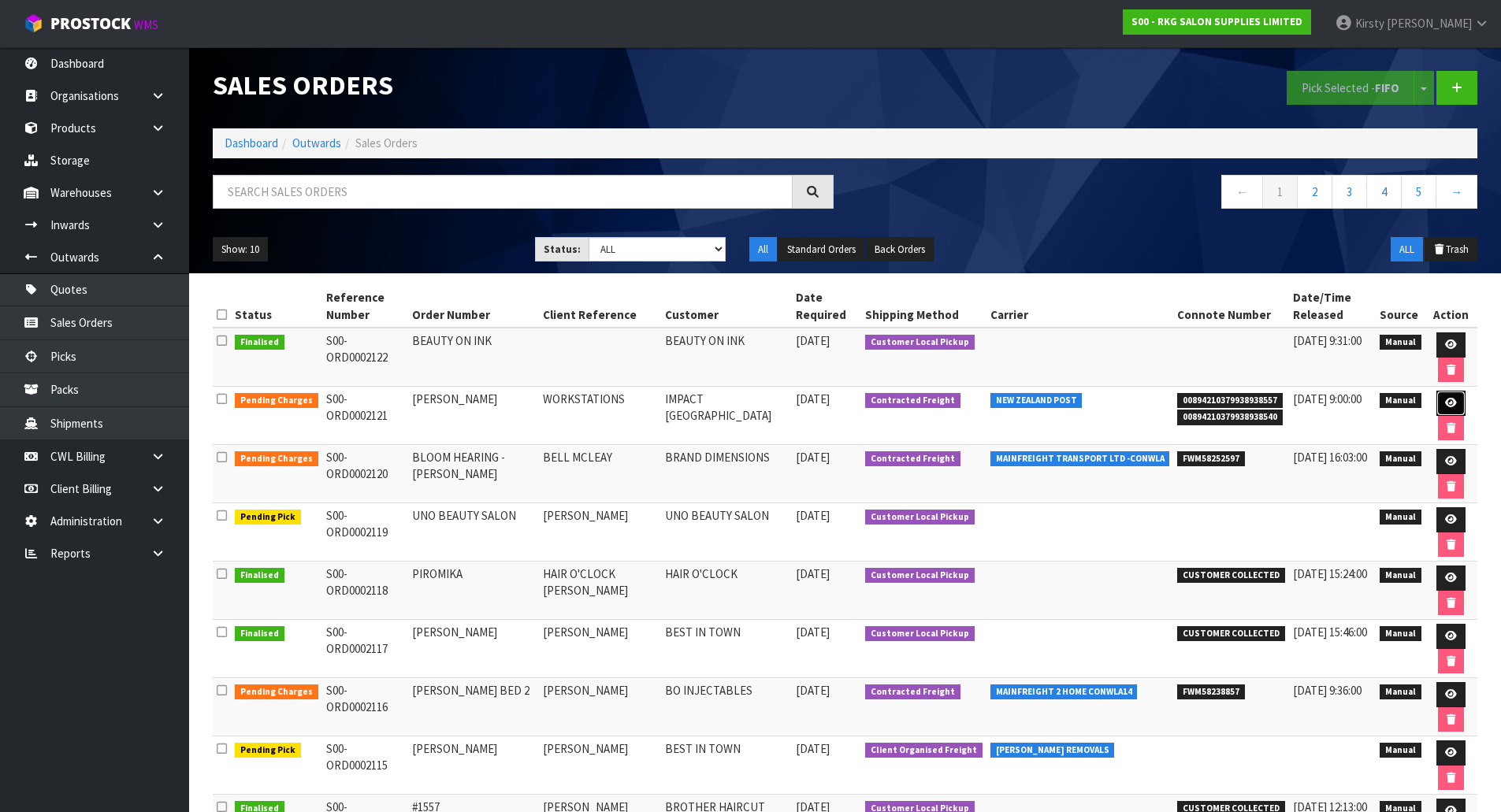
click at [1445, 398] on icon at bounding box center [1451, 402] width 11 height 10
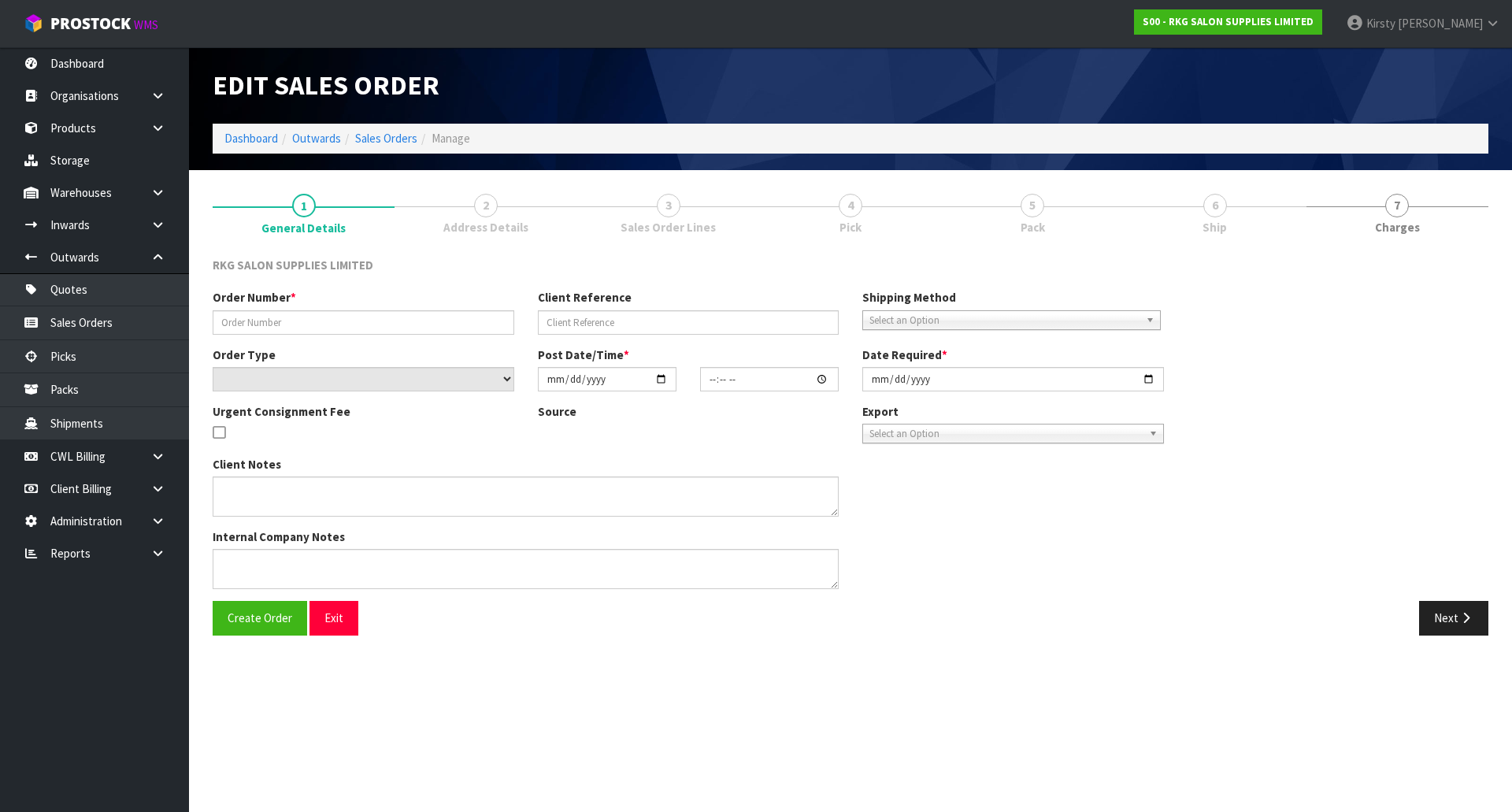
type input "[PERSON_NAME]"
type input "WORKSTATIONS"
select select "number:0"
type input "[DATE]"
type input "12:43:00.000"
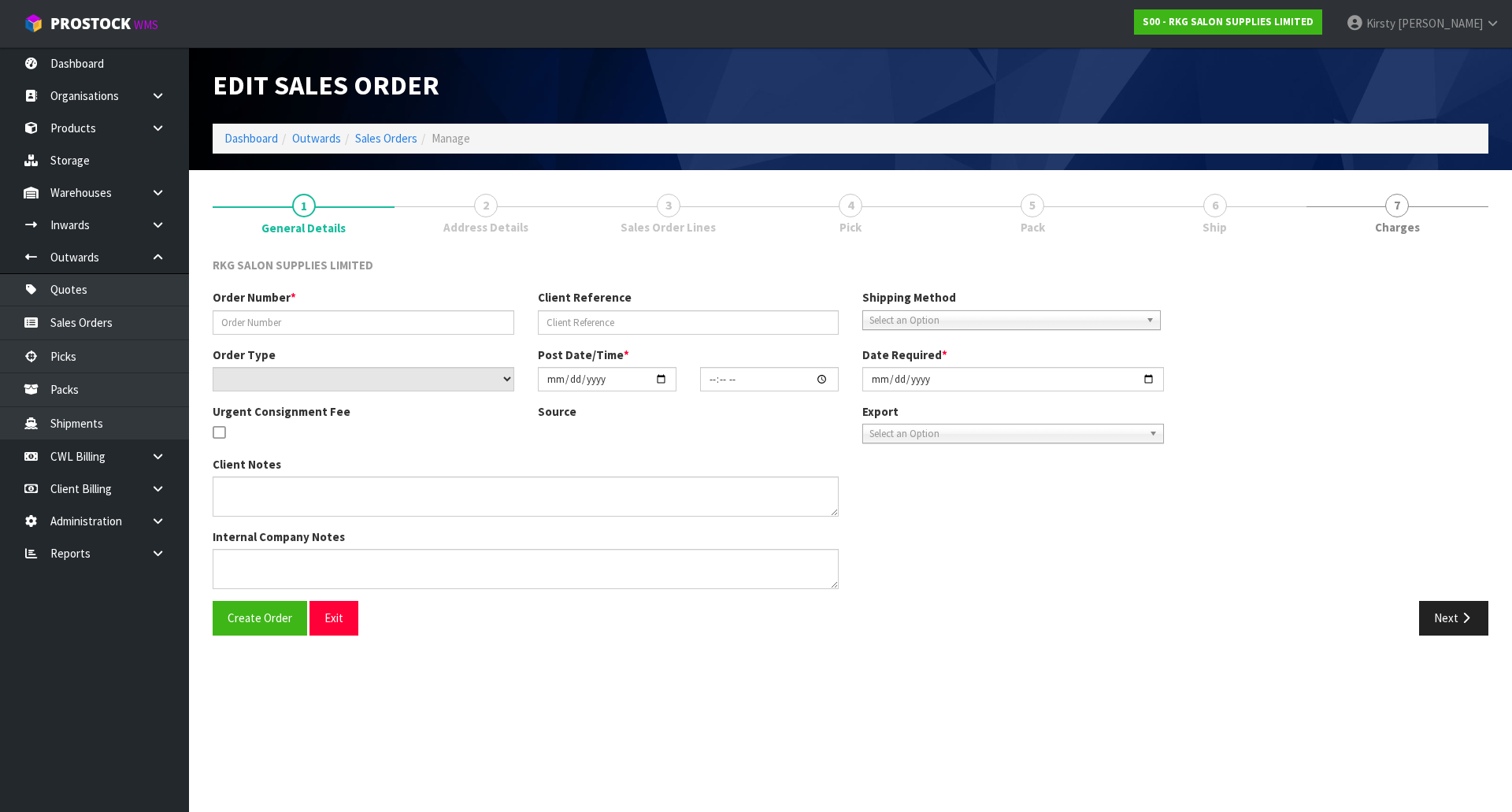
type input "[DATE]"
type textarea "FRAGILE"
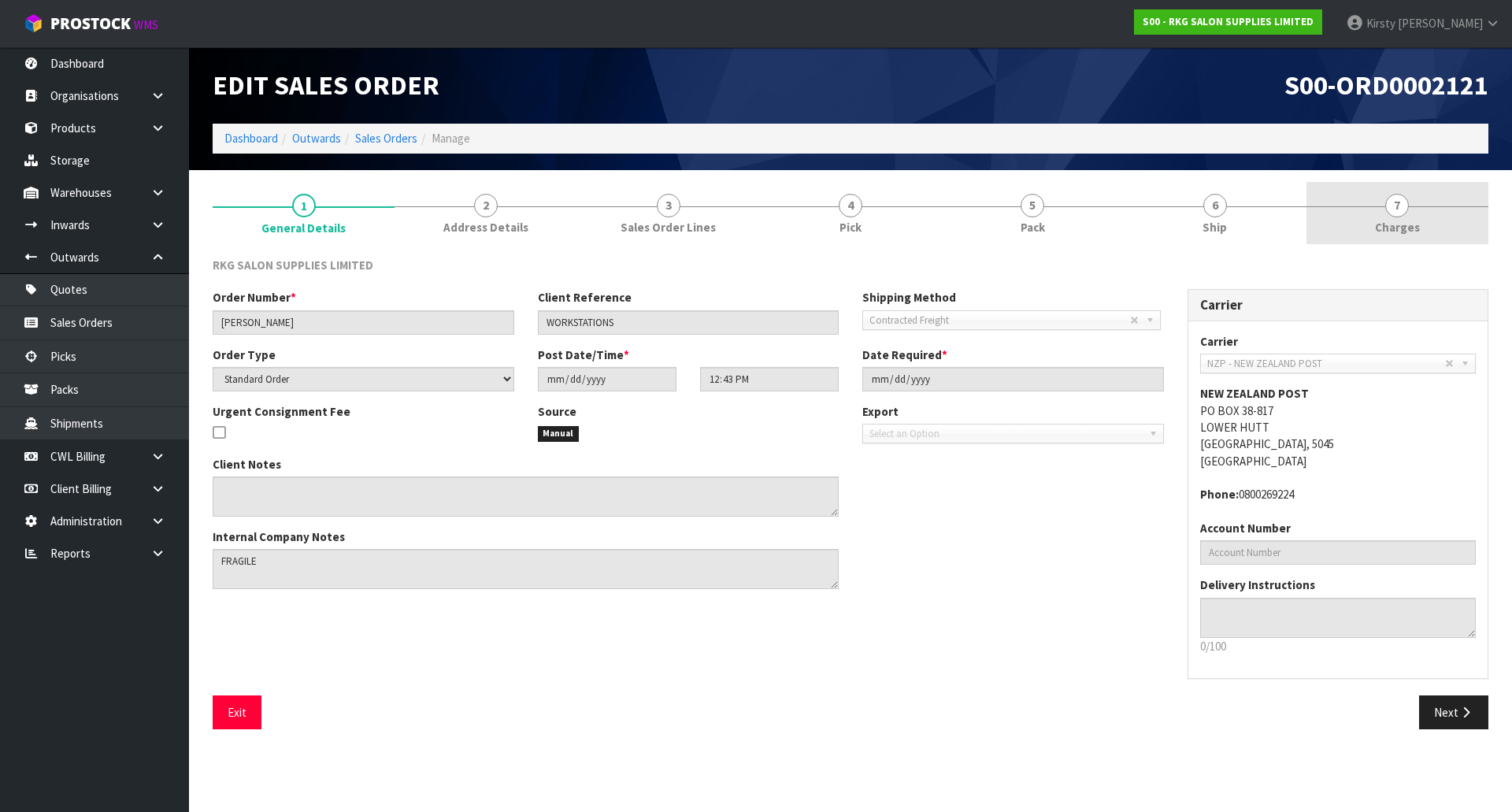
click at [1391, 204] on span "7" at bounding box center [1397, 205] width 24 height 24
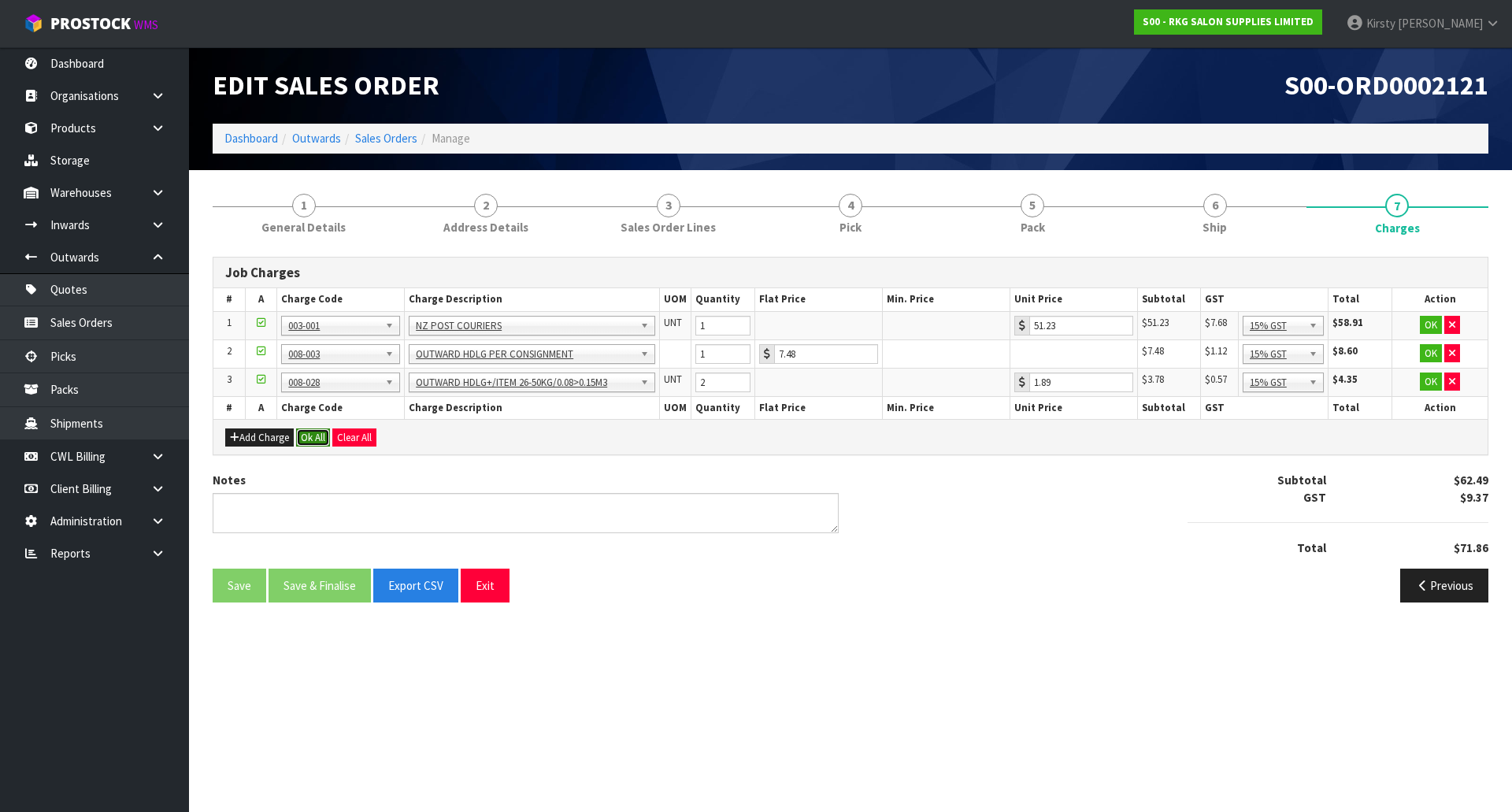
click at [319, 435] on button "Ok All" at bounding box center [313, 438] width 34 height 19
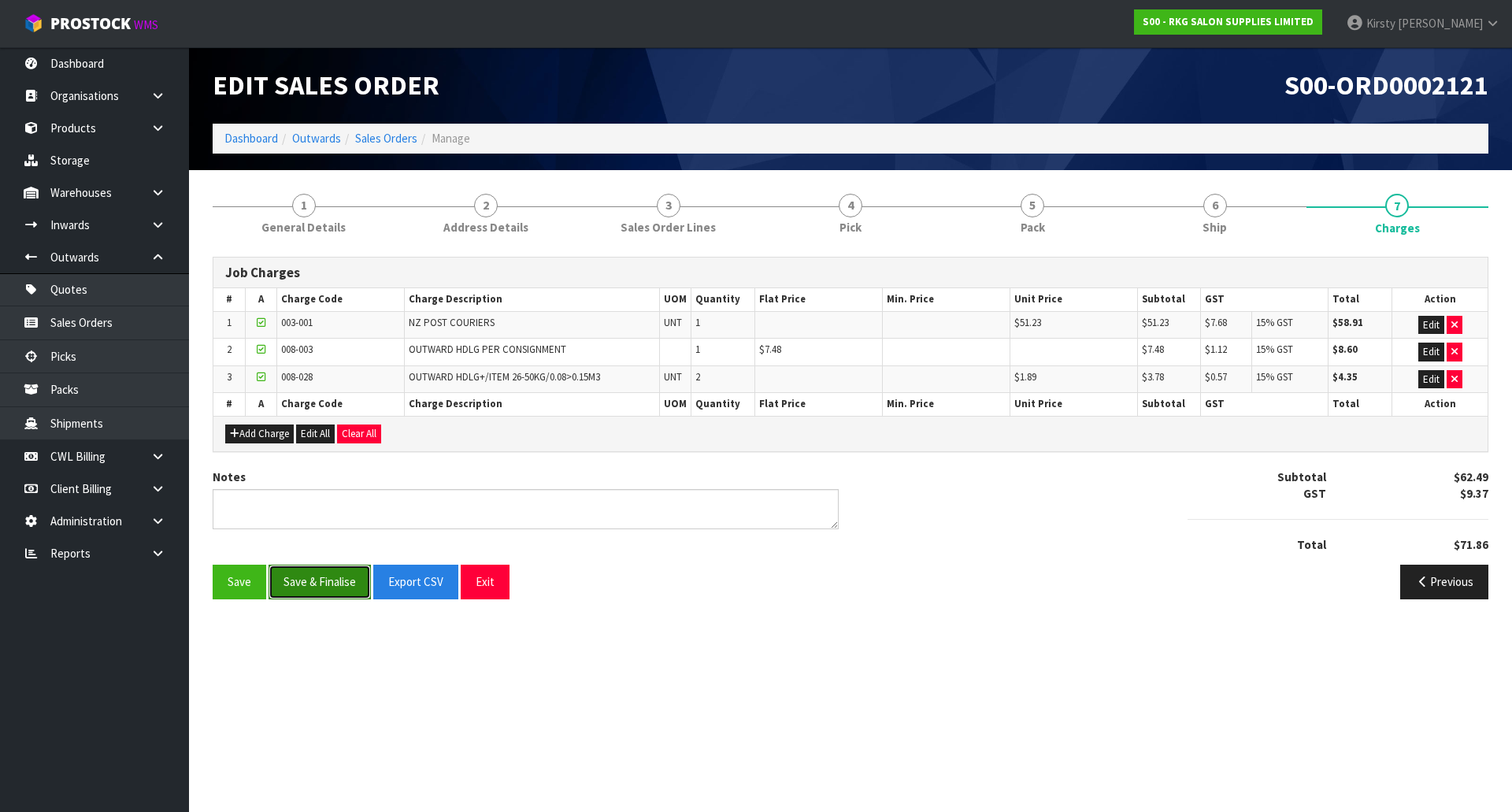
click at [322, 584] on button "Save & Finalise" at bounding box center [320, 582] width 102 height 34
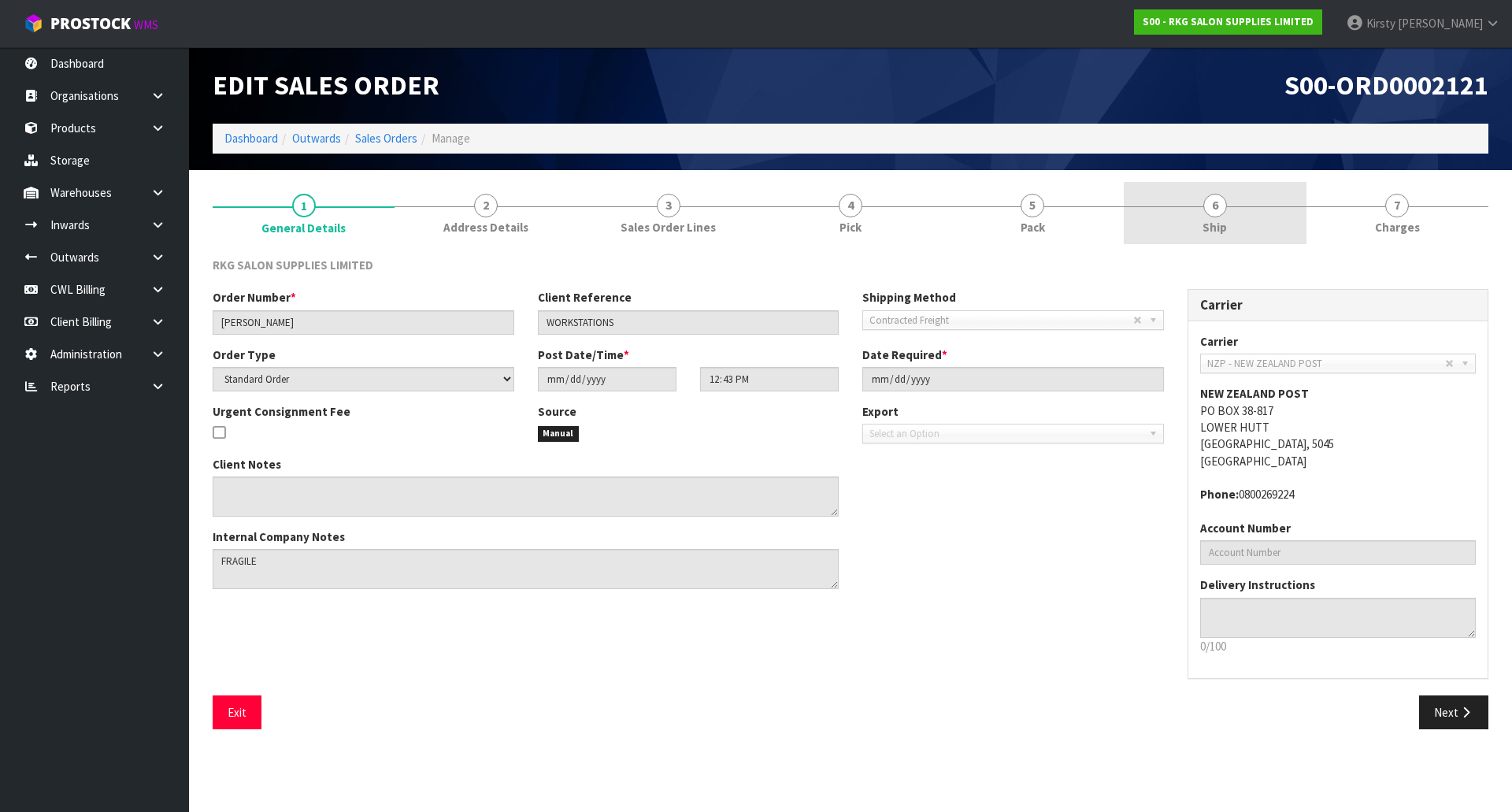
click at [1222, 221] on span "Ship" at bounding box center [1215, 226] width 25 height 16
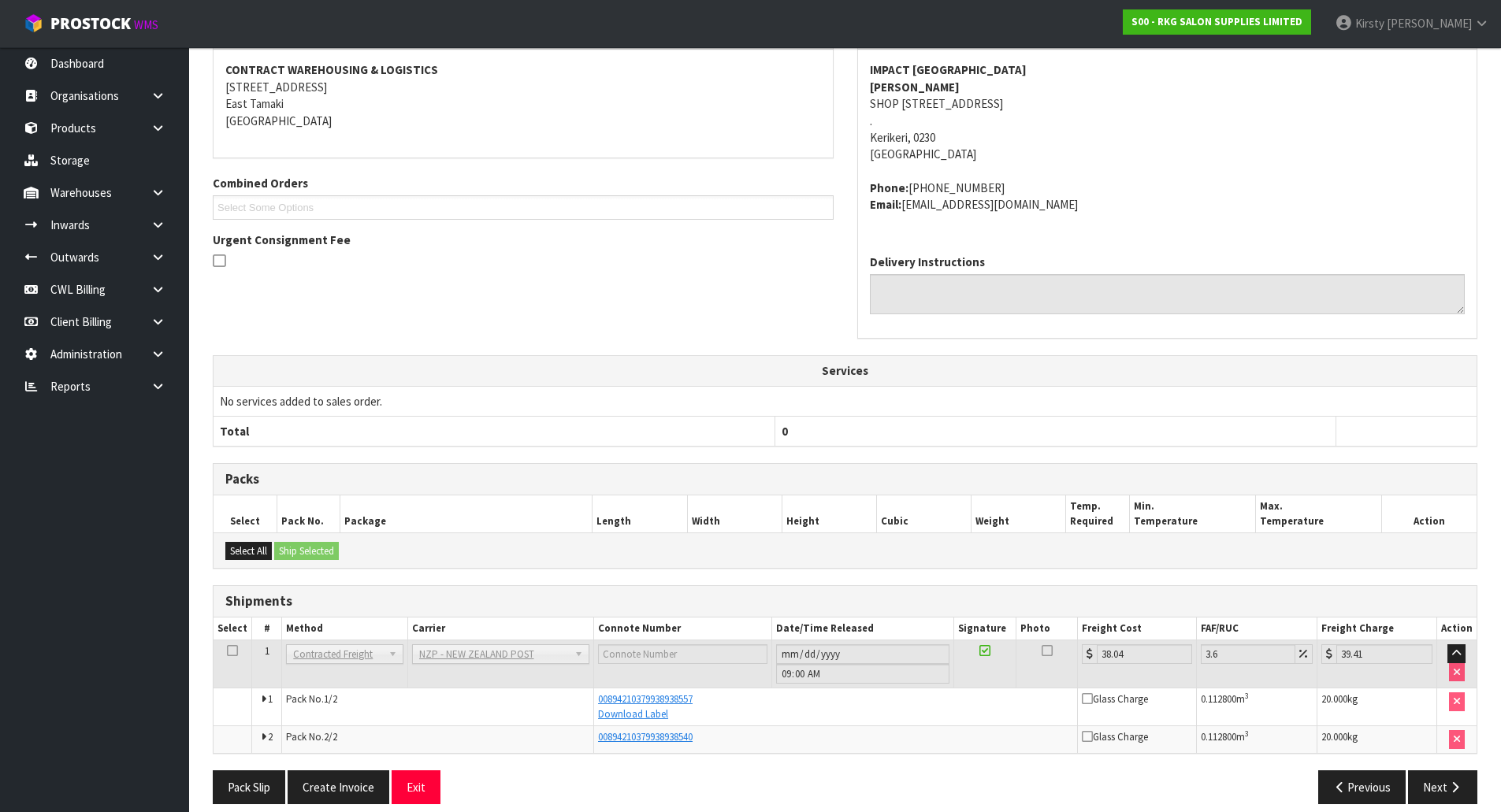
scroll to position [255, 0]
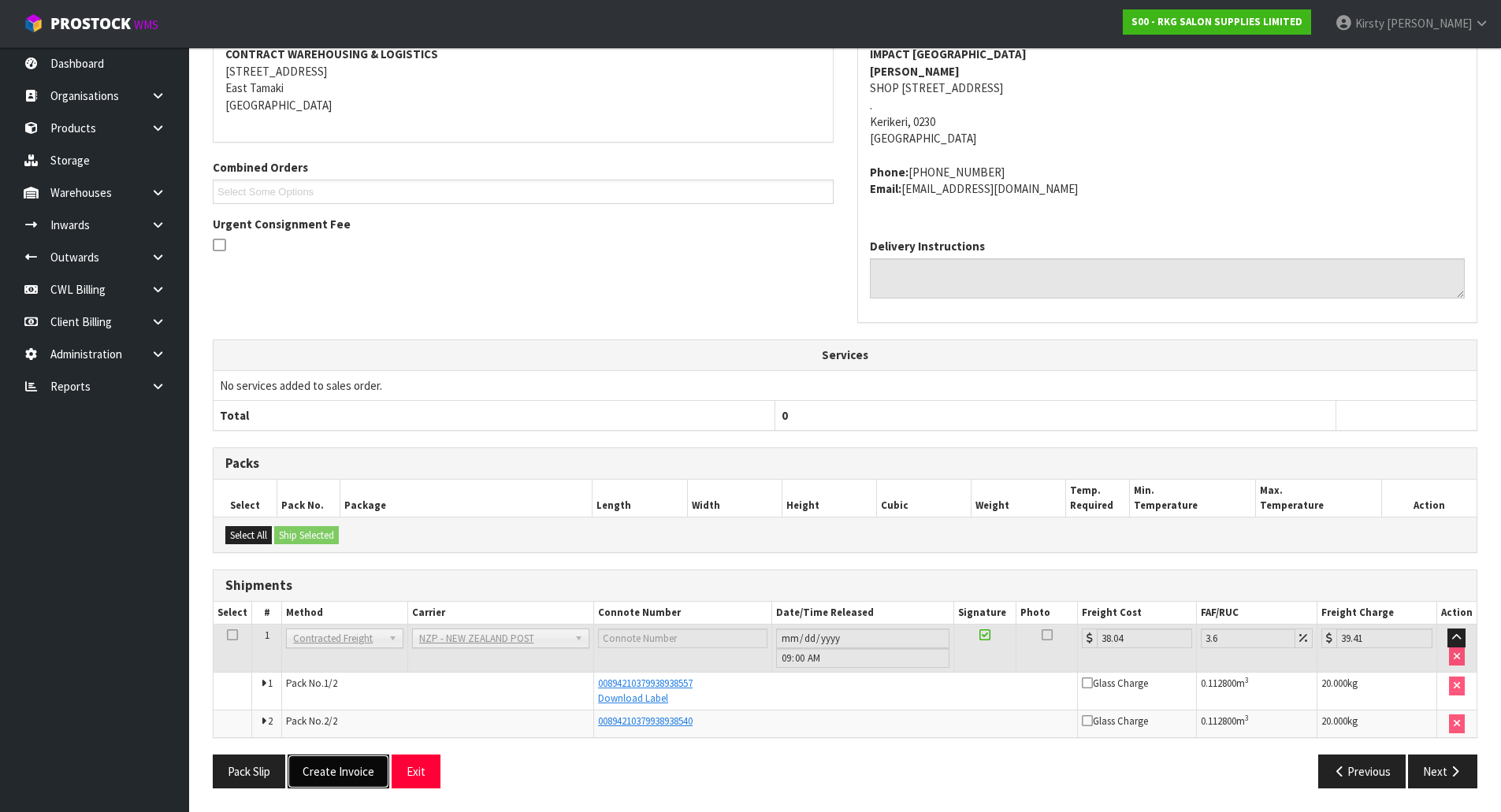
click at [332, 768] on button "Create Invoice" at bounding box center [338, 771] width 101 height 34
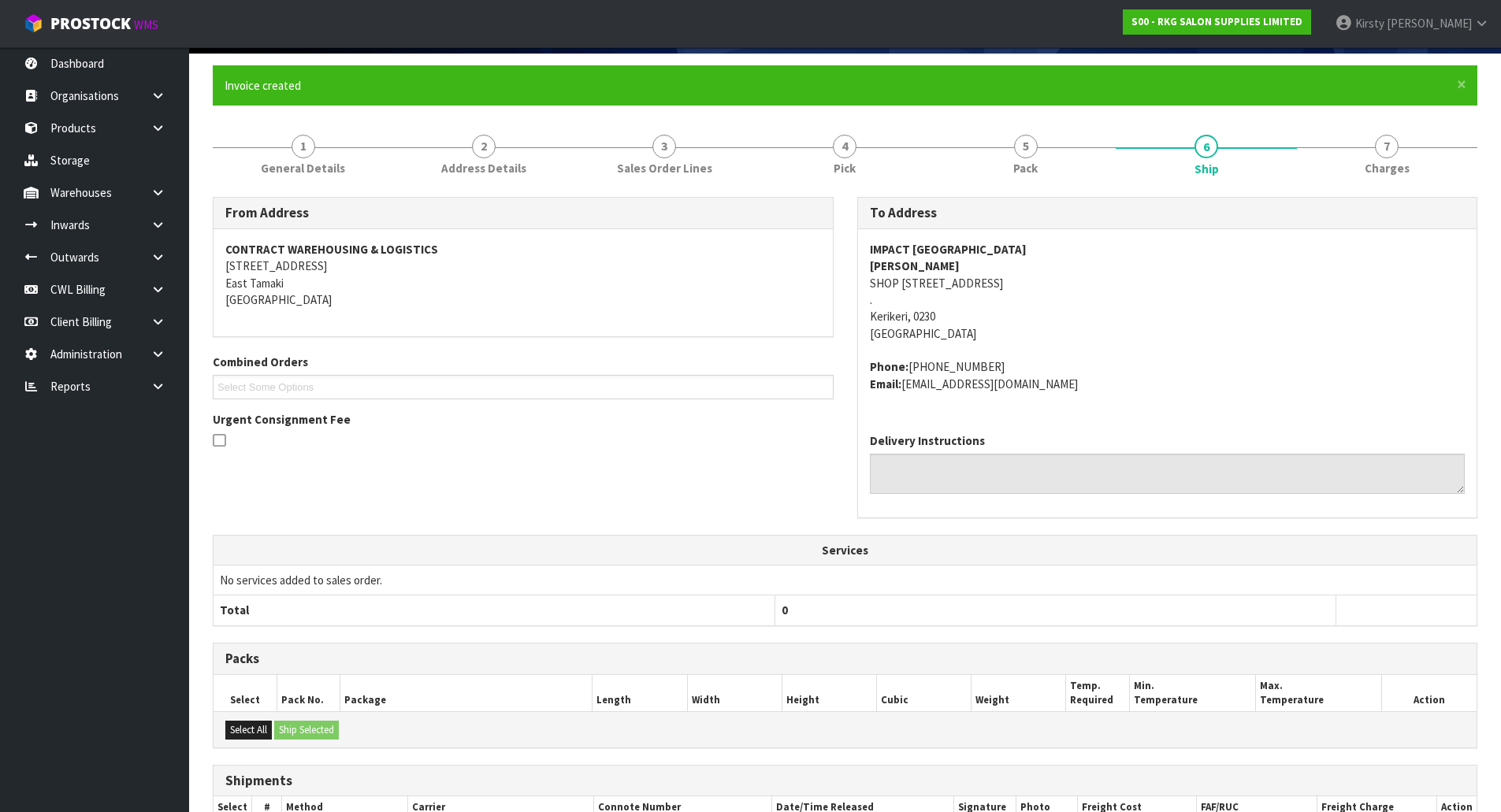
scroll to position [311, 0]
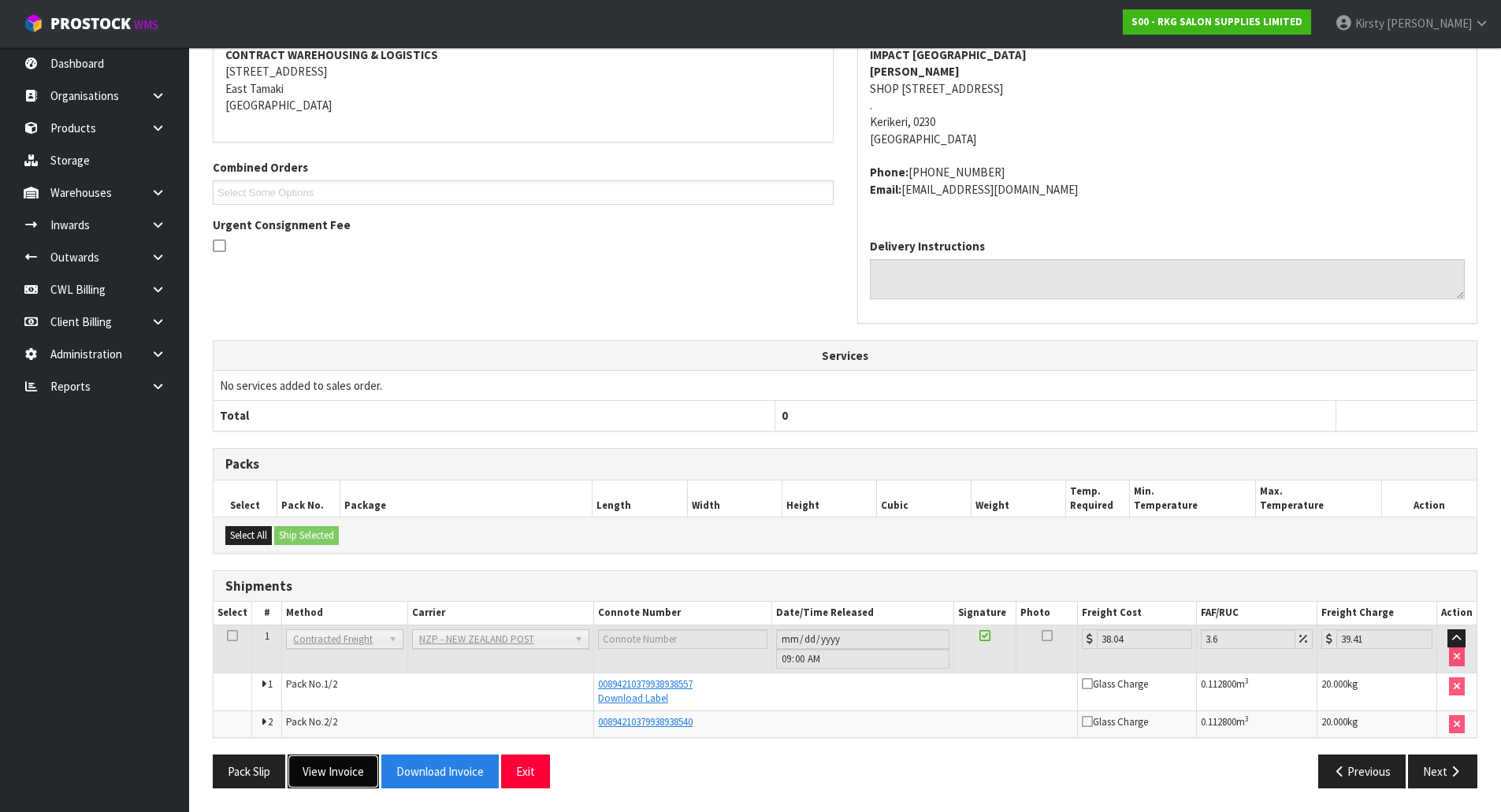
click at [332, 768] on button "View Invoice" at bounding box center [333, 771] width 92 height 34
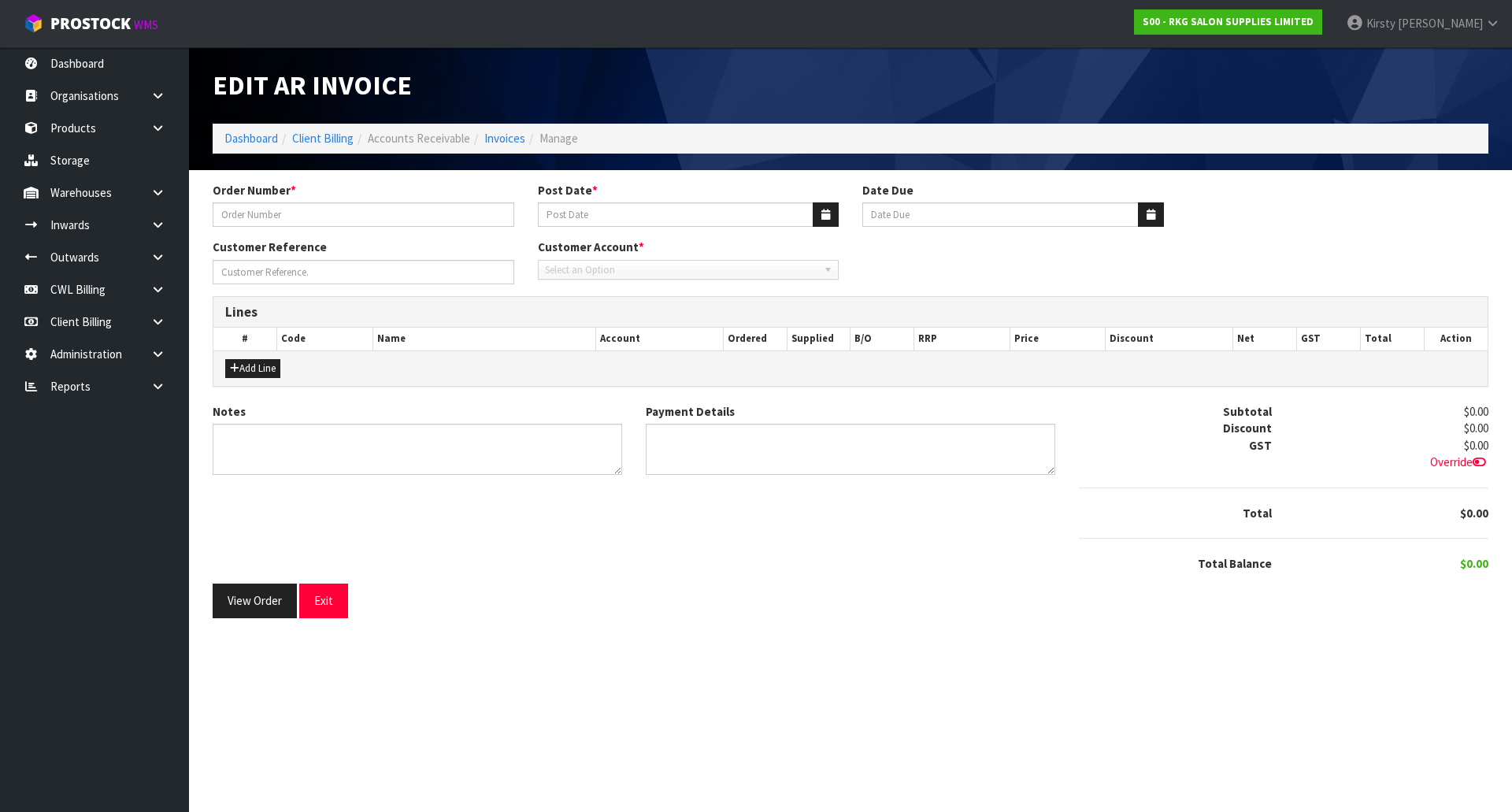
type input "[PERSON_NAME]"
type input "14/08/2025"
type input "20/09/2025"
type input "WORKSTATIONS"
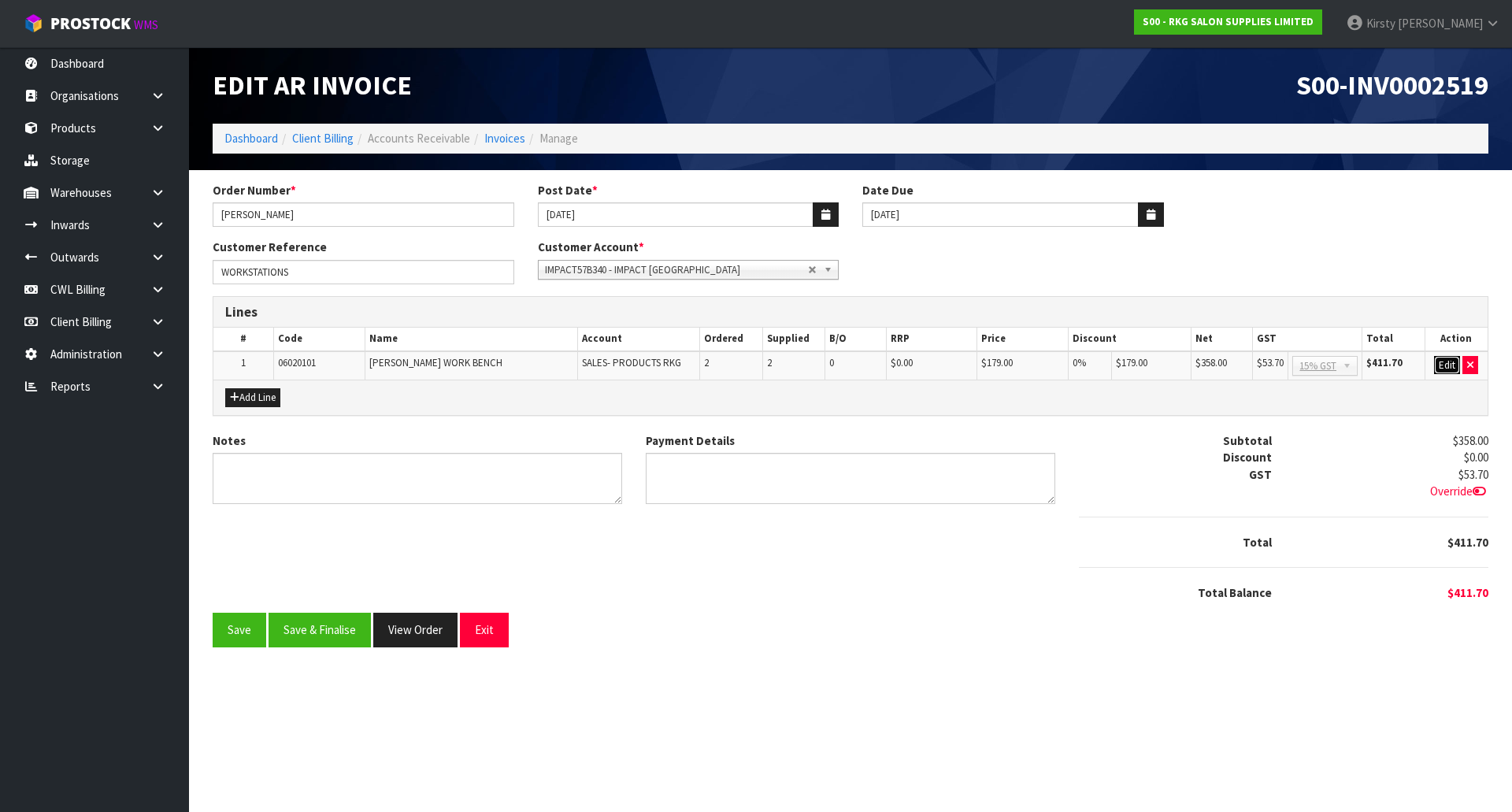
click at [1450, 363] on button "Edit" at bounding box center [1447, 365] width 26 height 19
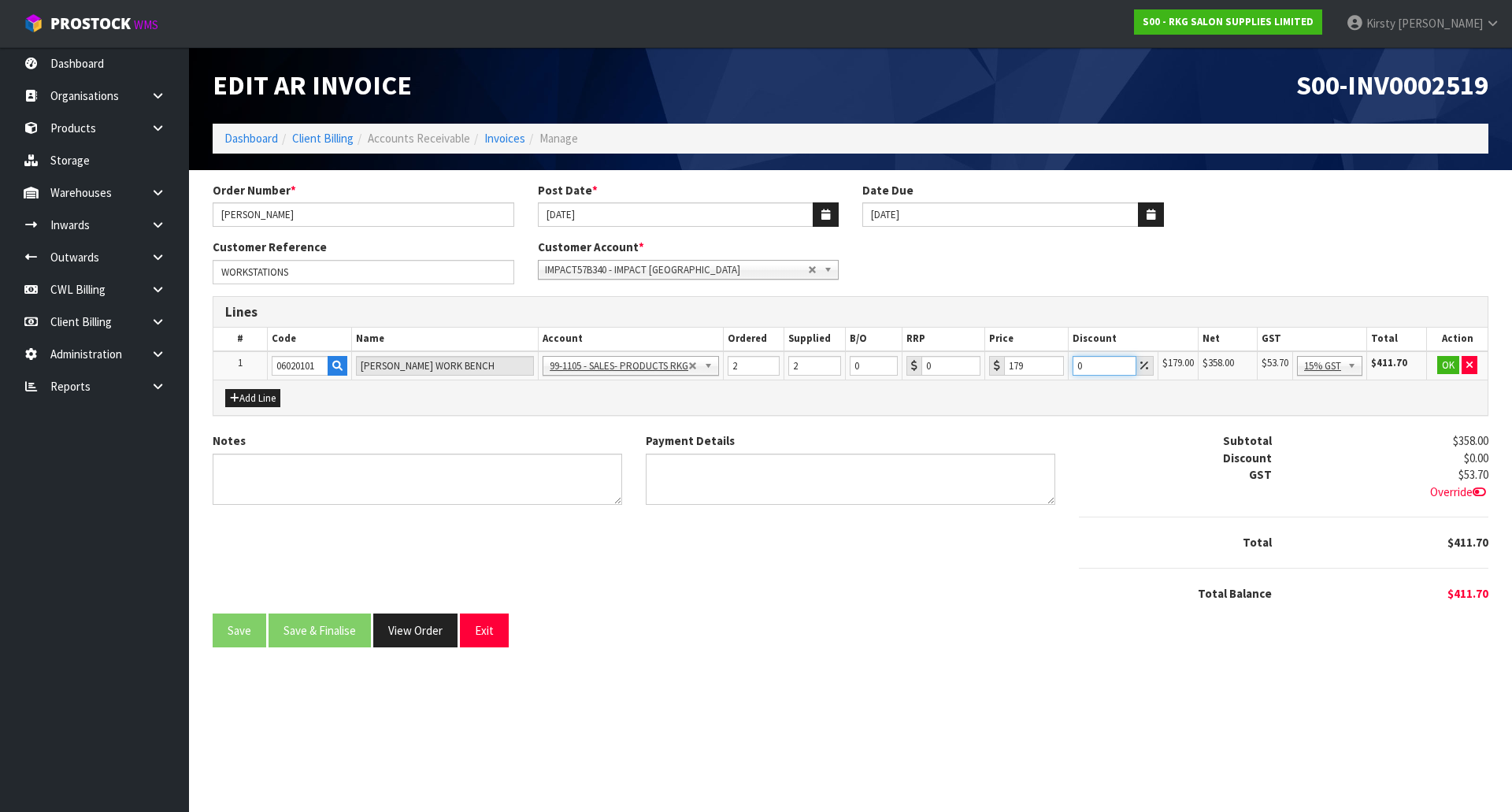
drag, startPoint x: 1088, startPoint y: 364, endPoint x: 1050, endPoint y: 366, distance: 38.1
click at [1050, 366] on tr "1 06020101 DAMPIER WORK BENCH 99-1100 - SALES -ADMIN 99-1105 - SALES- PRODUCTS …" at bounding box center [851, 365] width 1275 height 29
type input "100"
click at [1449, 364] on button "OK" at bounding box center [1448, 365] width 22 height 19
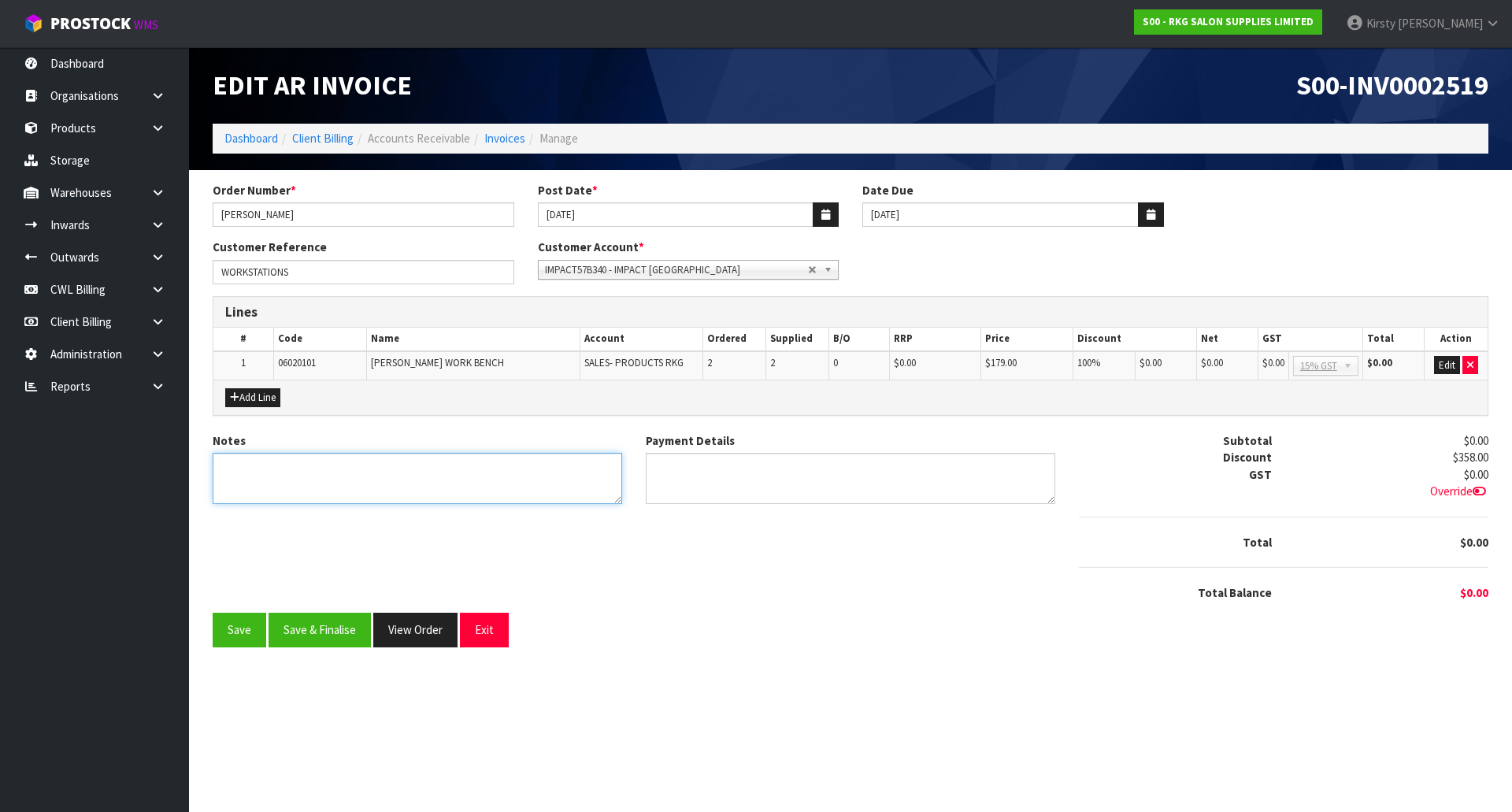
click at [240, 471] on textarea "Notes" at bounding box center [417, 479] width 410 height 51
type textarea "ALREADY INVOICED, #2514"
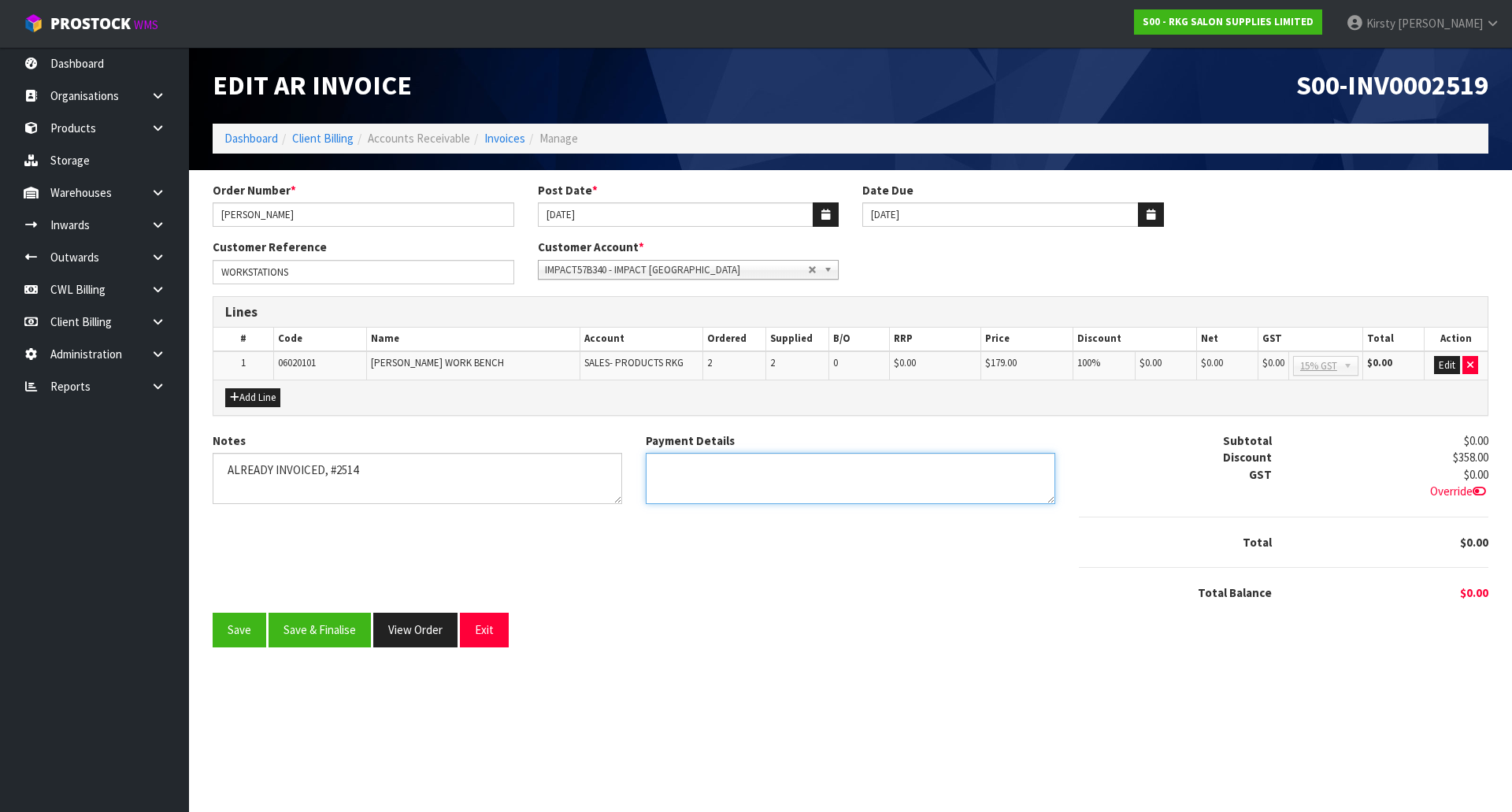
click at [768, 471] on textarea "Payment Details" at bounding box center [851, 479] width 410 height 51
type textarea "DC"
drag, startPoint x: 684, startPoint y: 468, endPoint x: 645, endPoint y: 471, distance: 39.1
click at [646, 471] on textarea "Payment Details" at bounding box center [851, 479] width 410 height 51
click at [240, 633] on button "Save" at bounding box center [239, 630] width 54 height 34
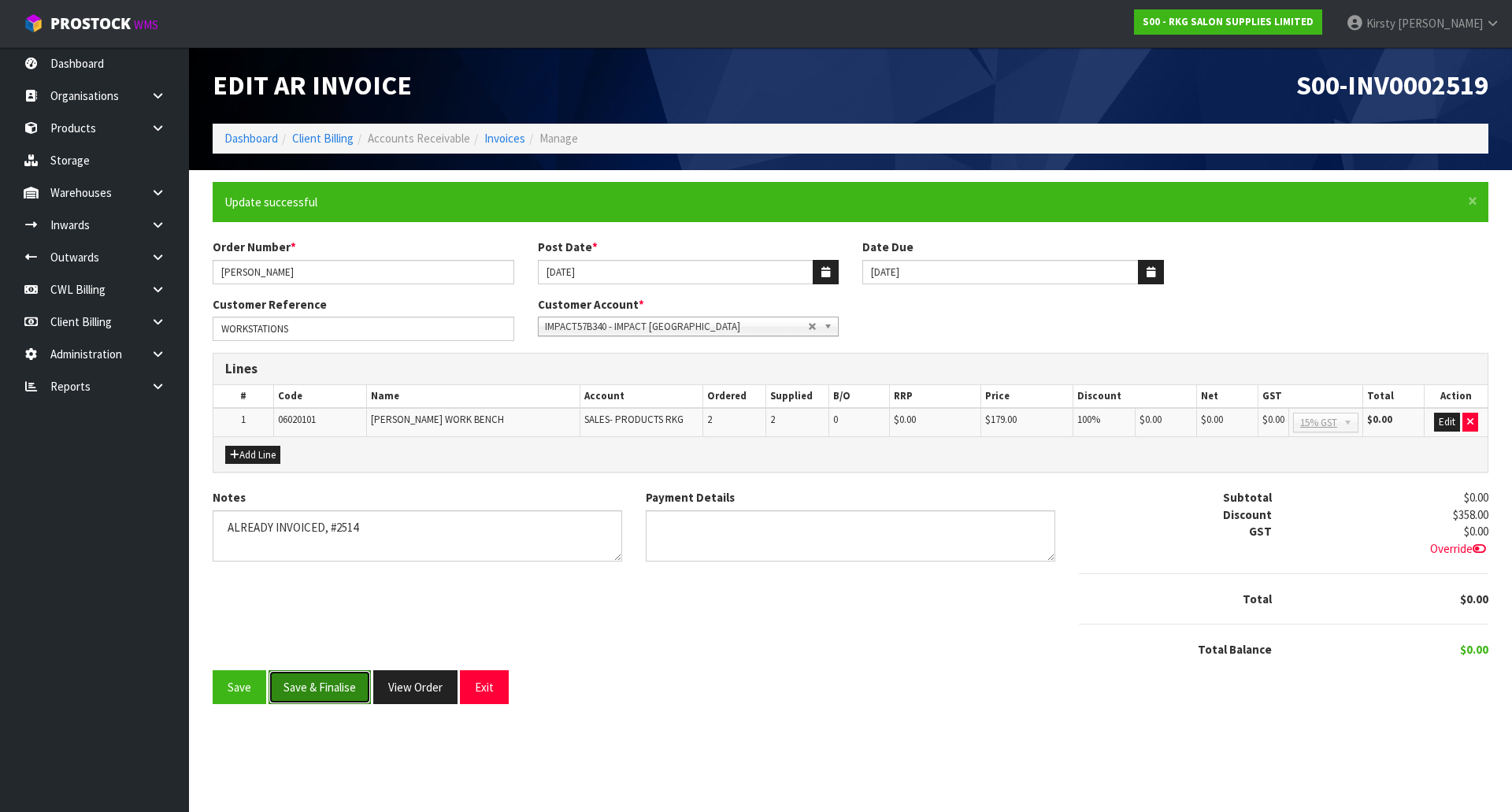
click at [308, 690] on button "Save & Finalise" at bounding box center [320, 687] width 102 height 34
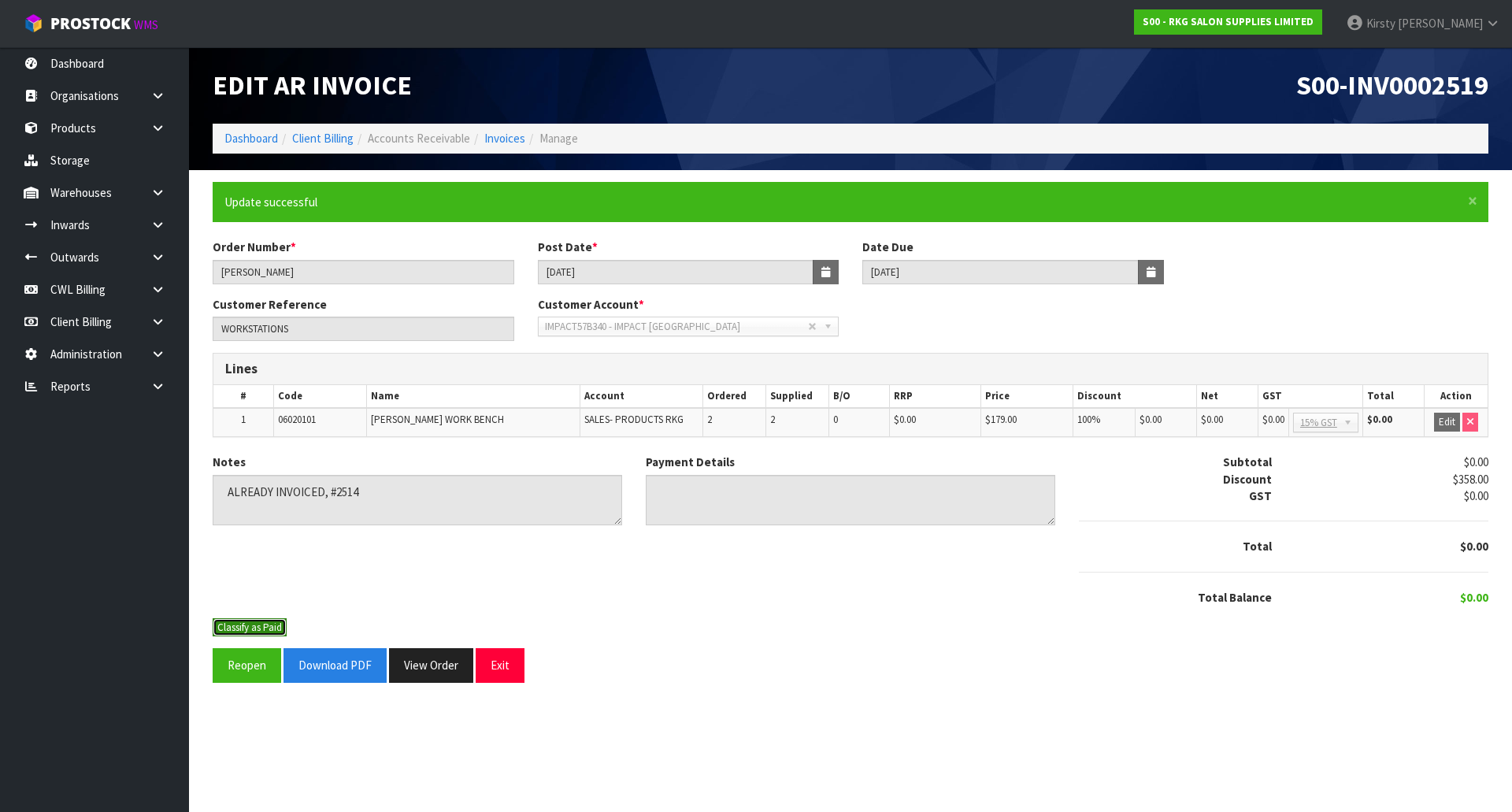
click at [271, 631] on button "Classify as Paid" at bounding box center [250, 627] width 74 height 19
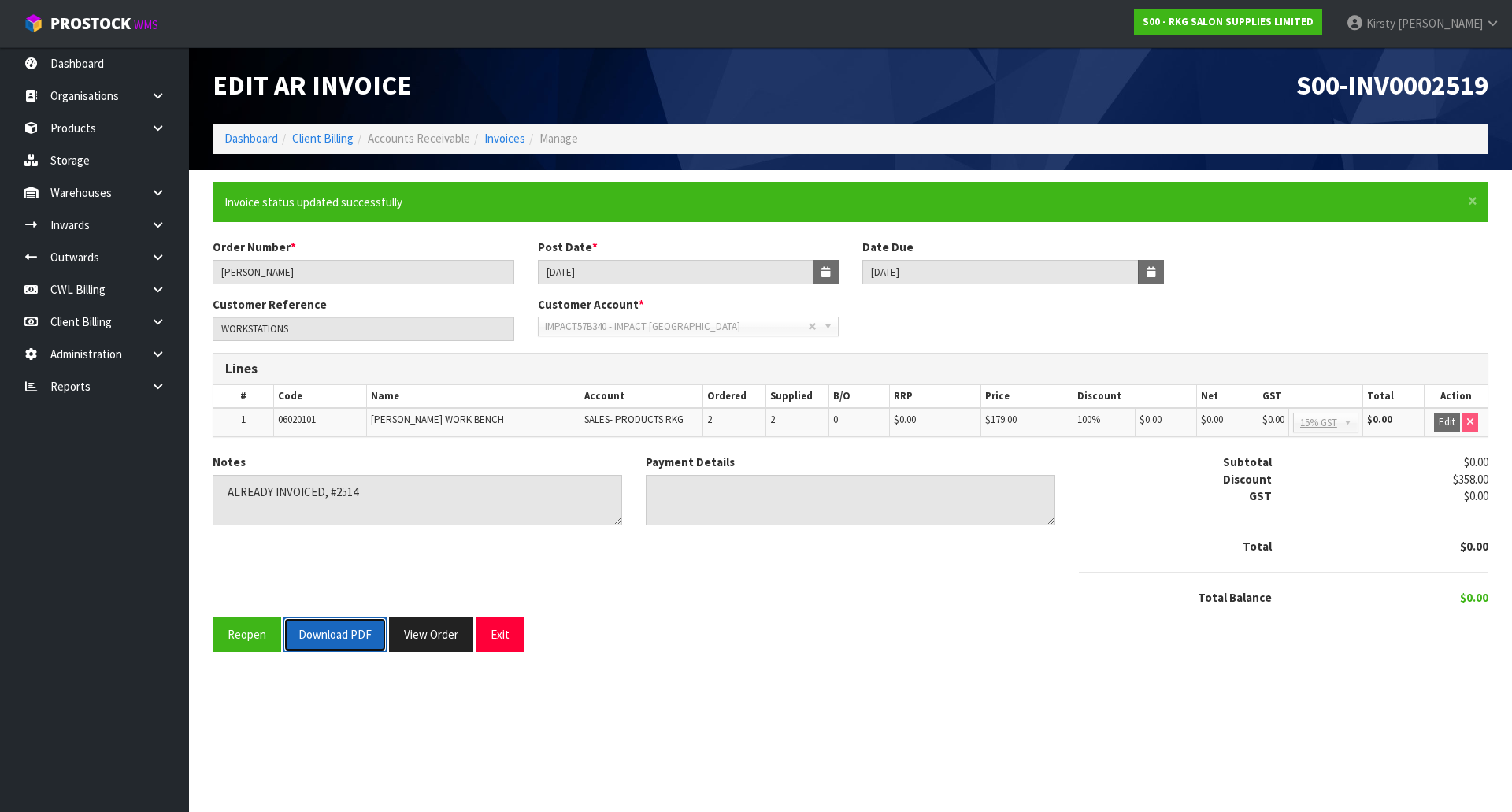
click at [321, 634] on button "Download PDF" at bounding box center [335, 635] width 103 height 34
drag, startPoint x: 509, startPoint y: 633, endPoint x: 402, endPoint y: 568, distance: 125.2
click at [508, 632] on button "Exit" at bounding box center [501, 635] width 49 height 34
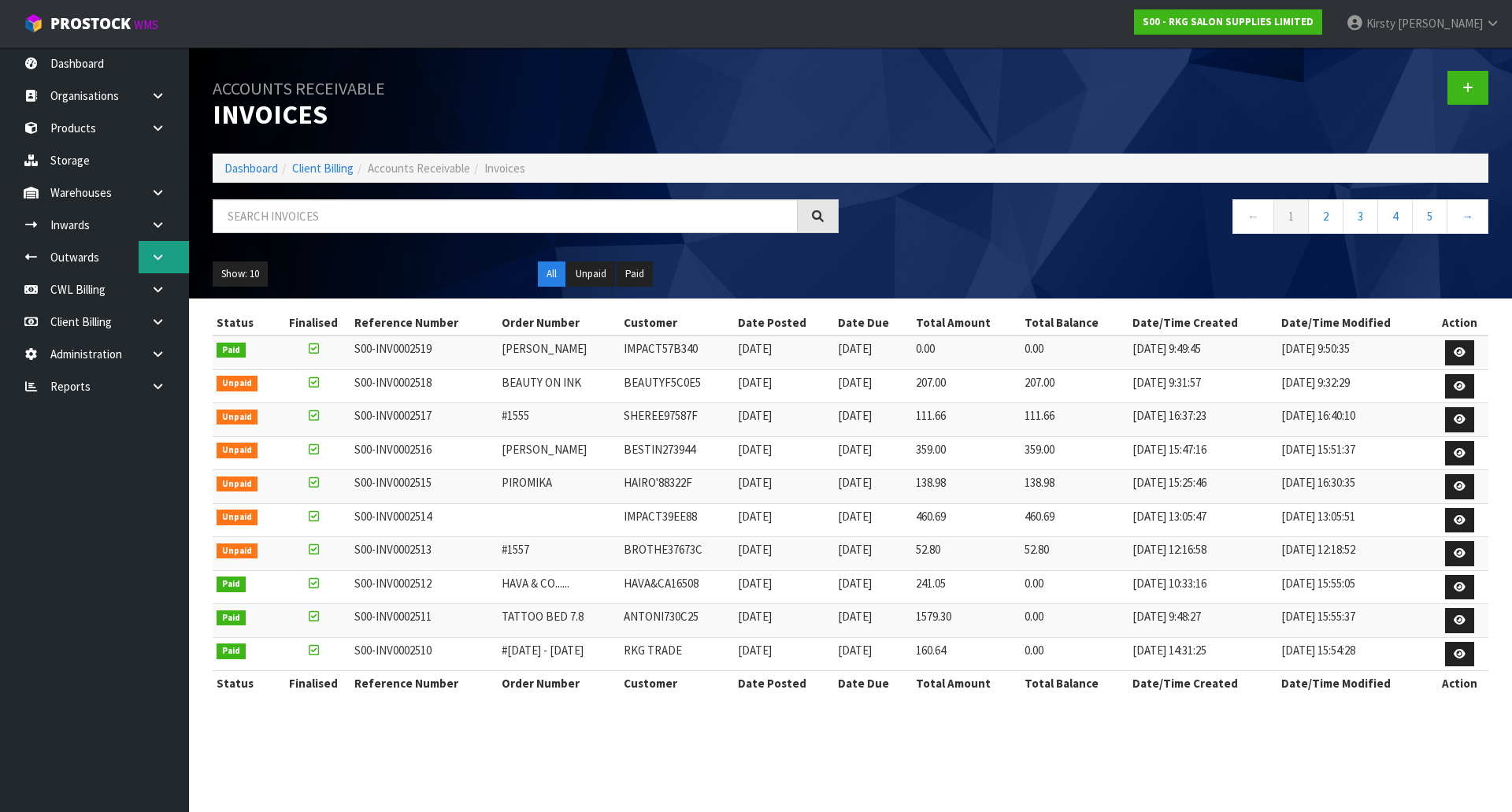
drag, startPoint x: 158, startPoint y: 262, endPoint x: 149, endPoint y: 262, distance: 9.0
click at [158, 262] on icon at bounding box center [158, 257] width 15 height 11
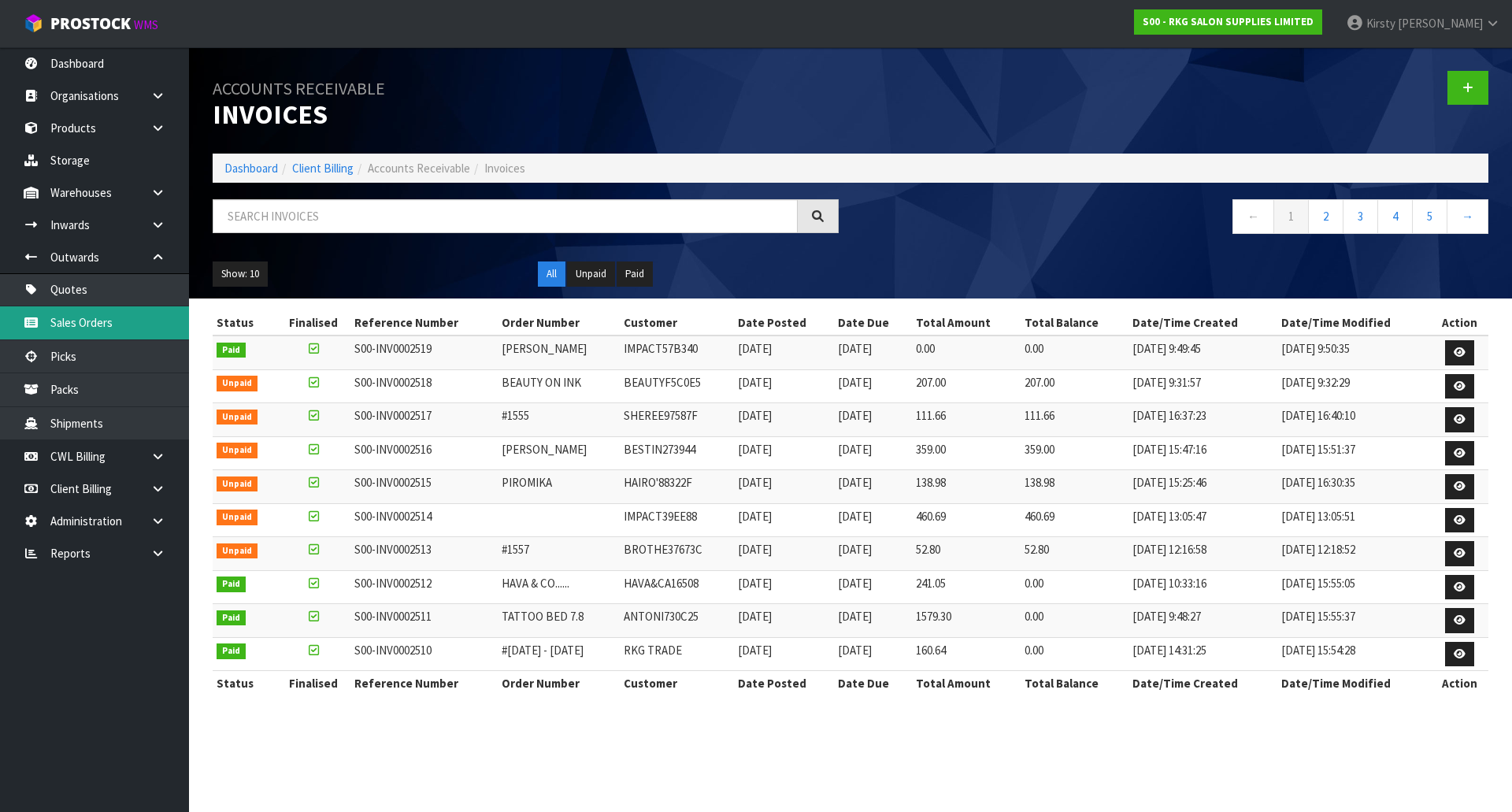
click at [71, 319] on link "Sales Orders" at bounding box center [95, 323] width 189 height 32
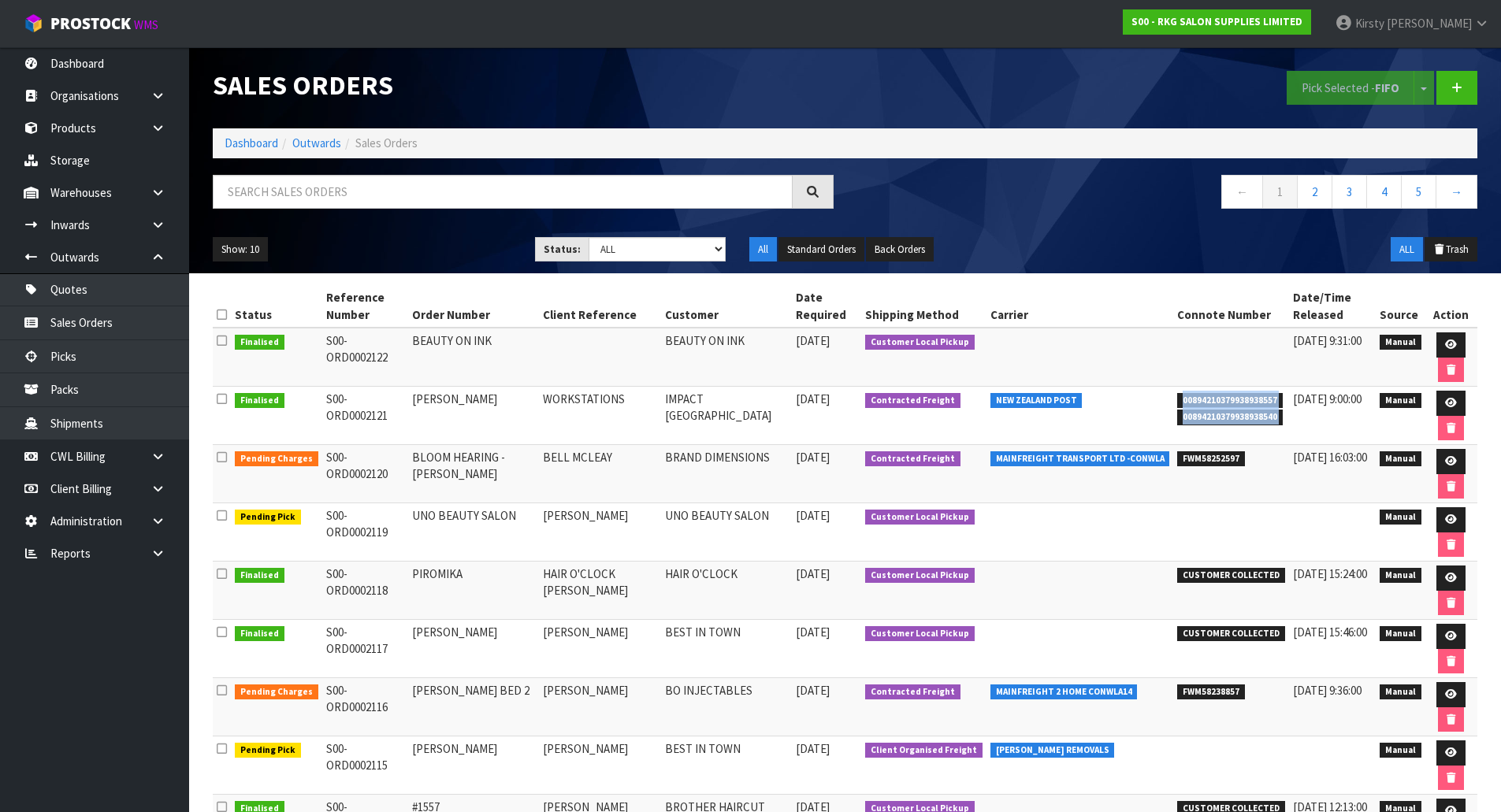
drag, startPoint x: 1157, startPoint y: 402, endPoint x: 1260, endPoint y: 420, distance: 104.6
click at [1263, 421] on tr "Finalised S00-ORD0002121 JOHN TIATOA WORKSTATIONS IMPACT NORTHLAND 13/08/2025 C…" at bounding box center [845, 416] width 1264 height 59
copy tr "00894210379938938557 00894210379938938540"
